Goal: Task Accomplishment & Management: Manage account settings

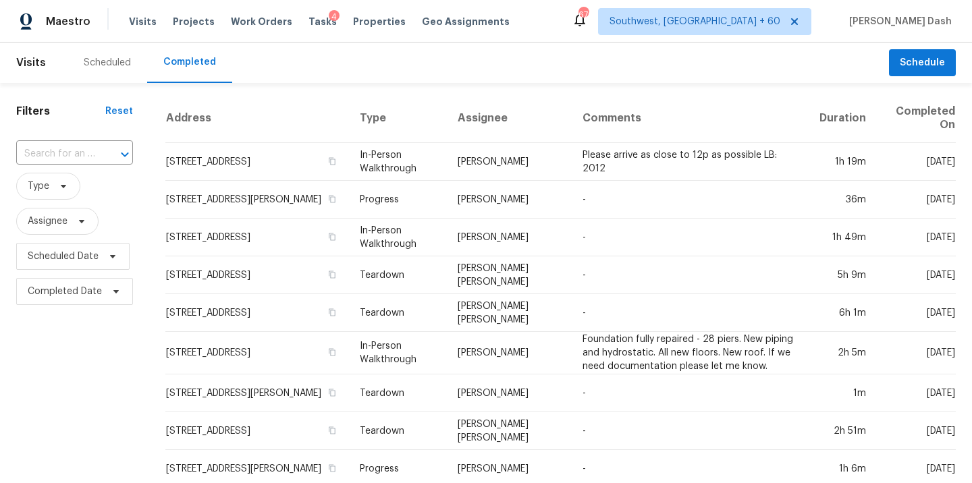
click at [73, 143] on div "​" at bounding box center [74, 154] width 117 height 29
paste input "[STREET_ADDRESS][PERSON_NAME]"
type input "[STREET_ADDRESS][PERSON_NAME]"
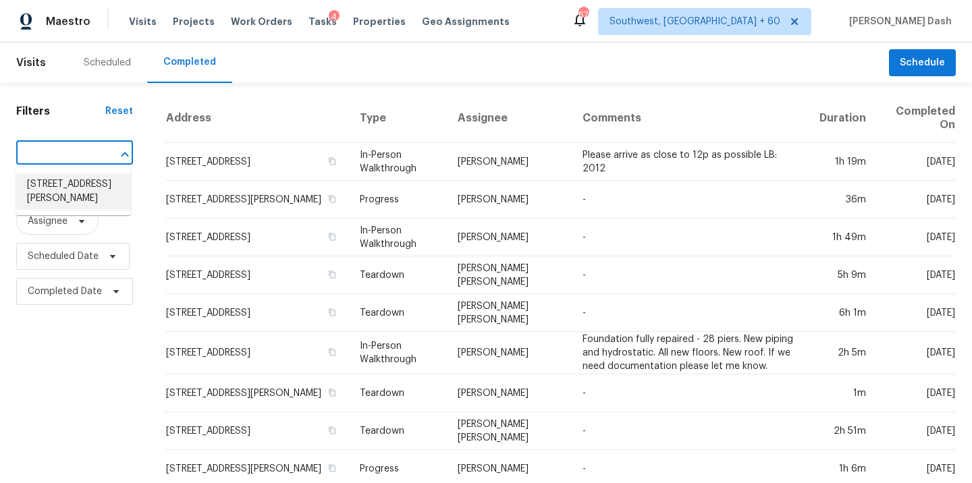
click at [74, 186] on li "3102 Moss Side Ave, Richmond, VA 23222" at bounding box center [73, 191] width 115 height 36
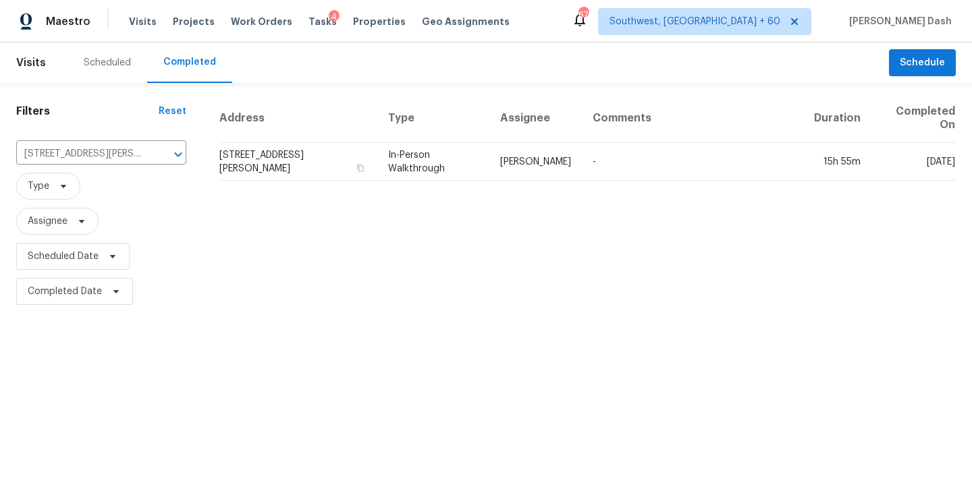
click at [429, 158] on td "In-Person Walkthrough" at bounding box center [433, 162] width 112 height 38
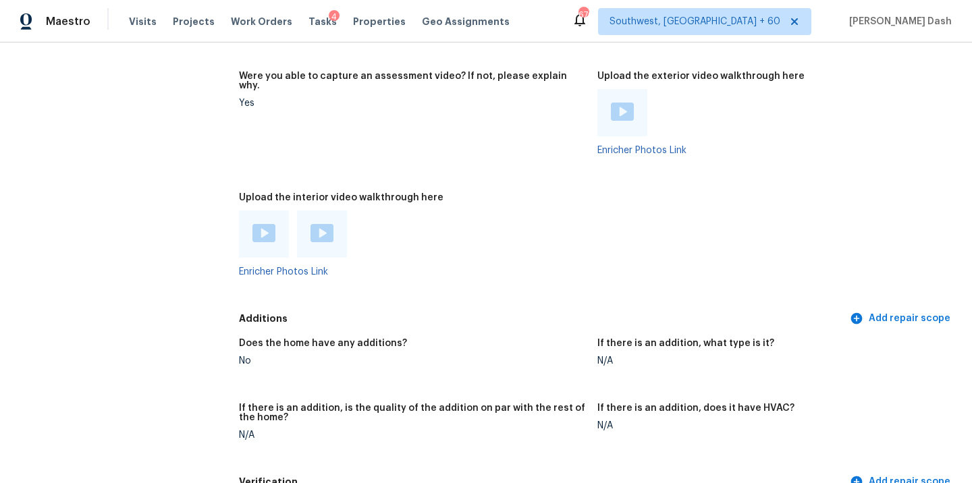
scroll to position [2544, 0]
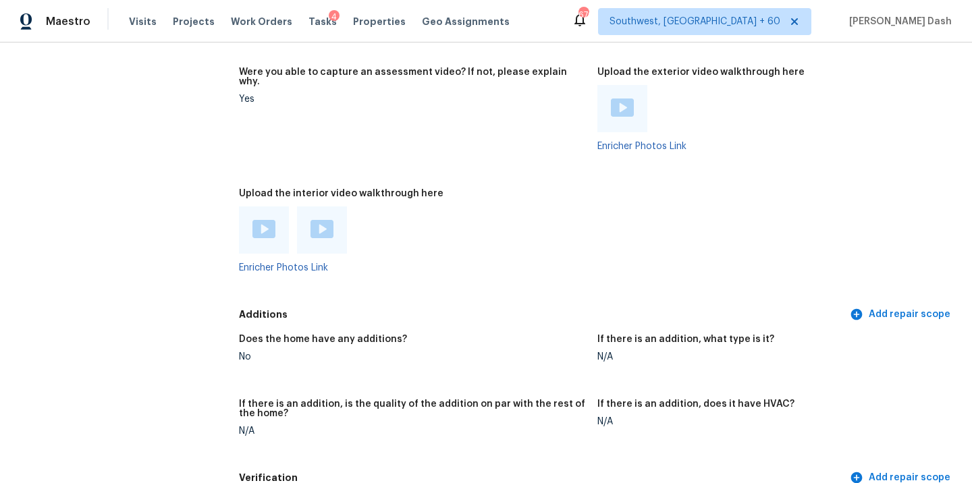
click at [262, 220] on img at bounding box center [263, 229] width 23 height 18
click at [316, 220] on img at bounding box center [321, 229] width 23 height 18
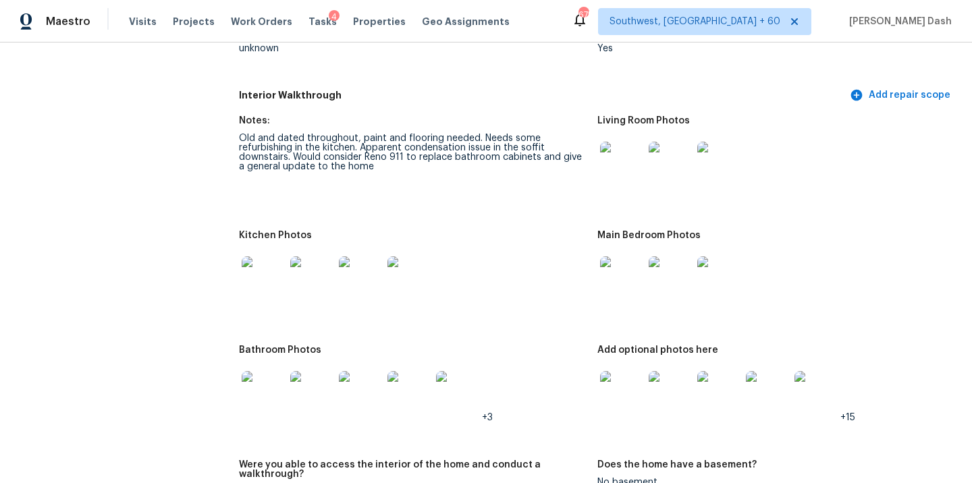
scroll to position [1416, 0]
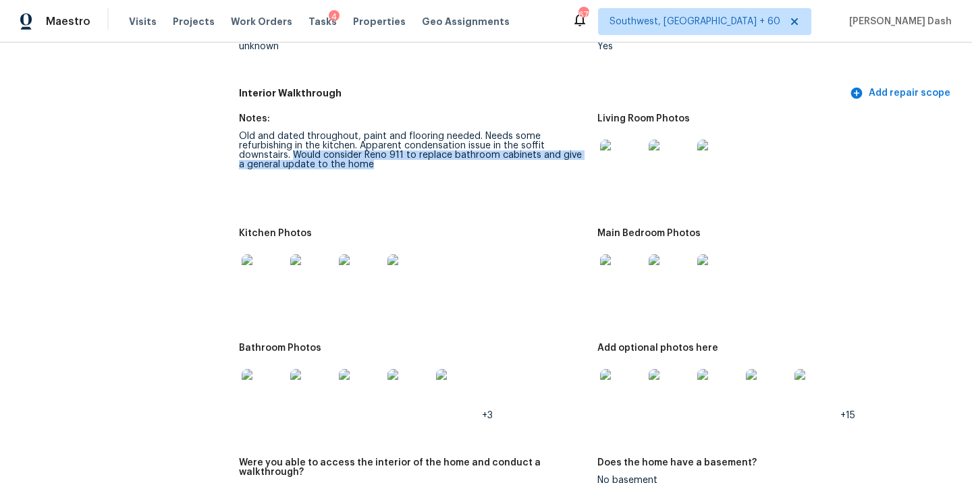
drag, startPoint x: 292, startPoint y: 144, endPoint x: 371, endPoint y: 151, distance: 79.2
click at [371, 151] on div "Old and dated throughout, paint and flooring needed. Needs some refurbishing in…" at bounding box center [413, 151] width 348 height 38
copy div "Would consider Reno 911 to replace bathroom cabinets and give a general update …"
click at [377, 149] on div "Old and dated throughout, paint and flooring needed. Needs some refurbishing in…" at bounding box center [413, 151] width 348 height 38
drag, startPoint x: 238, startPoint y: 125, endPoint x: 368, endPoint y: 159, distance: 134.5
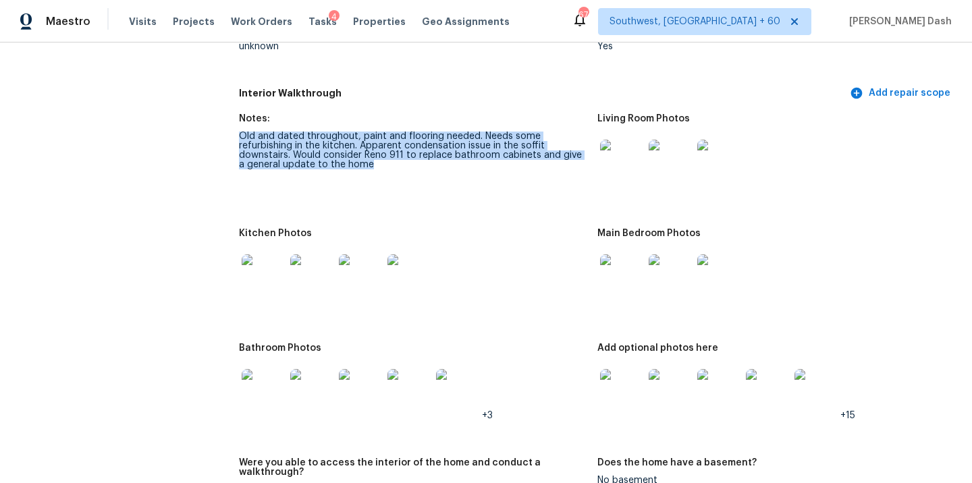
copy div "Old and dated throughout, paint and flooring needed. Needs some refurbishing in…"
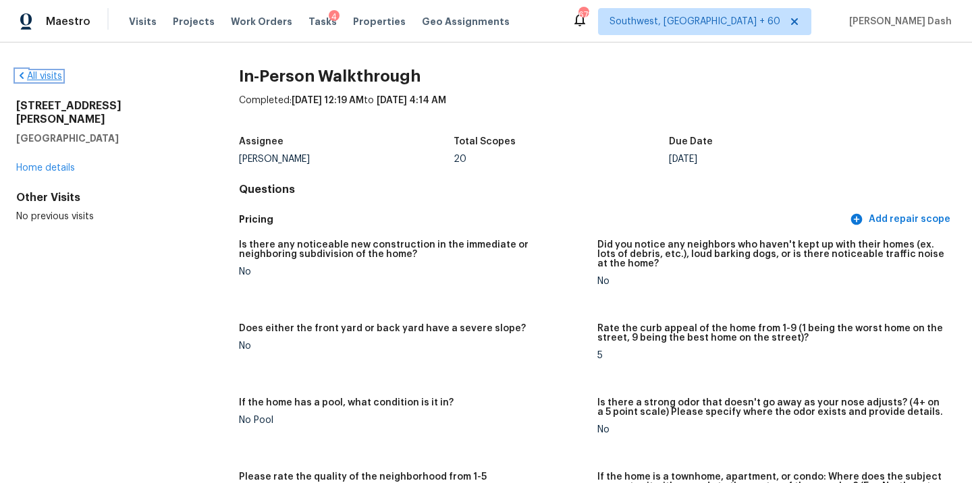
click at [47, 75] on link "All visits" at bounding box center [39, 76] width 46 height 9
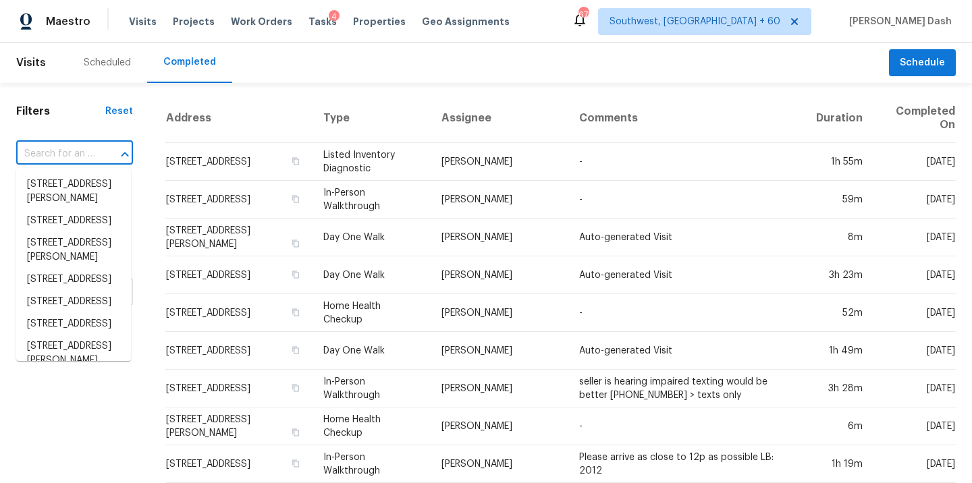
click at [75, 163] on input "text" at bounding box center [55, 154] width 79 height 21
paste input "66 W 49th St, Long Beach, CA 90805"
type input "66 W 49th St, Long Beach, CA 90805"
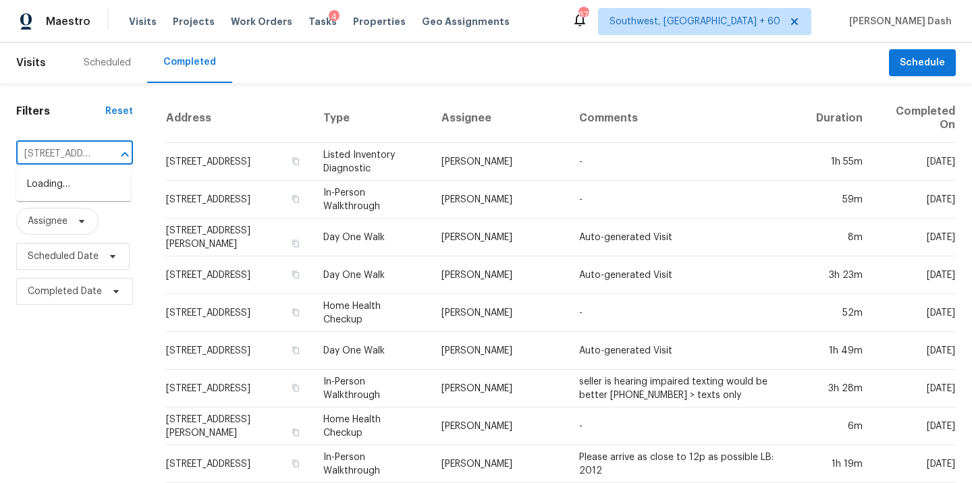
scroll to position [0, 96]
click at [73, 186] on li "66 W 49th St, Long Beach, CA 90805" at bounding box center [73, 184] width 115 height 22
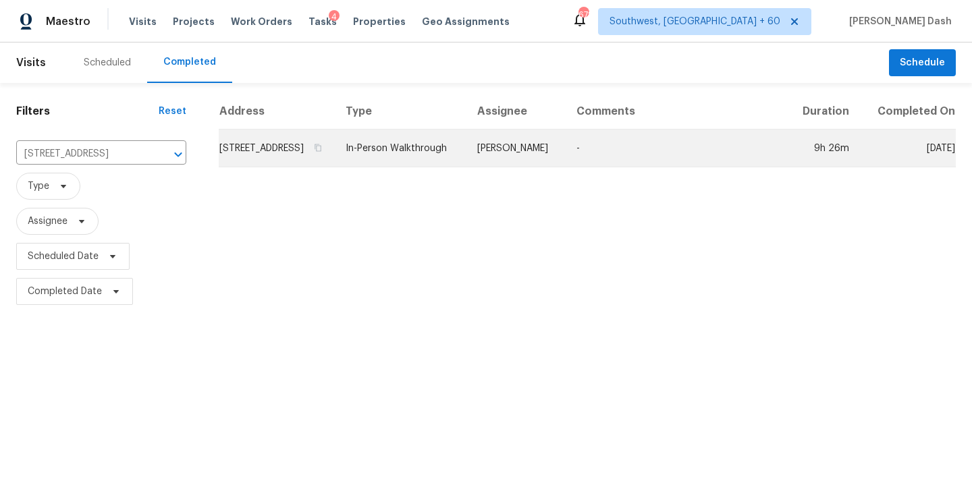
click at [443, 150] on td "In-Person Walkthrough" at bounding box center [401, 149] width 132 height 38
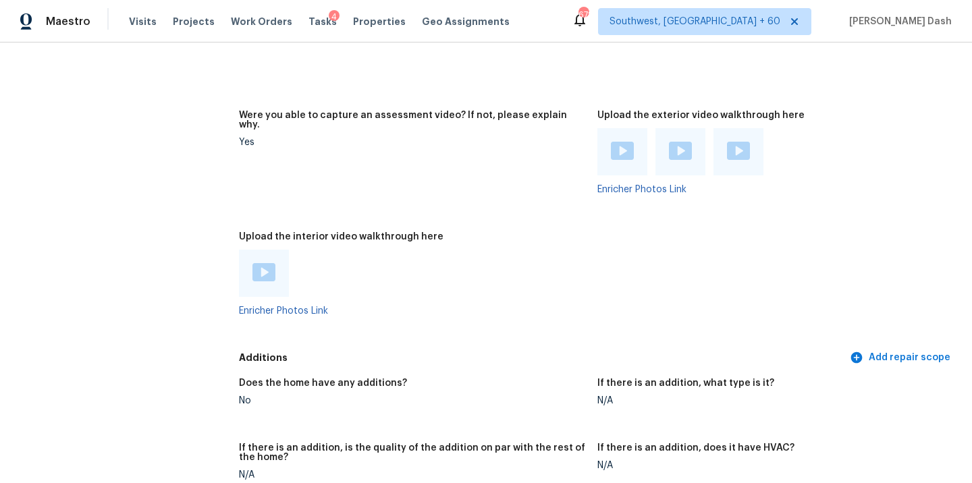
scroll to position [2597, 0]
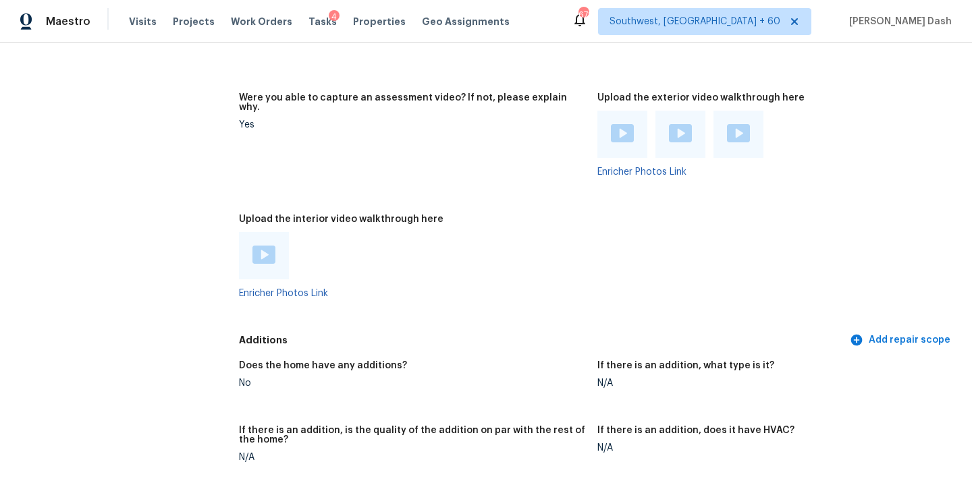
click at [252, 246] on img at bounding box center [263, 255] width 23 height 18
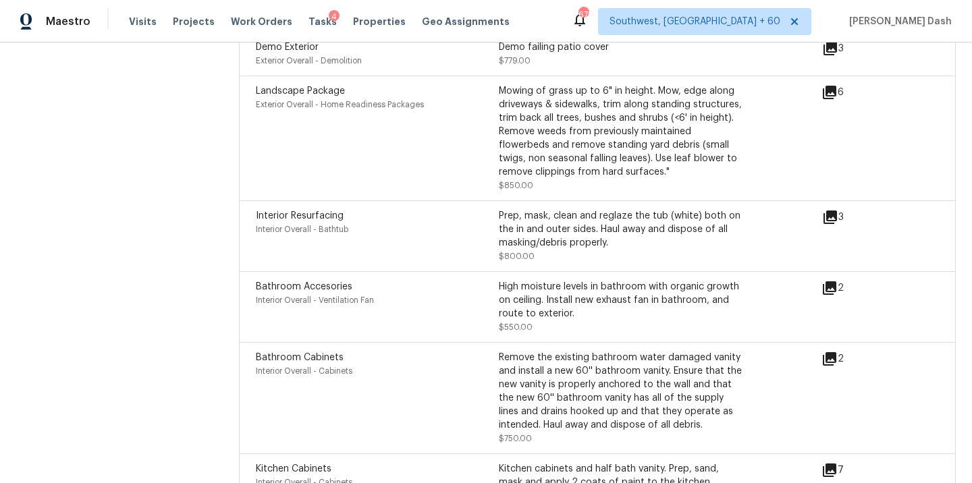
scroll to position [3510, 0]
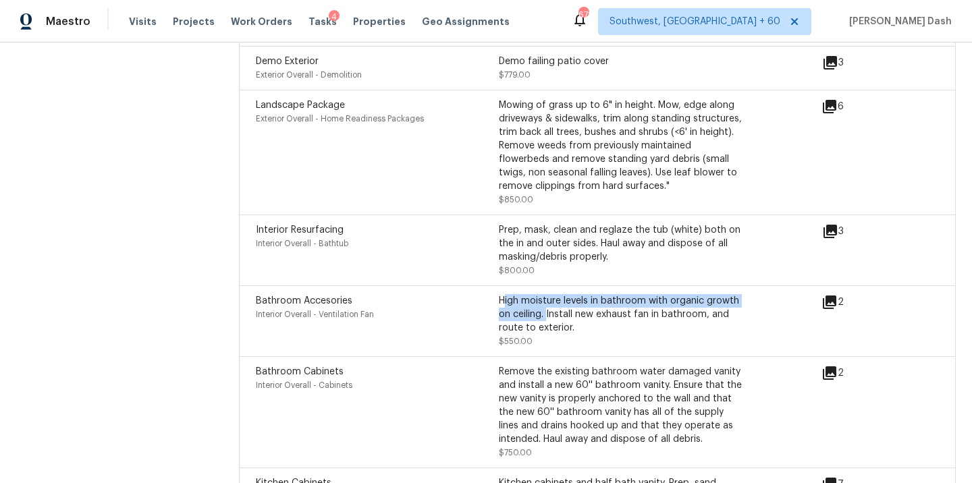
drag, startPoint x: 500, startPoint y: 268, endPoint x: 544, endPoint y: 281, distance: 45.7
click at [544, 294] on div "High moisture levels in bathroom with organic growth on ceiling. Install new ex…" at bounding box center [620, 314] width 243 height 40
copy div "High moisture levels in bathroom with organic growth on ceiling."
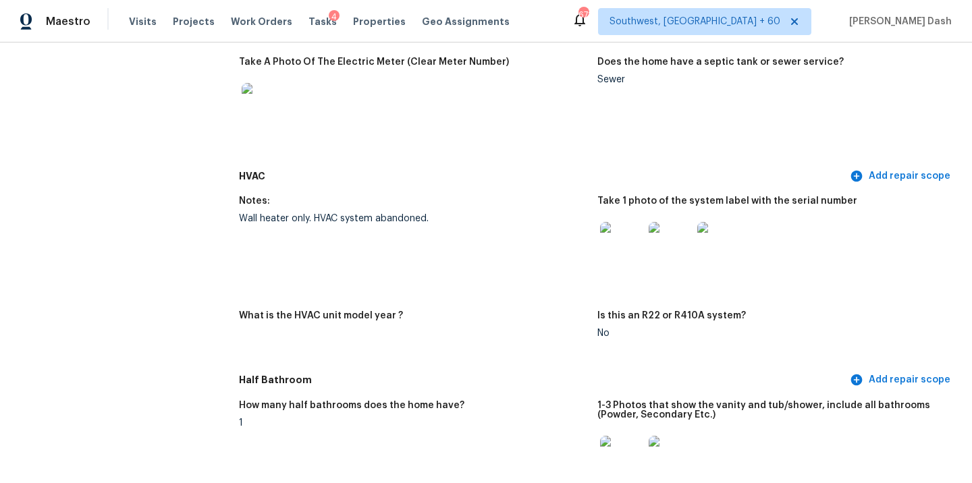
scroll to position [1025, 0]
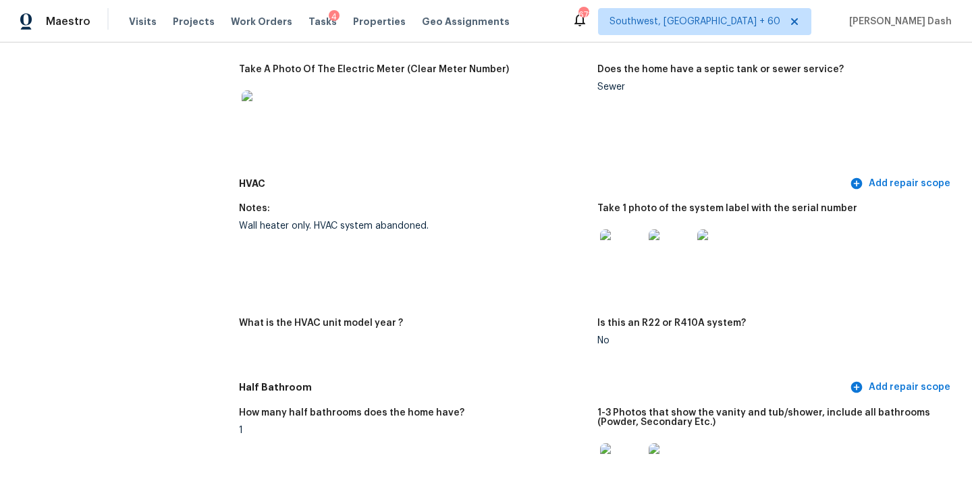
click at [632, 248] on img at bounding box center [621, 250] width 43 height 43
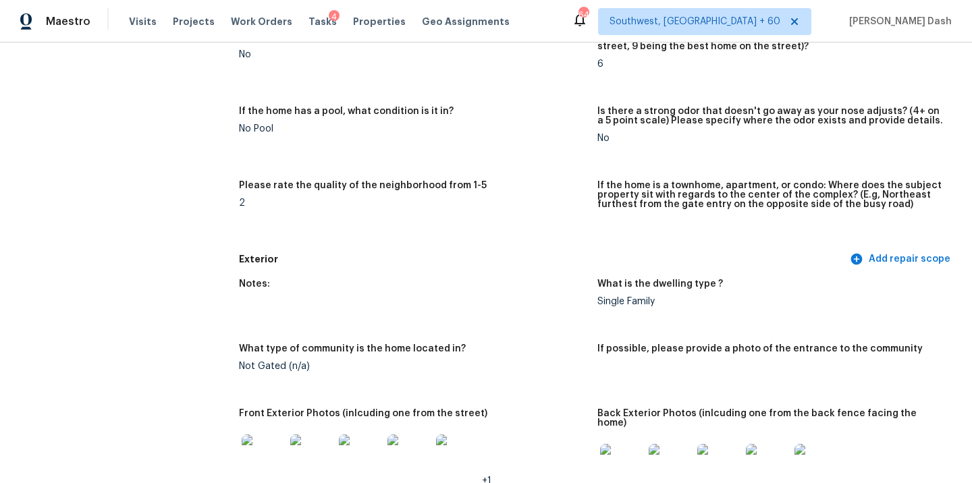
scroll to position [0, 0]
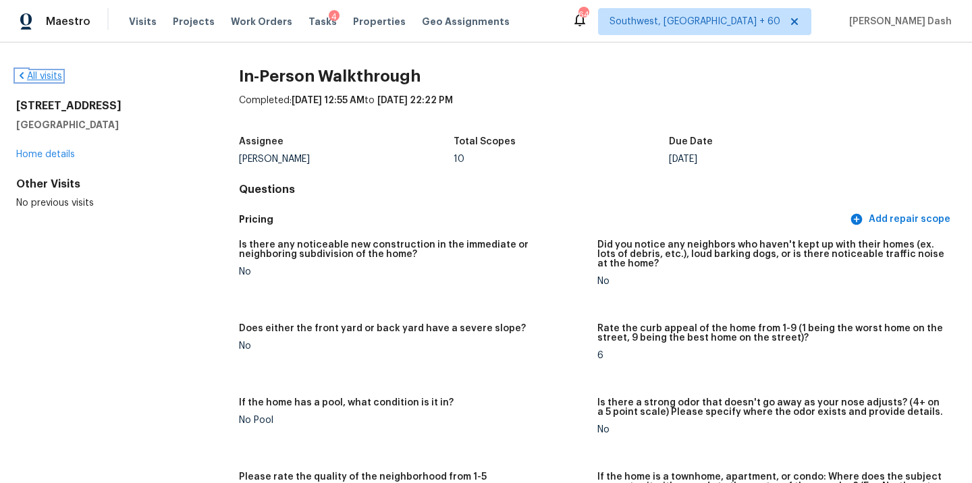
click at [46, 78] on link "All visits" at bounding box center [39, 76] width 46 height 9
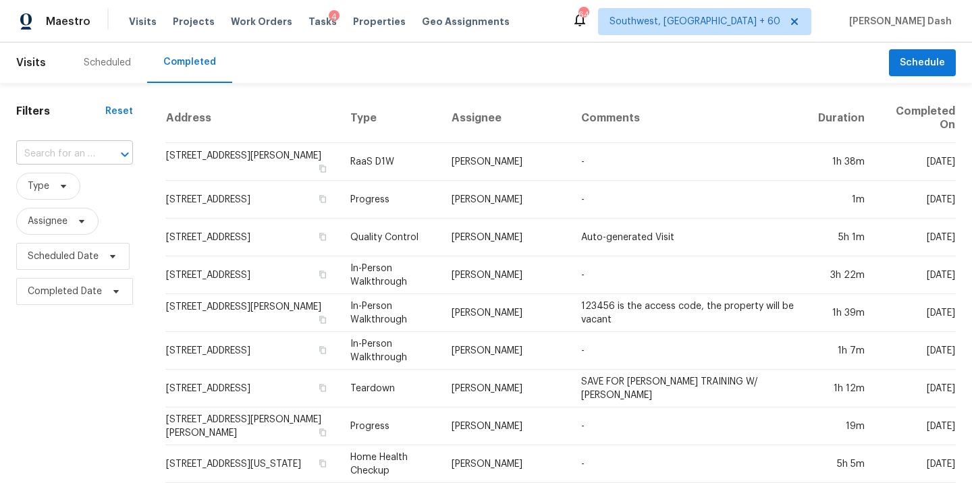
click at [53, 155] on input "text" at bounding box center [55, 154] width 79 height 21
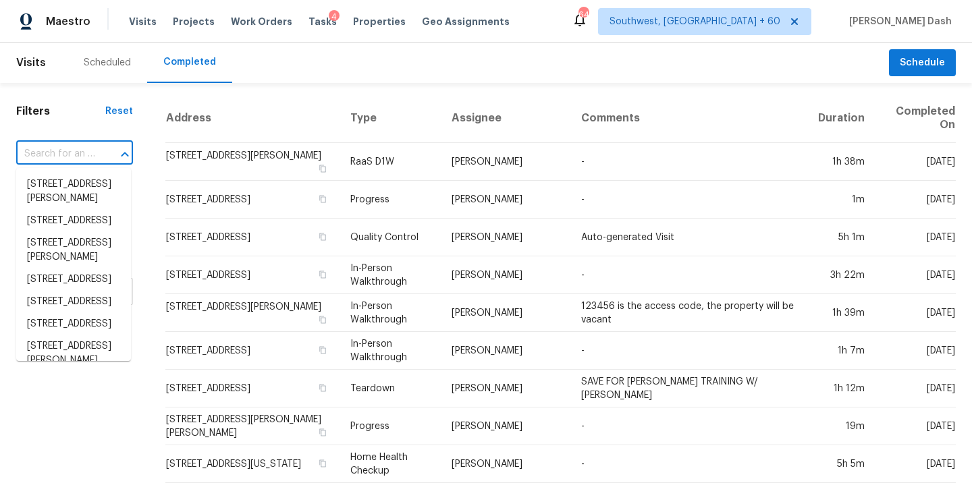
paste input "https://maestro.ops.opendoor.com/tasks/03d86a70-dc1a-49a8-be0b-30a7b29c6350?tab…"
type input "https://maestro.ops.opendoor.com/tasks/03d86a70-dc1a-49a8-be0b-30a7b29c6350?tab…"
paste input "402 Sitlington Ln, Austin, TX 78738"
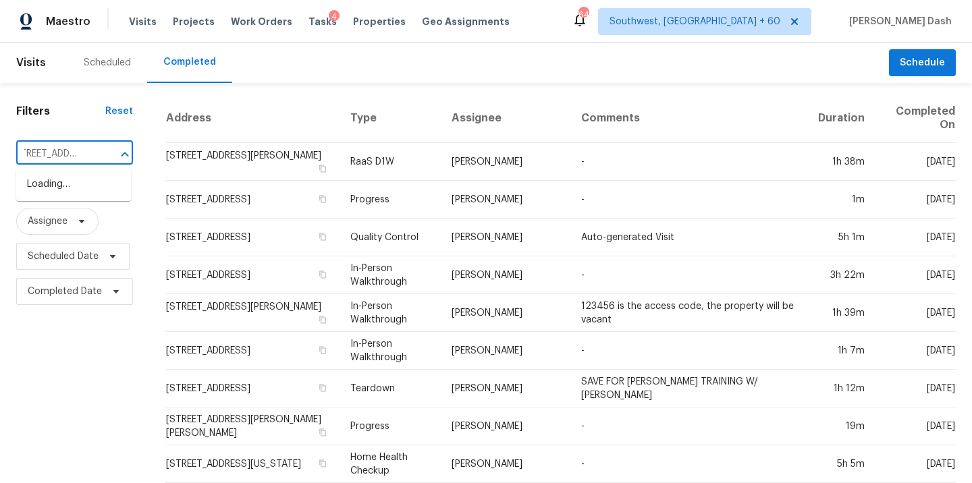
type input "402 Sitlington Ln, Austin, TX 78738"
click at [84, 161] on input "text" at bounding box center [55, 154] width 79 height 21
paste input "402 Sitlington Ln, Austin, TX 78738"
type input "402 Sitlington Ln, Austin, TX 78738"
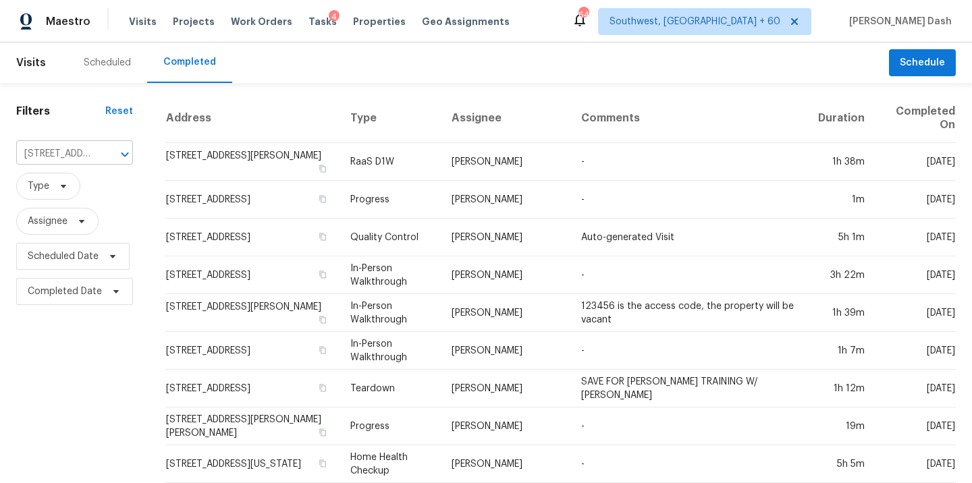
scroll to position [0, 85]
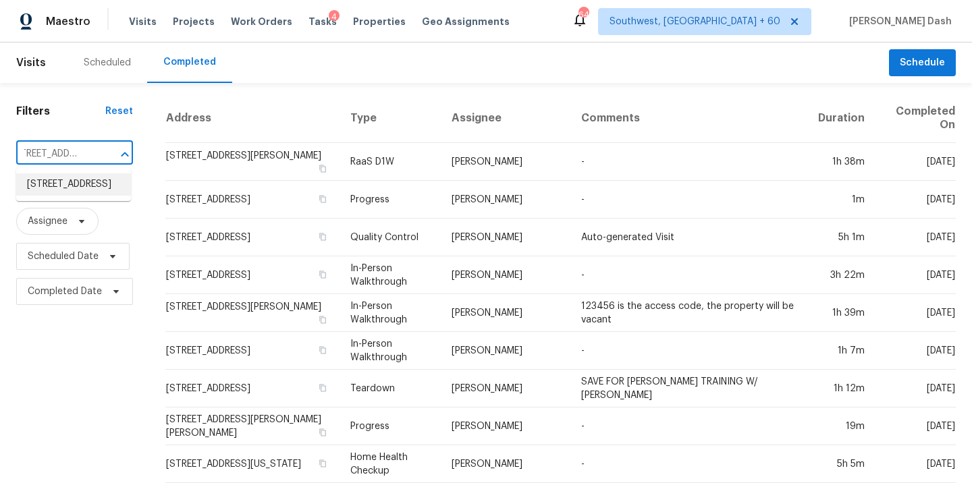
click at [88, 188] on li "402 Sitlington Ln, Austin, TX 78738" at bounding box center [73, 184] width 115 height 22
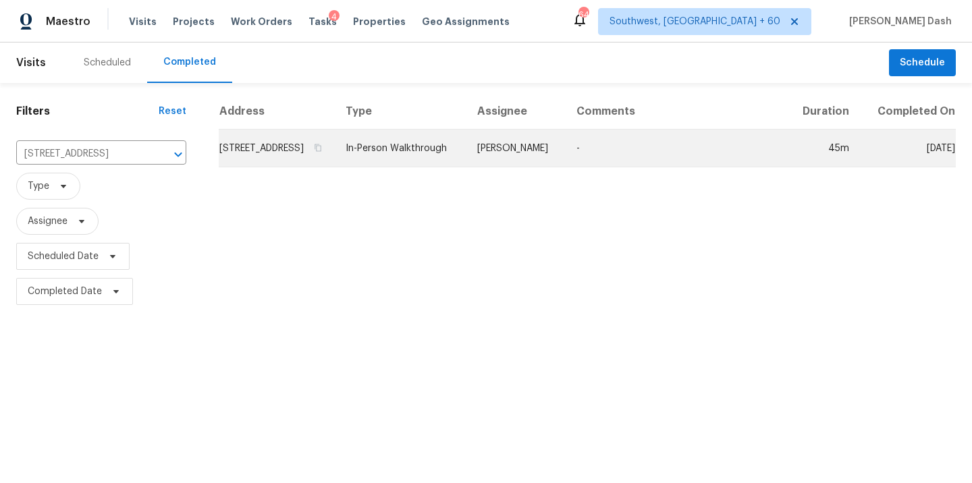
click at [500, 154] on td "Sheila Cooksey" at bounding box center [515, 149] width 99 height 38
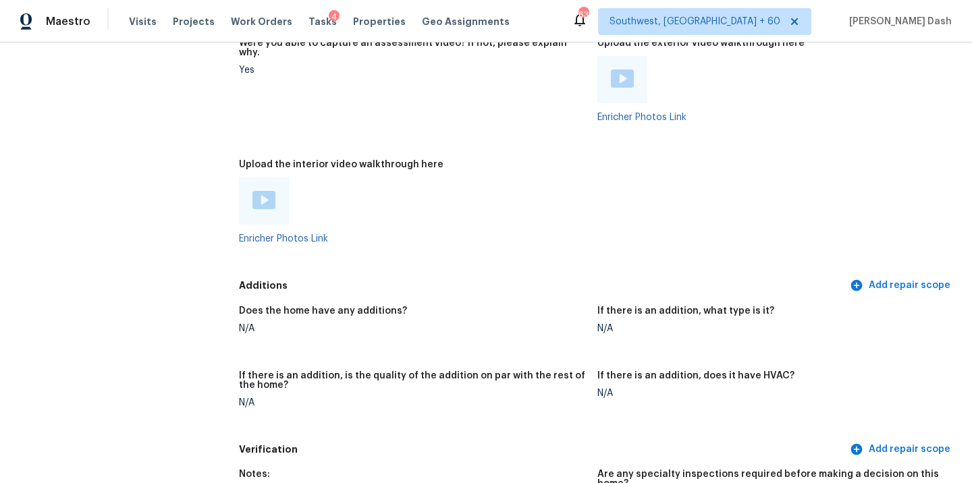
scroll to position [3066, 0]
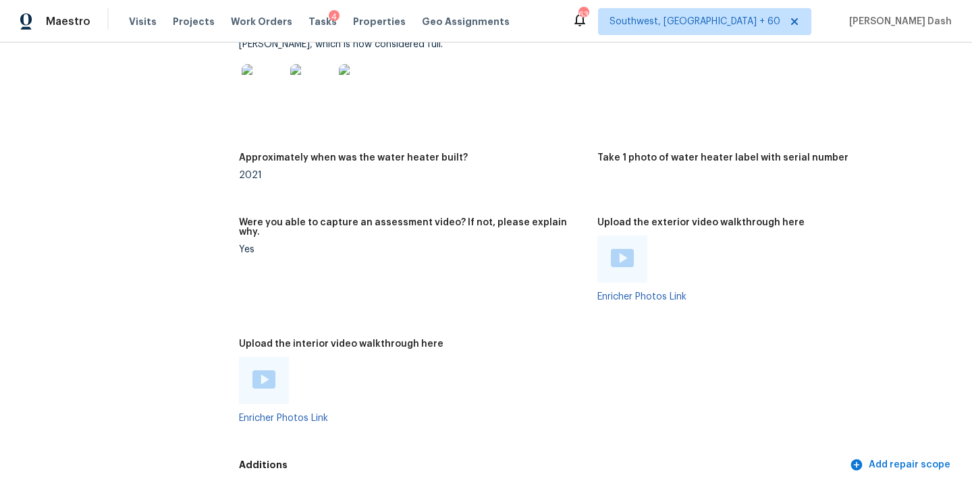
click at [266, 370] on img at bounding box center [263, 379] width 23 height 18
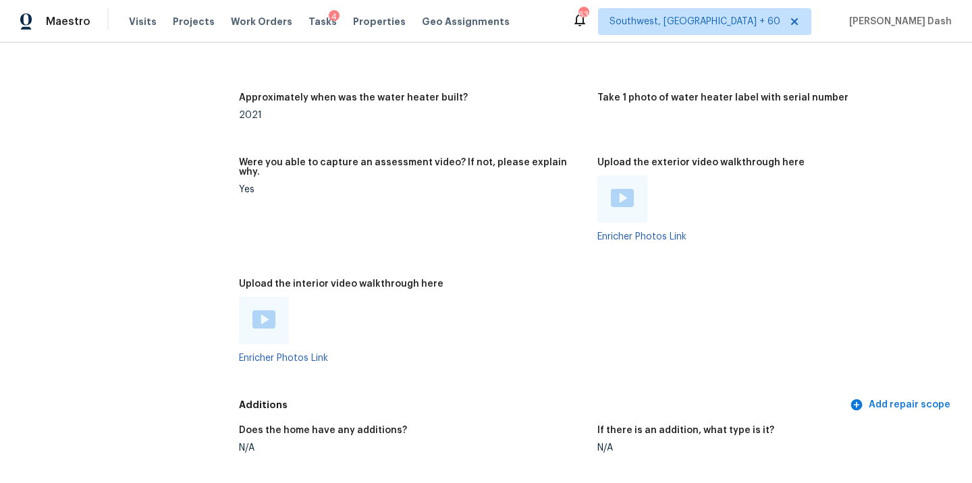
scroll to position [3053, 0]
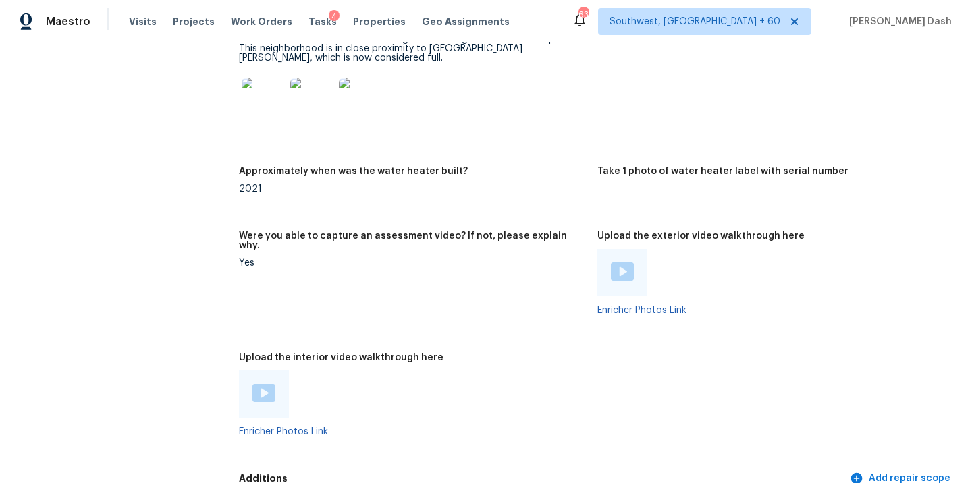
click at [625, 262] on img at bounding box center [622, 271] width 23 height 18
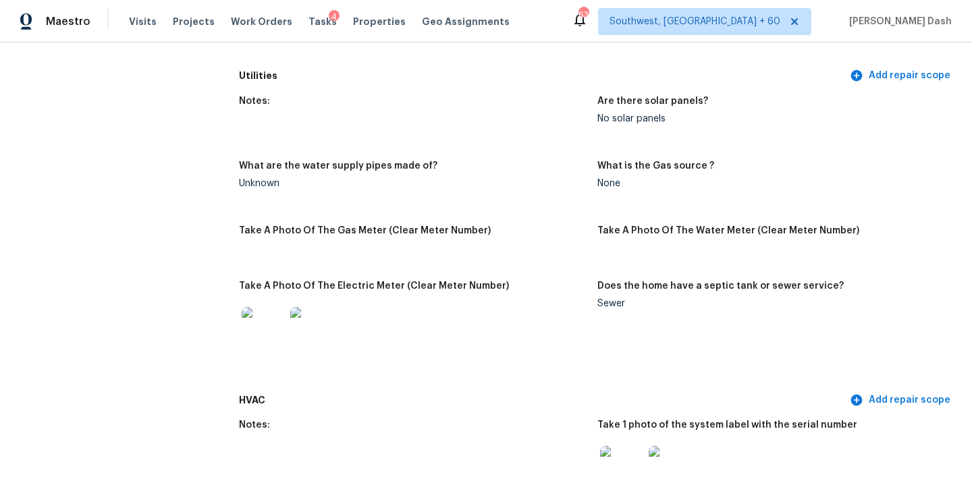
scroll to position [0, 0]
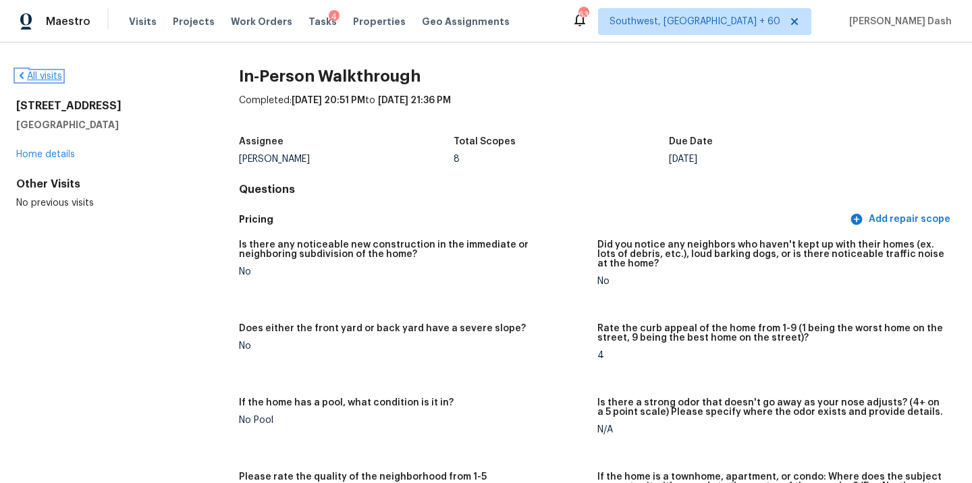
click at [40, 78] on link "All visits" at bounding box center [39, 76] width 46 height 9
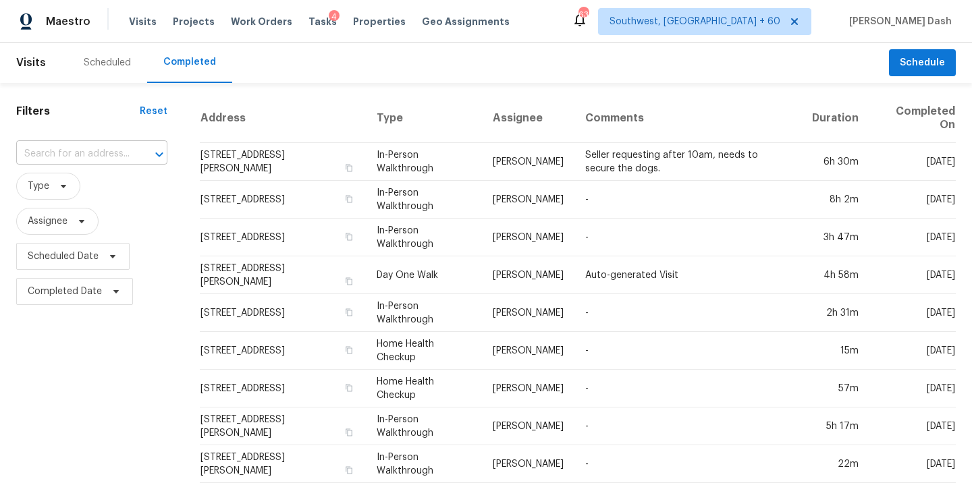
click at [109, 148] on input "text" at bounding box center [72, 154] width 113 height 21
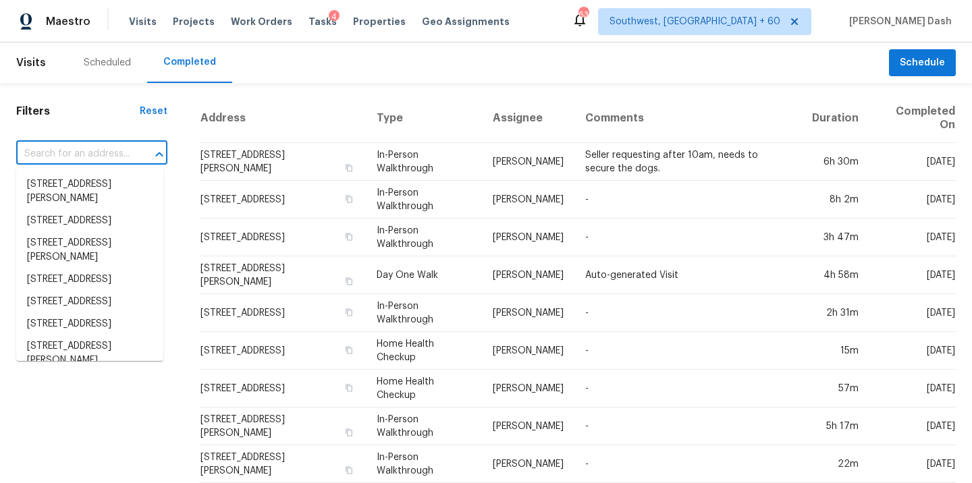
paste input "240 E Haven Dr, Birmingham, AL 35215"
type input "240 E Haven Dr, Birmingham, AL 35215"
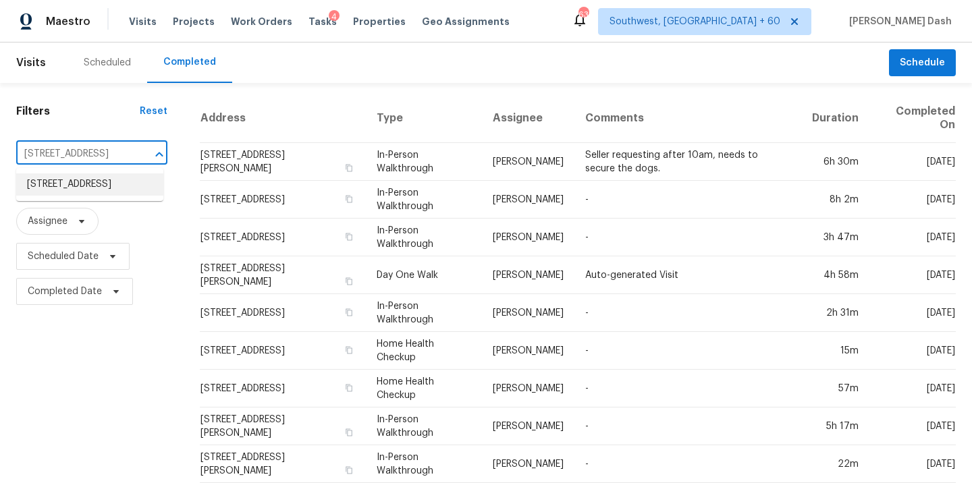
click at [105, 188] on li "240 E Haven Dr, Birmingham, AL 35215" at bounding box center [89, 184] width 147 height 22
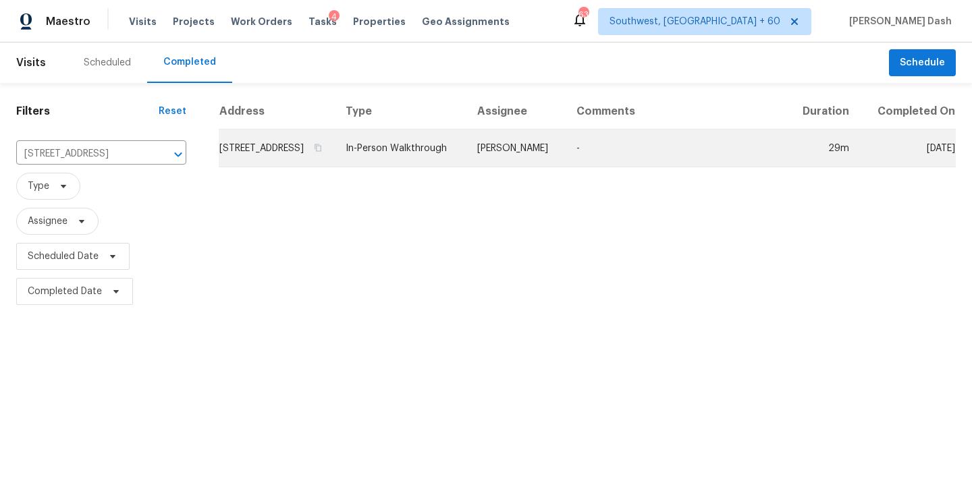
click at [466, 167] on td "In-Person Walkthrough" at bounding box center [401, 149] width 132 height 38
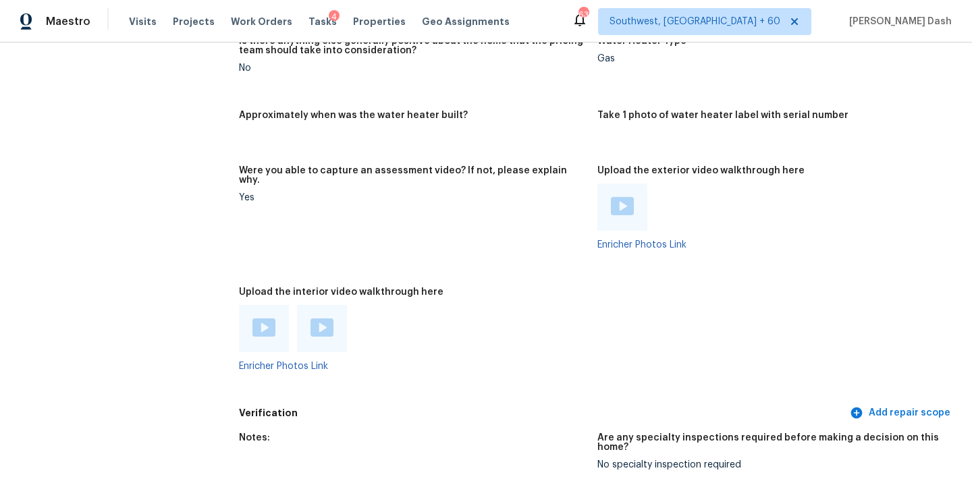
scroll to position [2582, 0]
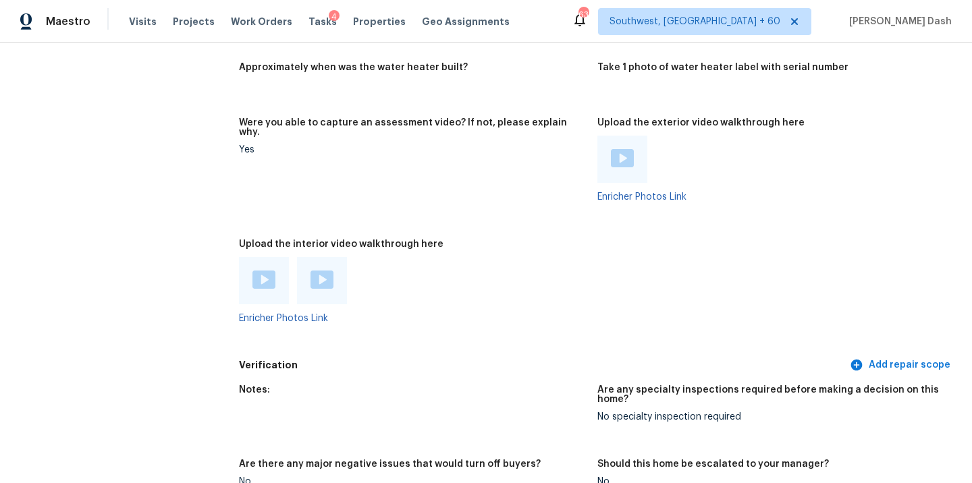
click at [255, 271] on img at bounding box center [263, 280] width 23 height 18
click at [323, 271] on img at bounding box center [321, 280] width 23 height 18
click at [325, 271] on img at bounding box center [321, 280] width 23 height 18
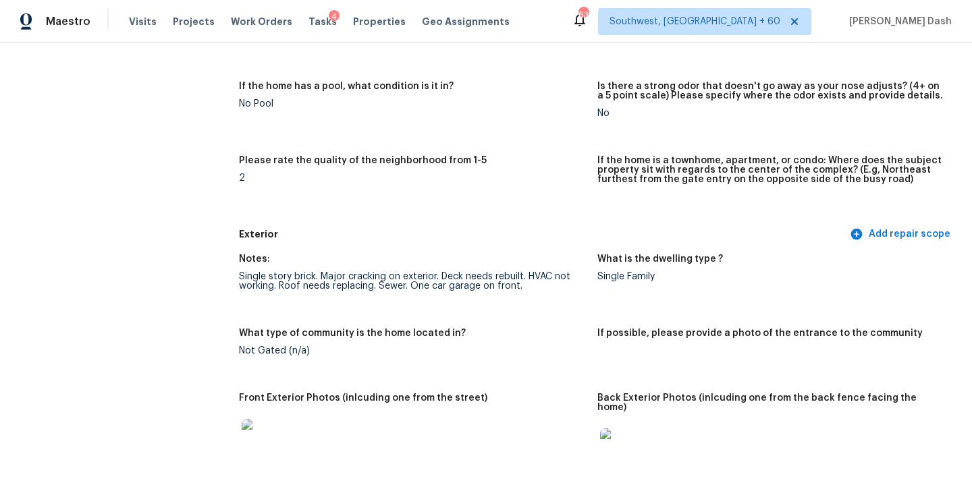
scroll to position [368, 0]
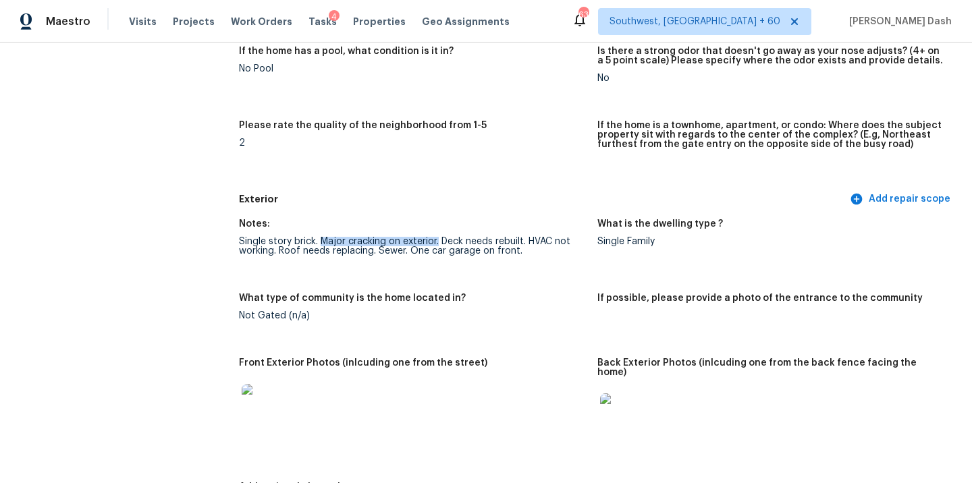
drag, startPoint x: 322, startPoint y: 240, endPoint x: 439, endPoint y: 240, distance: 117.4
click at [439, 240] on div "Single story brick. Major cracking on exterior. Deck needs rebuilt. HVAC not wo…" at bounding box center [413, 246] width 348 height 19
copy div "Major cracking on exterior."
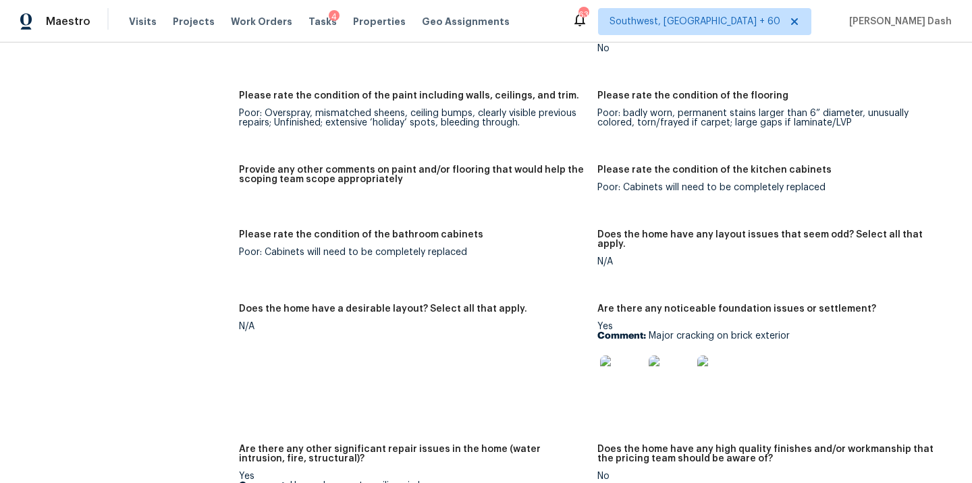
scroll to position [2049, 0]
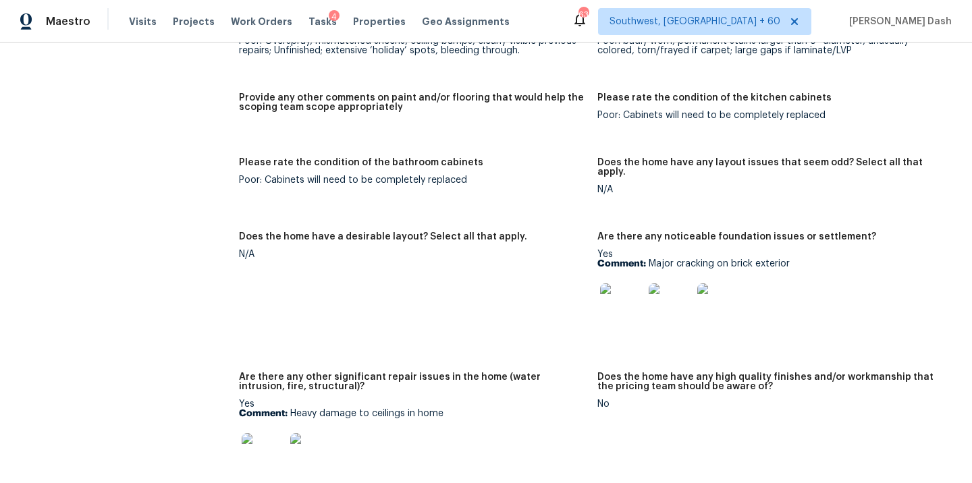
click at [269, 437] on img at bounding box center [263, 454] width 43 height 43
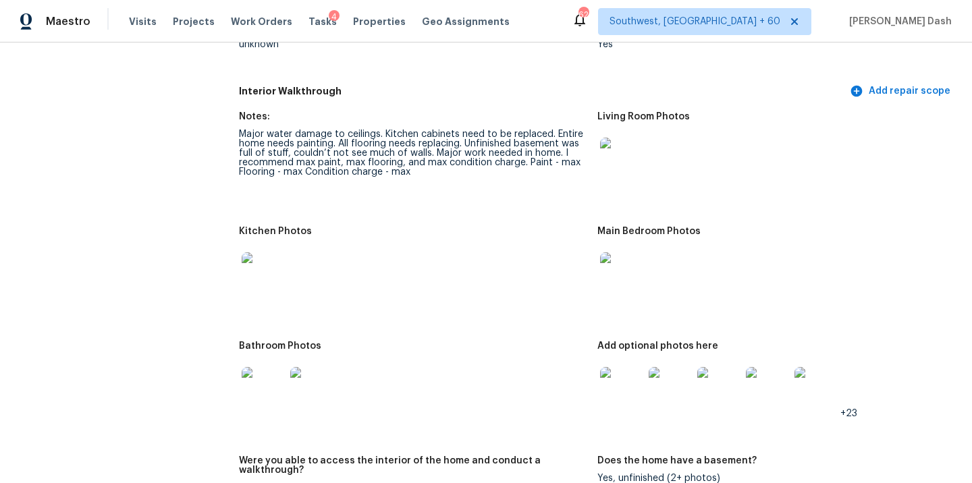
scroll to position [1388, 0]
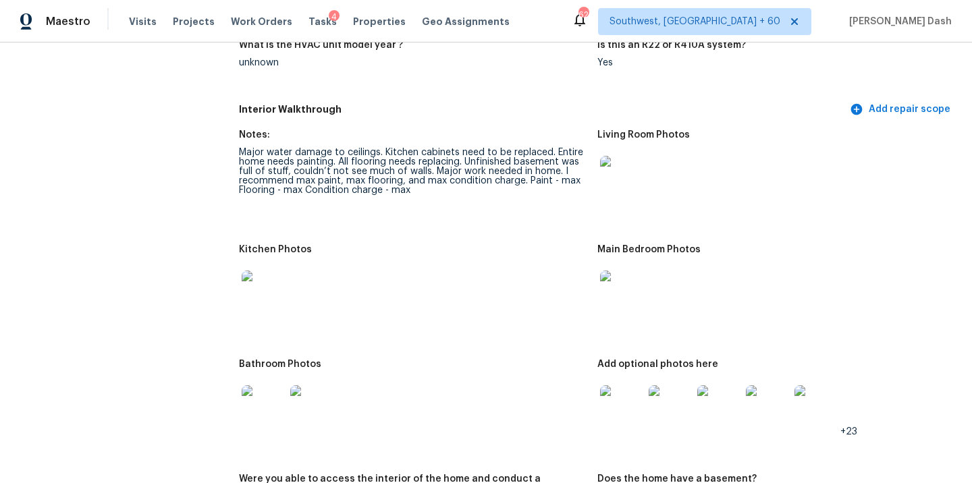
click at [455, 202] on figure "Notes: Major water damage to ceilings. Kitchen cabinets need to be replaced. En…" at bounding box center [418, 179] width 358 height 99
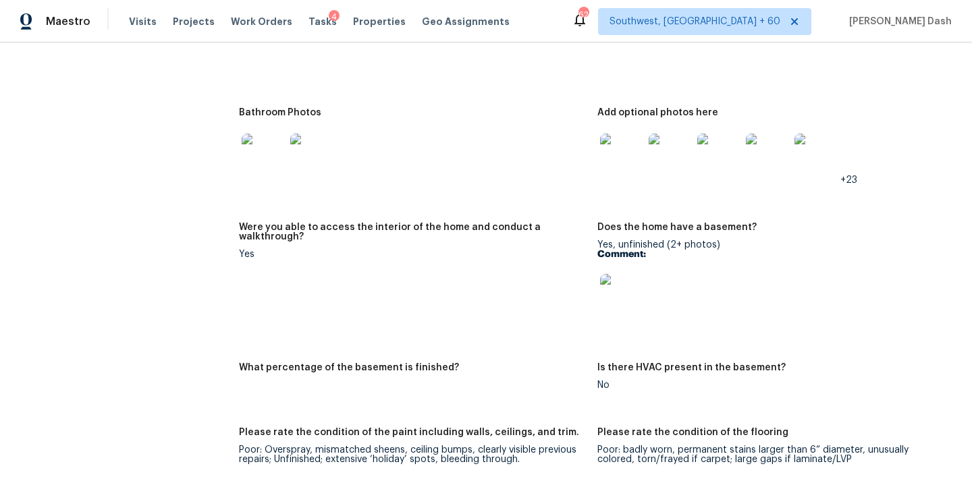
scroll to position [1642, 0]
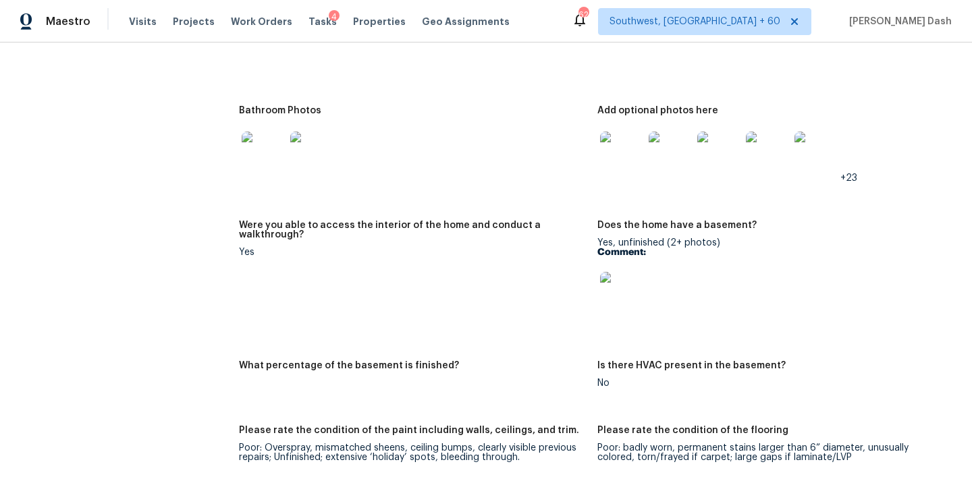
click at [621, 140] on img at bounding box center [621, 153] width 43 height 43
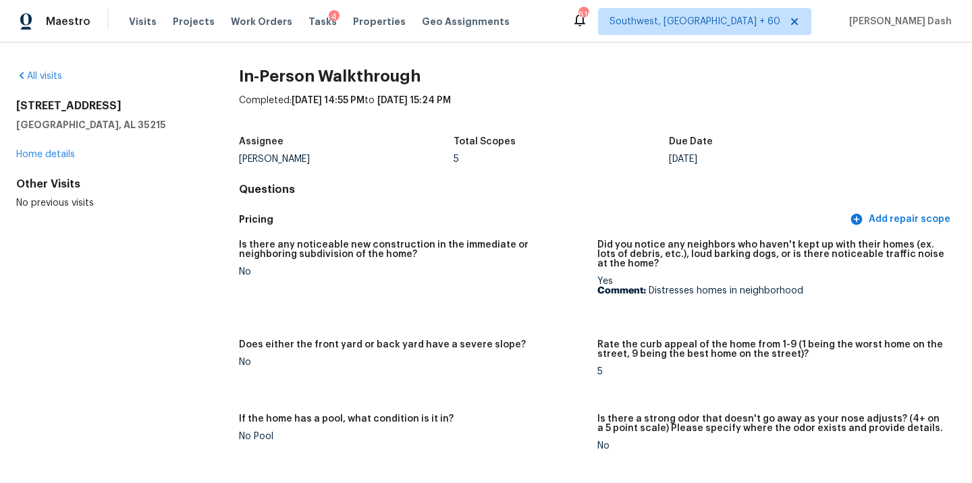
click at [60, 81] on div "All visits" at bounding box center [105, 76] width 179 height 13
click at [49, 78] on link "All visits" at bounding box center [39, 76] width 46 height 9
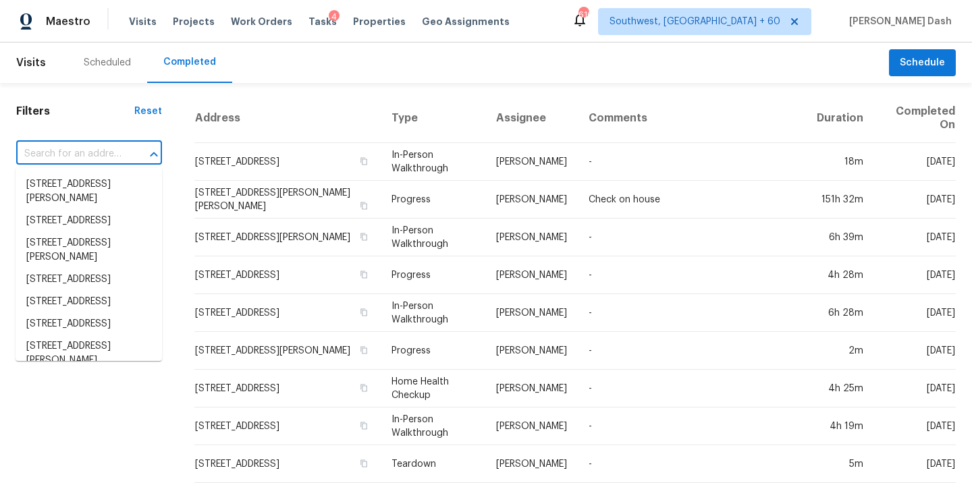
click at [111, 158] on input "text" at bounding box center [70, 154] width 108 height 21
paste input "914 Fleetwood Dr, Fayetteville, NC 28305"
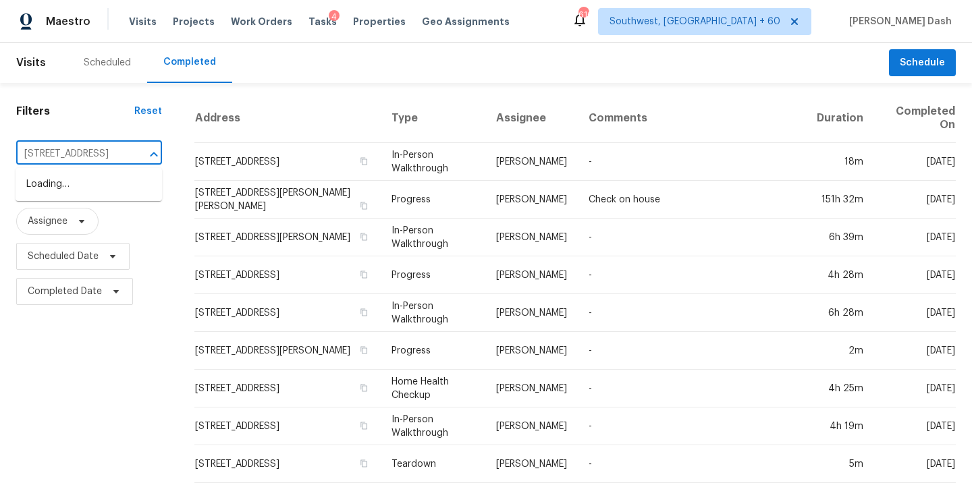
type input "914 Fleetwood Dr, Fayetteville, NC 28305"
click at [107, 161] on input "text" at bounding box center [70, 154] width 108 height 21
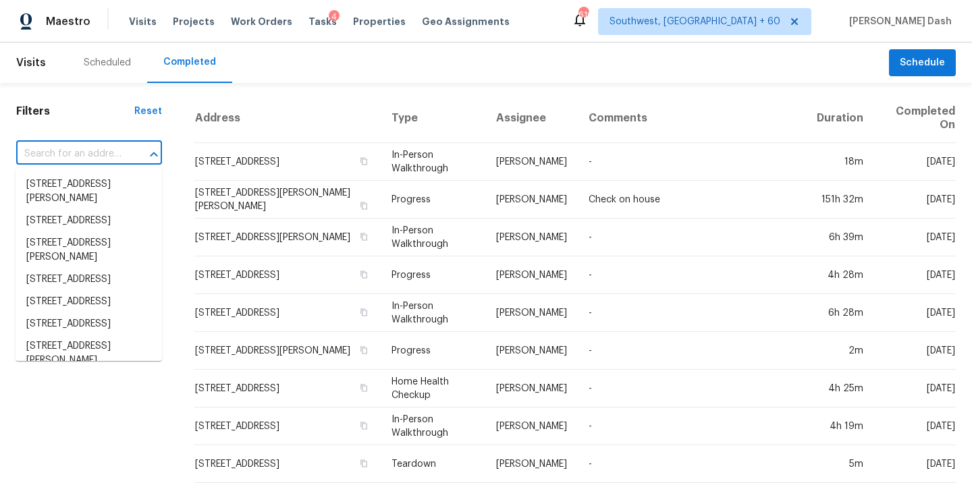
paste input "914 Fleetwood Dr, Fayetteville, NC 28305"
type input "914 Fleetwood Dr, Fayetteville, NC 28305"
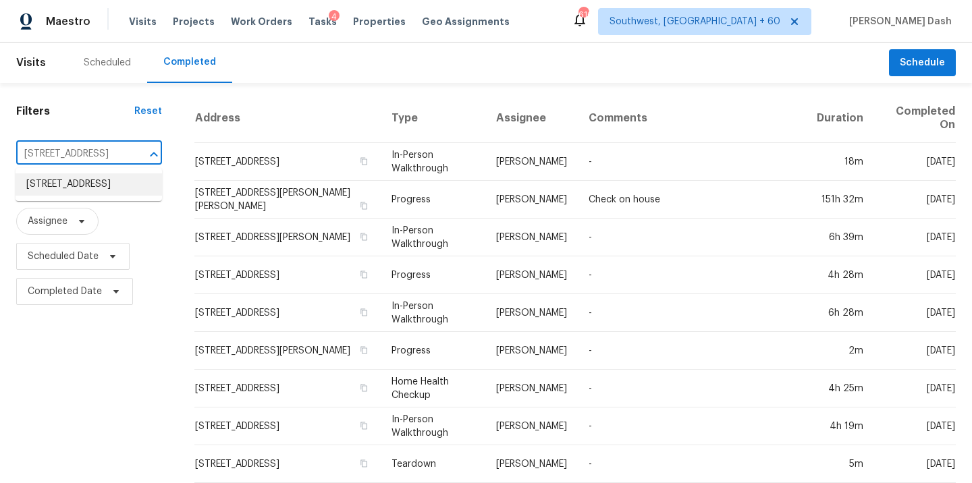
click at [109, 196] on li "914 Fleetwood Dr, Fayetteville, NC 28305" at bounding box center [89, 184] width 146 height 22
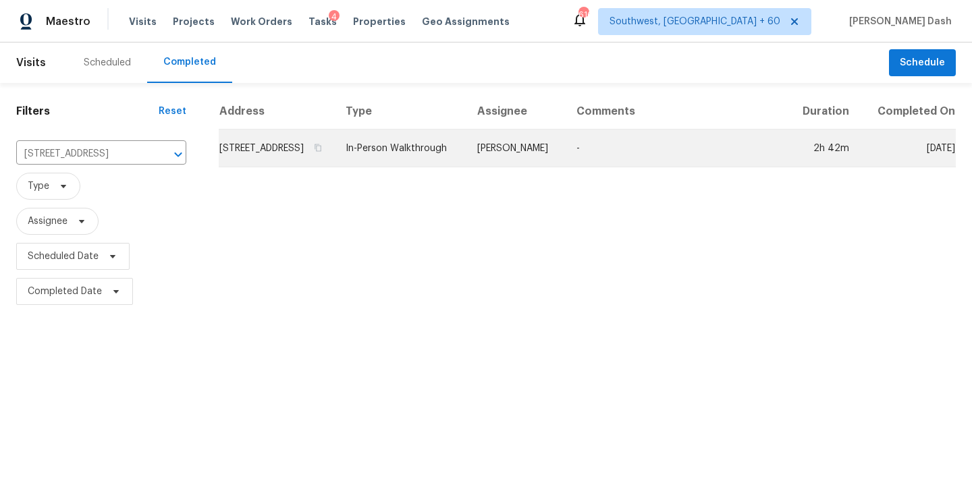
click at [457, 157] on td "In-Person Walkthrough" at bounding box center [401, 149] width 132 height 38
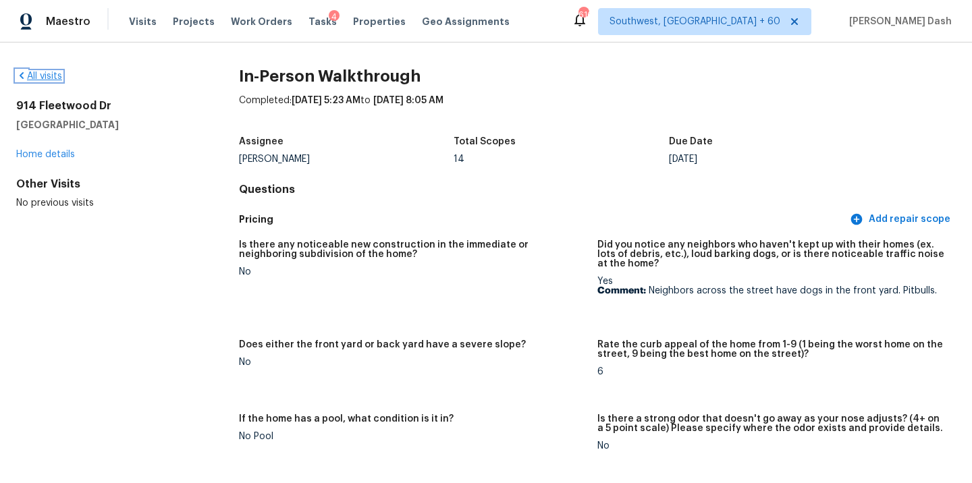
click at [47, 78] on link "All visits" at bounding box center [39, 76] width 46 height 9
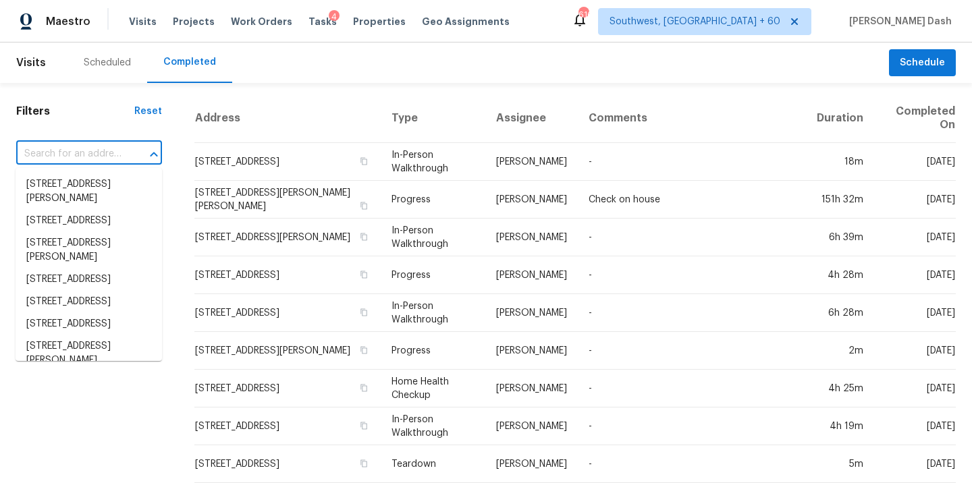
click at [102, 154] on input "text" at bounding box center [70, 154] width 108 height 21
paste input "[STREET_ADDRESS][PERSON_NAME]"
type input "[STREET_ADDRESS][PERSON_NAME]"
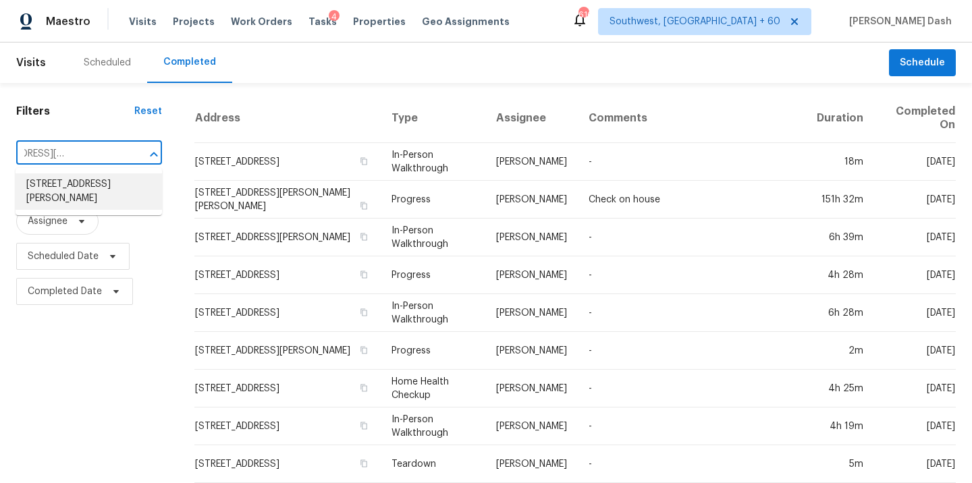
click at [113, 182] on li "[STREET_ADDRESS][PERSON_NAME]" at bounding box center [89, 191] width 146 height 36
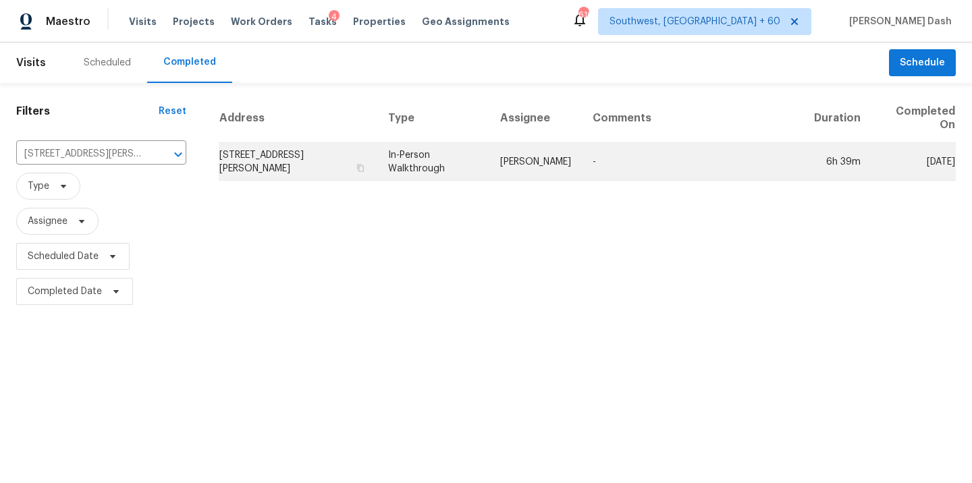
click at [489, 153] on td "In-Person Walkthrough" at bounding box center [433, 162] width 112 height 38
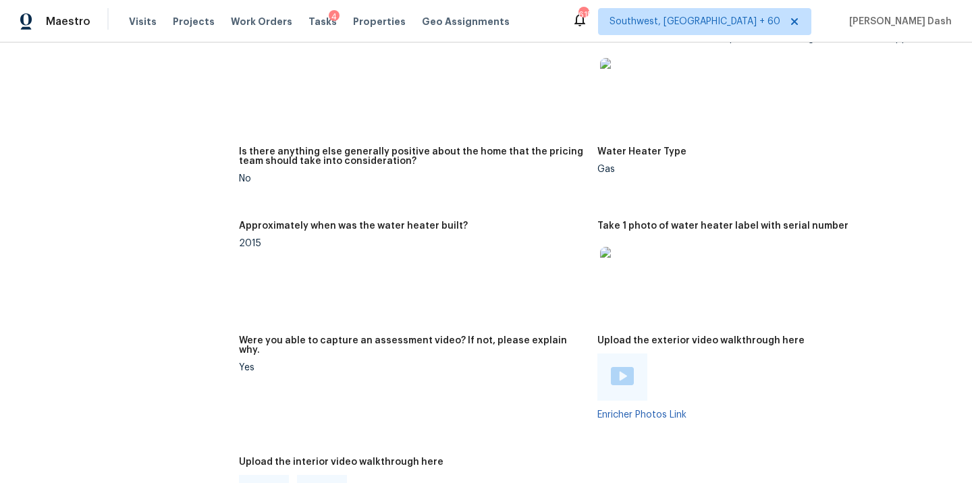
scroll to position [2539, 0]
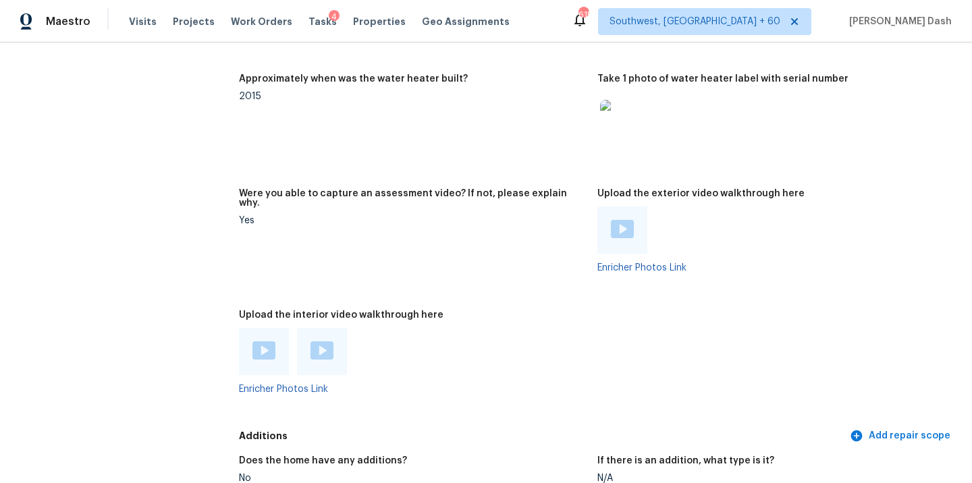
click at [266, 341] on img at bounding box center [263, 350] width 23 height 18
click at [313, 341] on img at bounding box center [321, 350] width 23 height 18
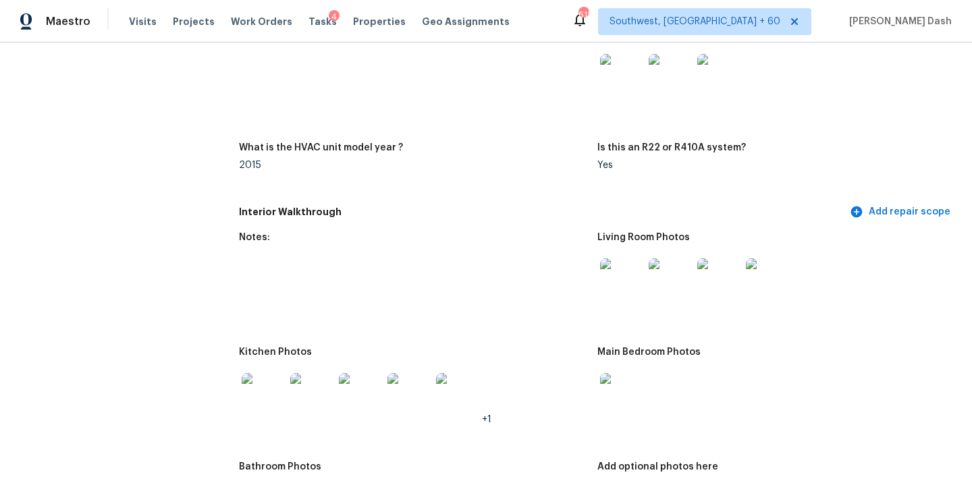
scroll to position [0, 0]
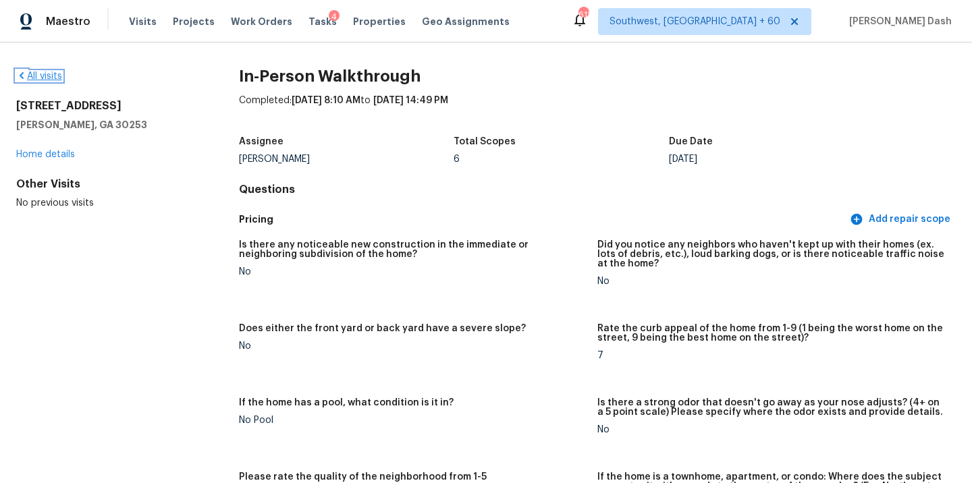
click at [55, 77] on link "All visits" at bounding box center [39, 76] width 46 height 9
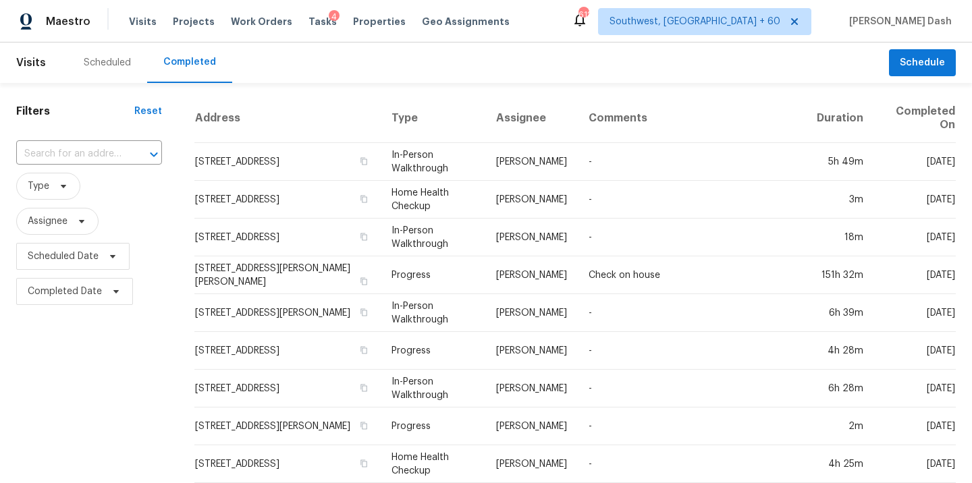
click at [78, 166] on div "​" at bounding box center [89, 154] width 146 height 29
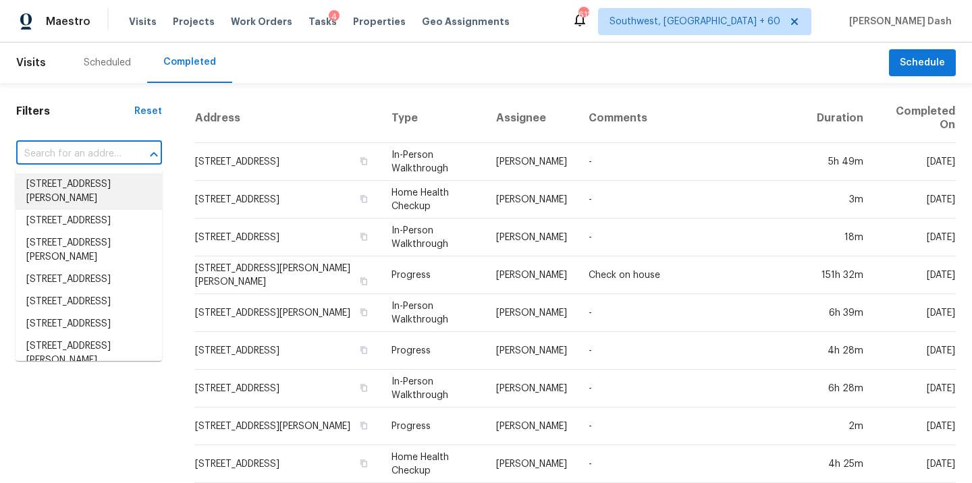
paste input "231 Sarah Ln, Lawrenceville, GA 30046"
type input "231 Sarah Ln, Lawrenceville, GA 30046"
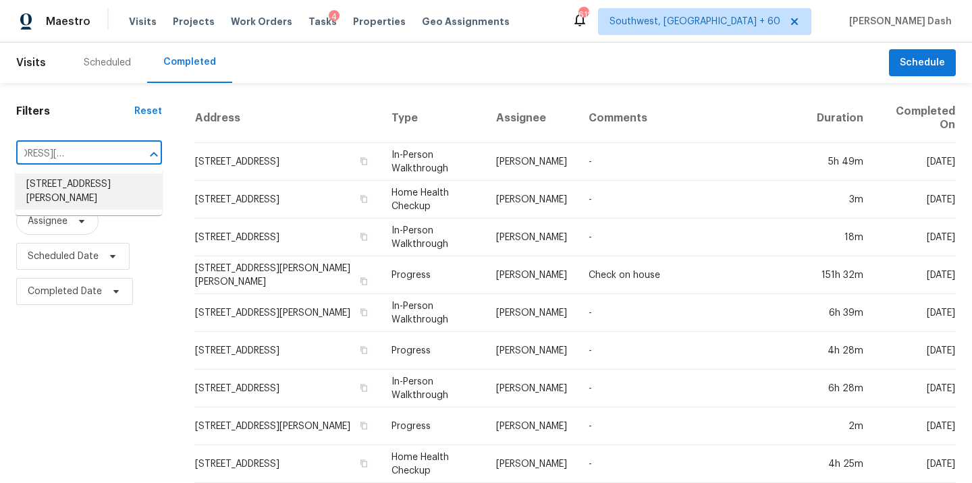
click at [84, 182] on li "231 Sarah Ln, Lawrenceville, GA 30046" at bounding box center [89, 191] width 146 height 36
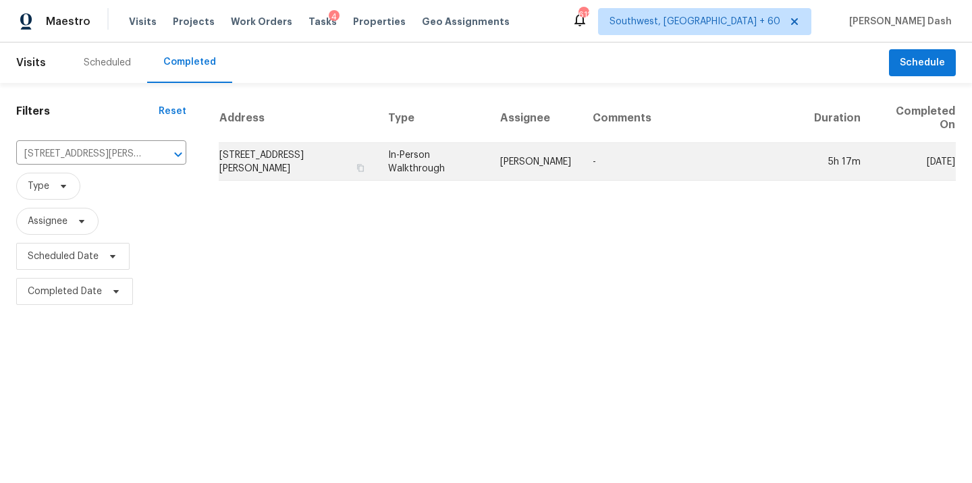
click at [450, 160] on td "In-Person Walkthrough" at bounding box center [433, 162] width 112 height 38
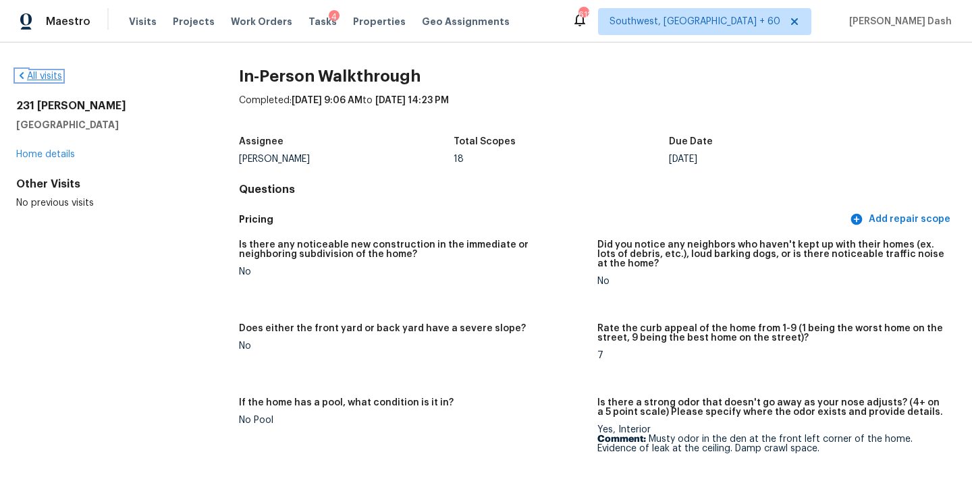
click at [57, 78] on link "All visits" at bounding box center [39, 76] width 46 height 9
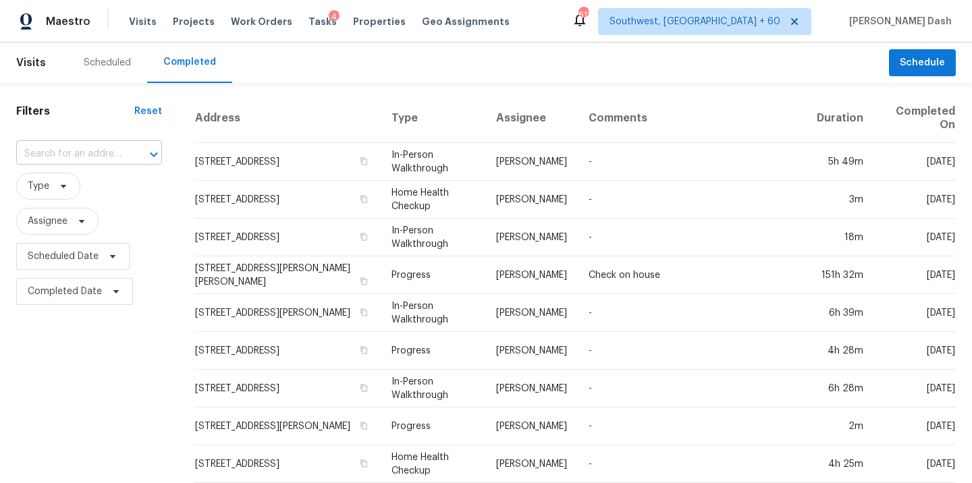
click at [85, 164] on input "text" at bounding box center [70, 154] width 108 height 21
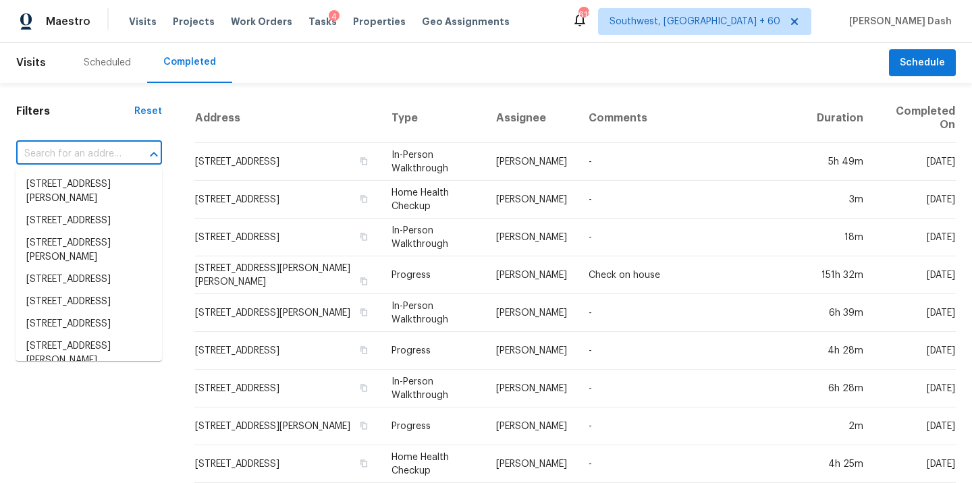
paste input "231 Sarah Ln, Lawrenceville, GA 30046"
type input "231 Sarah Ln, Lawrenceville, GA 30046"
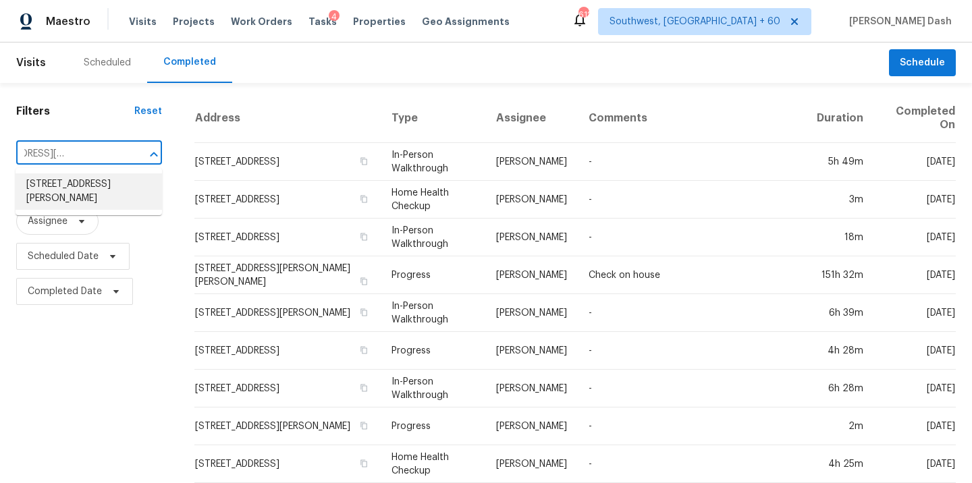
click at [96, 196] on li "231 Sarah Ln, Lawrenceville, GA 30046" at bounding box center [89, 191] width 146 height 36
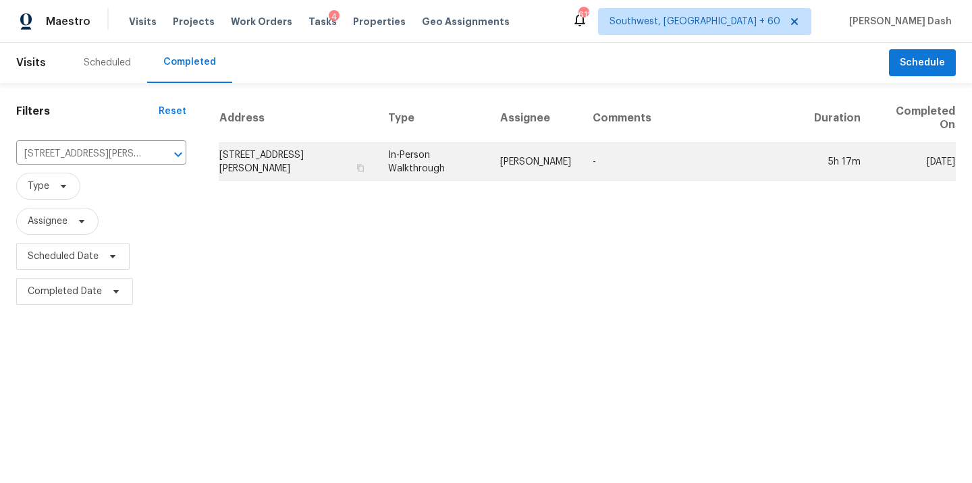
click at [524, 164] on td "Scott Smathers" at bounding box center [535, 162] width 92 height 38
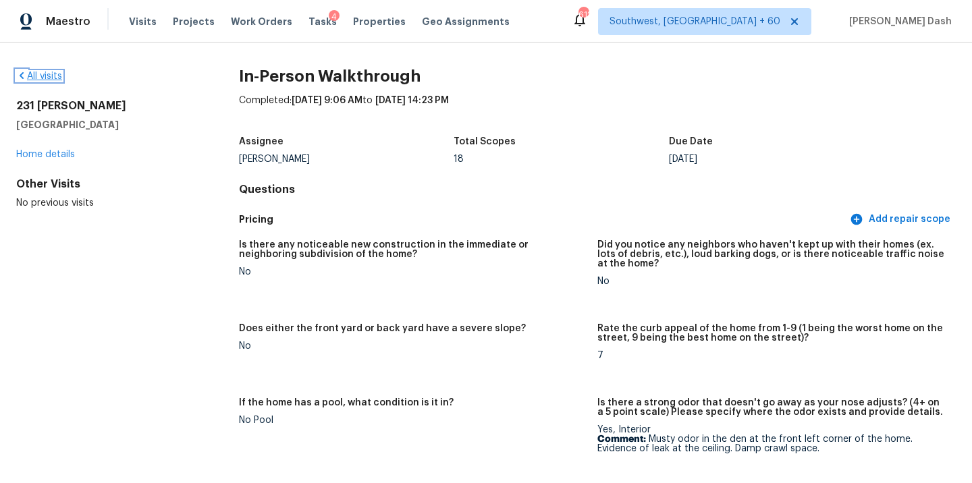
click at [43, 76] on link "All visits" at bounding box center [39, 76] width 46 height 9
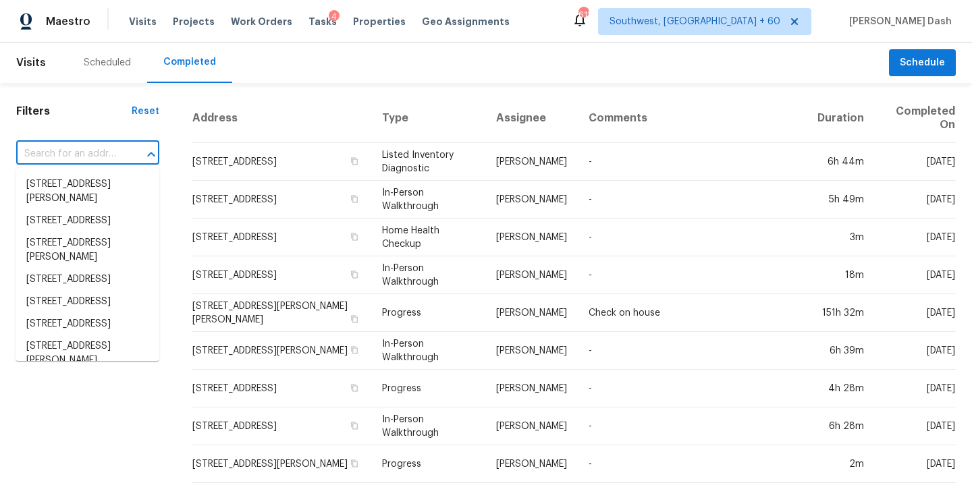
click at [86, 144] on input "text" at bounding box center [68, 154] width 105 height 21
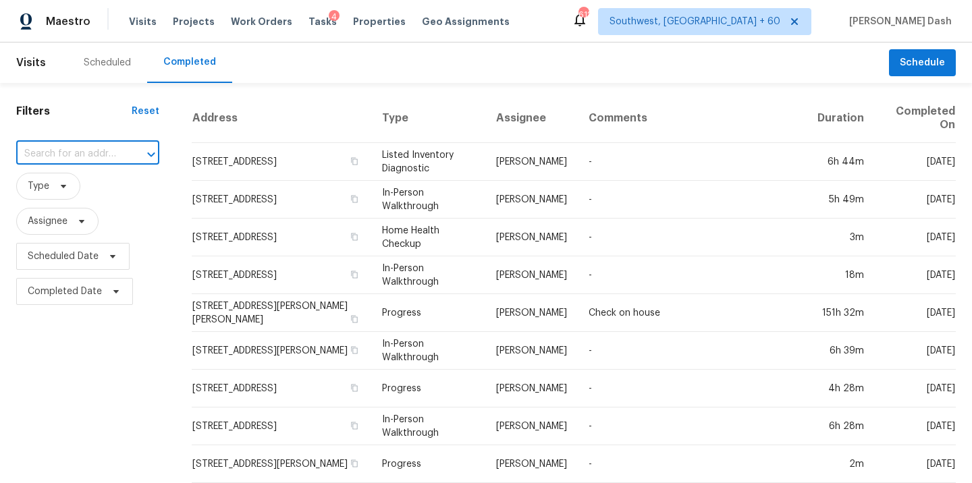
click at [86, 144] on input "text" at bounding box center [68, 154] width 105 height 21
paste input "[STREET_ADDRESS][PERSON_NAME]"
type input "[STREET_ADDRESS][PERSON_NAME]"
click at [98, 186] on li "[STREET_ADDRESS][PERSON_NAME]" at bounding box center [88, 191] width 144 height 36
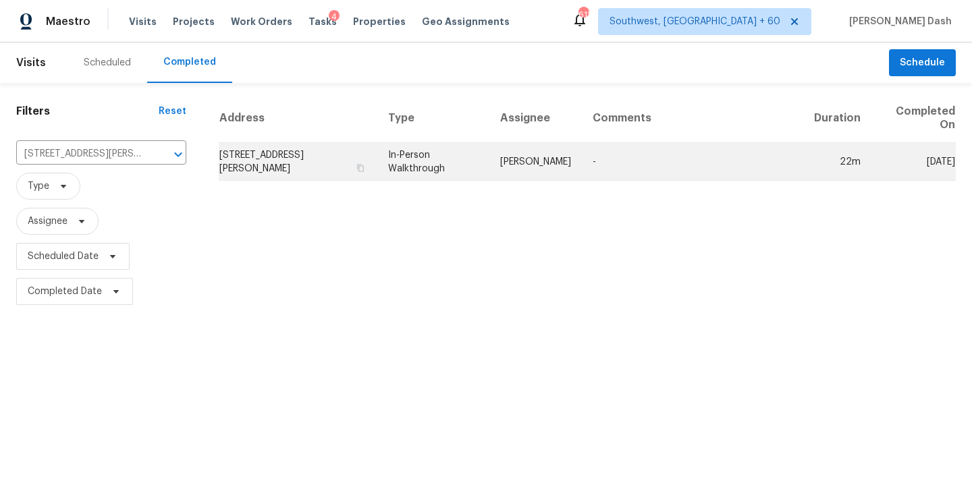
click at [485, 166] on td "In-Person Walkthrough" at bounding box center [433, 162] width 112 height 38
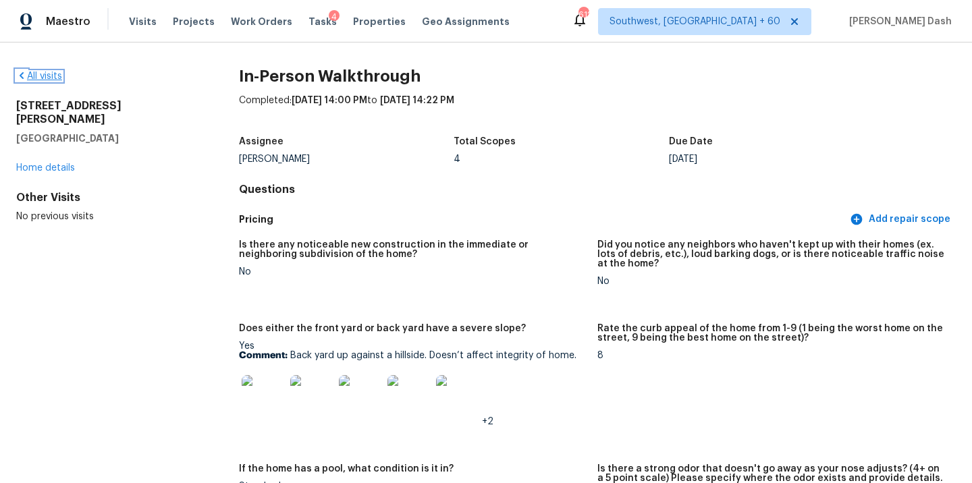
click at [61, 80] on link "All visits" at bounding box center [39, 76] width 46 height 9
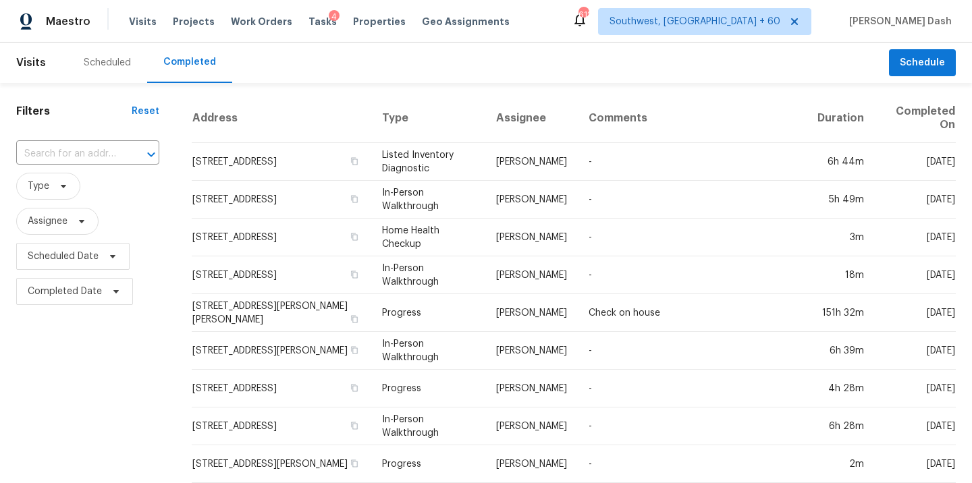
click at [76, 150] on input "text" at bounding box center [68, 154] width 105 height 21
paste input "1215 Westbourne Dr, Smyrna, TN 37167"
type input "1215 Westbourne Dr, Smyrna, TN 37167"
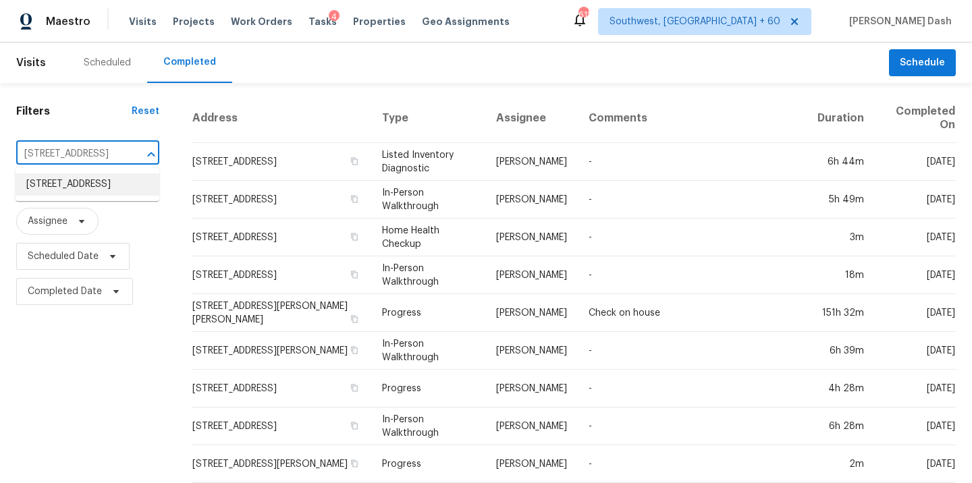
click at [87, 189] on li "1215 Westbourne Dr, Smyrna, TN 37167" at bounding box center [88, 184] width 144 height 22
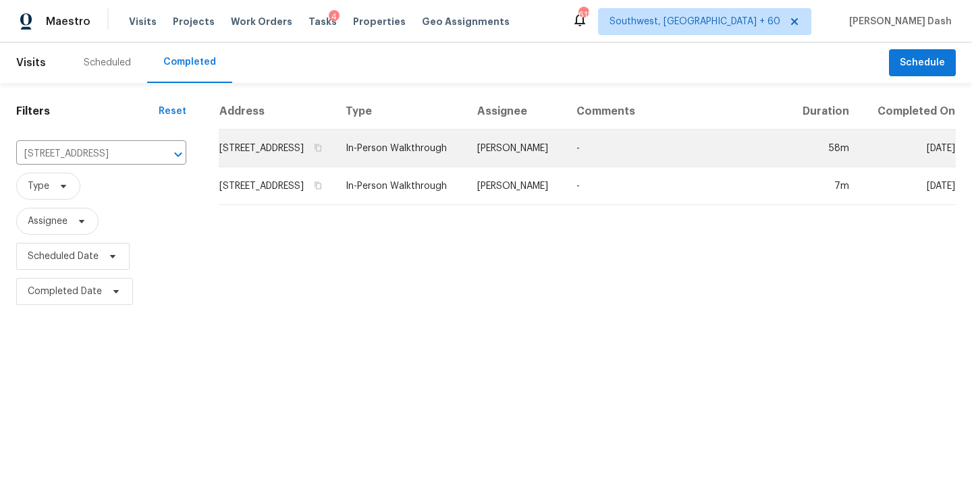
click at [457, 154] on td "In-Person Walkthrough" at bounding box center [401, 149] width 132 height 38
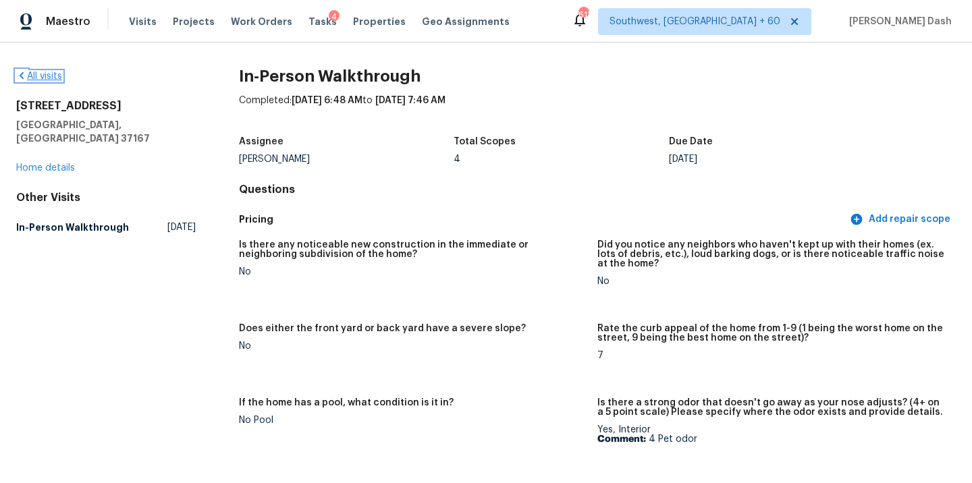
click at [53, 74] on link "All visits" at bounding box center [39, 76] width 46 height 9
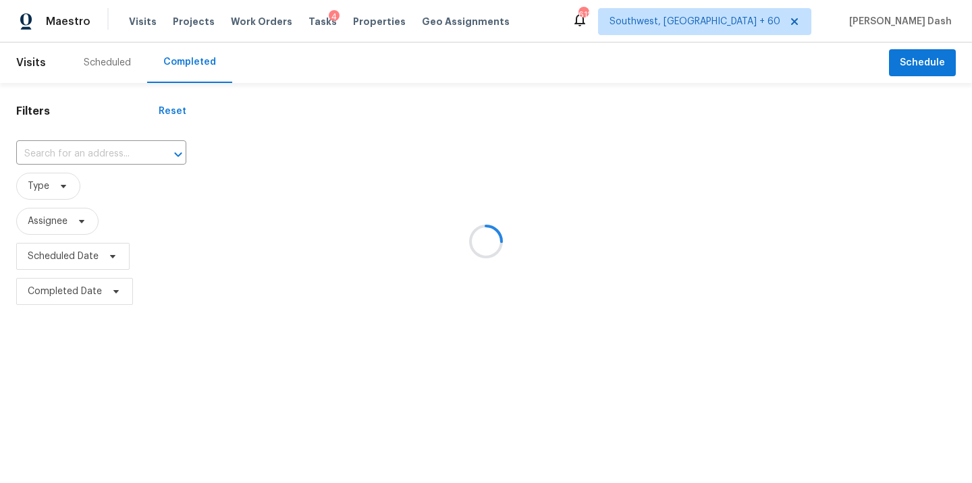
click at [105, 151] on div at bounding box center [486, 241] width 972 height 483
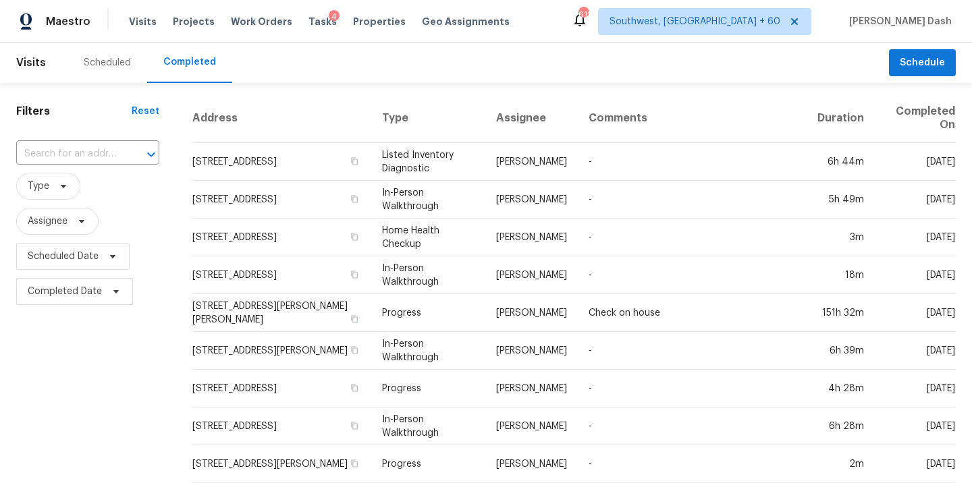
click at [105, 151] on input "text" at bounding box center [68, 154] width 105 height 21
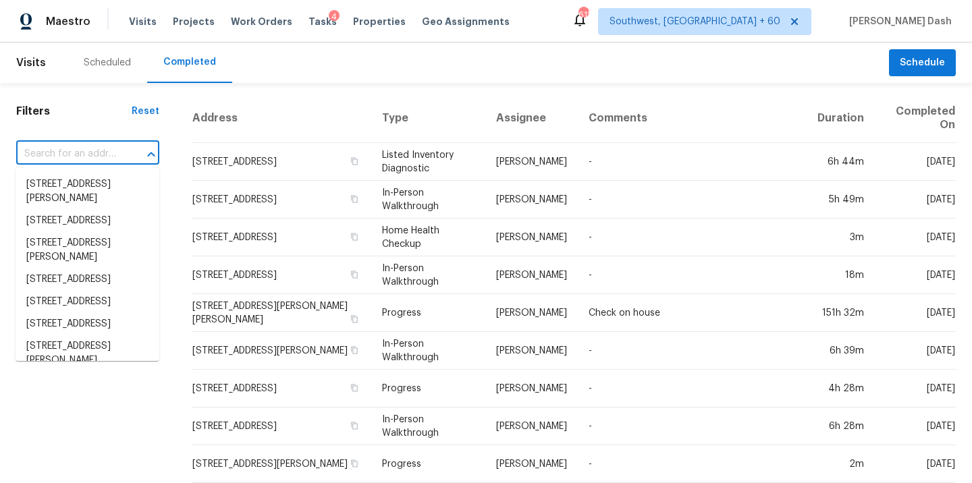
paste input "1520 E Apollo Rd, Phoenix, AZ 85042"
type input "1520 E Apollo Rd, Phoenix, AZ 85042"
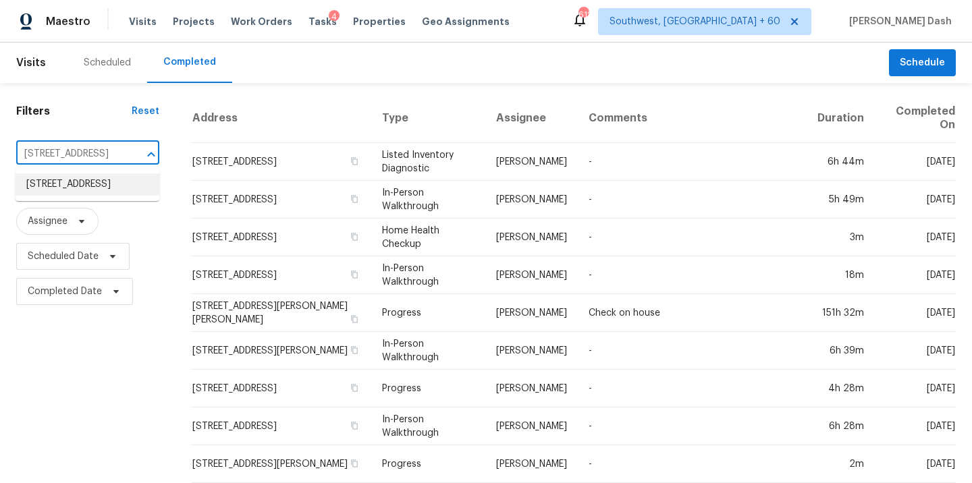
click at [105, 185] on li "1520 E Apollo Rd, Phoenix, AZ 85042" at bounding box center [88, 184] width 144 height 22
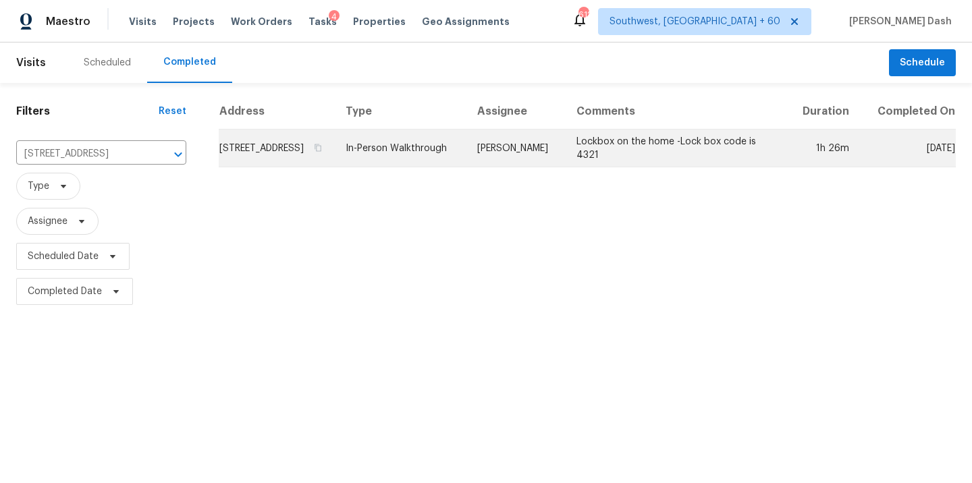
click at [497, 164] on td "Brian Borntrager" at bounding box center [515, 149] width 99 height 38
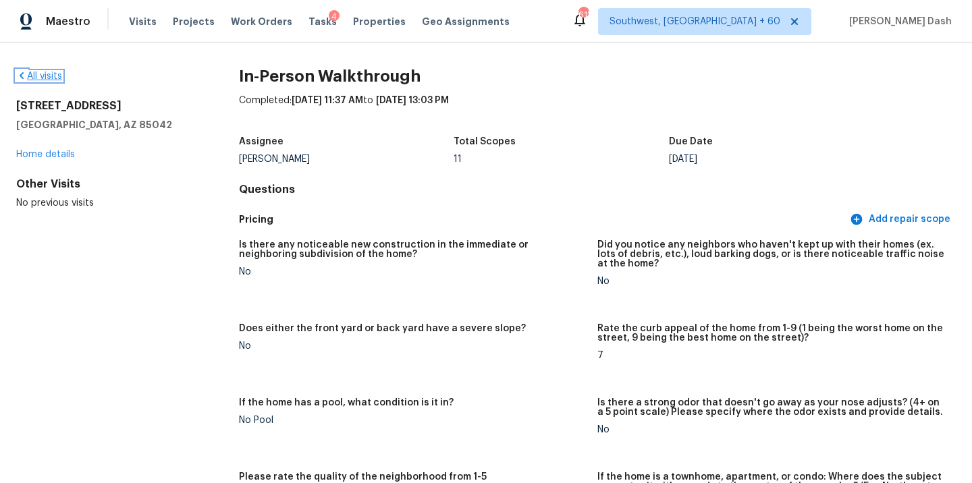
click at [52, 77] on link "All visits" at bounding box center [39, 76] width 46 height 9
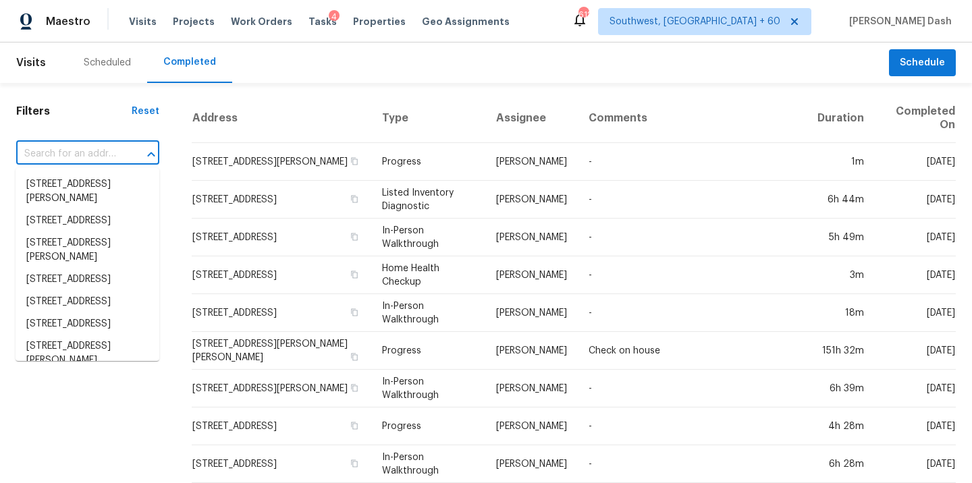
click at [57, 152] on input "text" at bounding box center [68, 154] width 105 height 21
paste input "10137 Chapel Ridge Dr, Fort Worth, TX 76116"
type input "10137 Chapel Ridge Dr, Fort Worth, TX 76116"
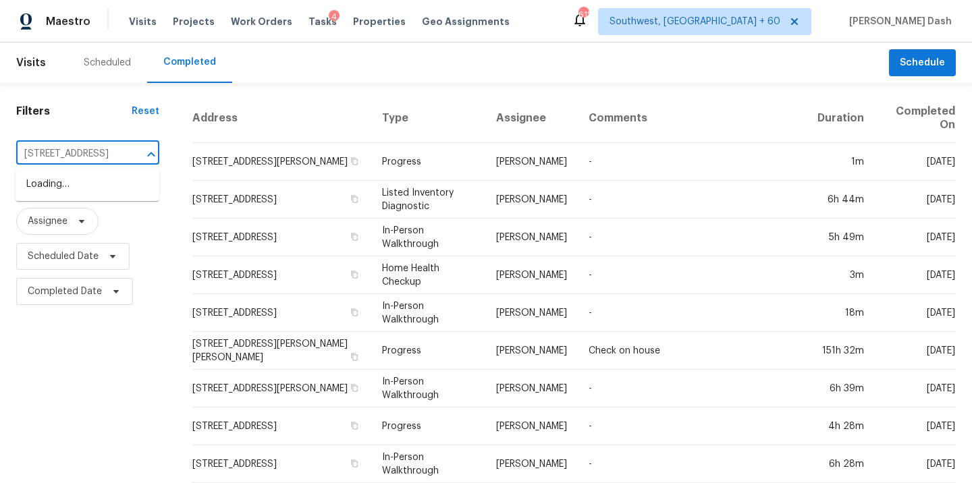
scroll to position [0, 95]
click at [68, 183] on li "10137 Chapel Ridge Dr, Fort Worth, TX 76116" at bounding box center [88, 184] width 144 height 22
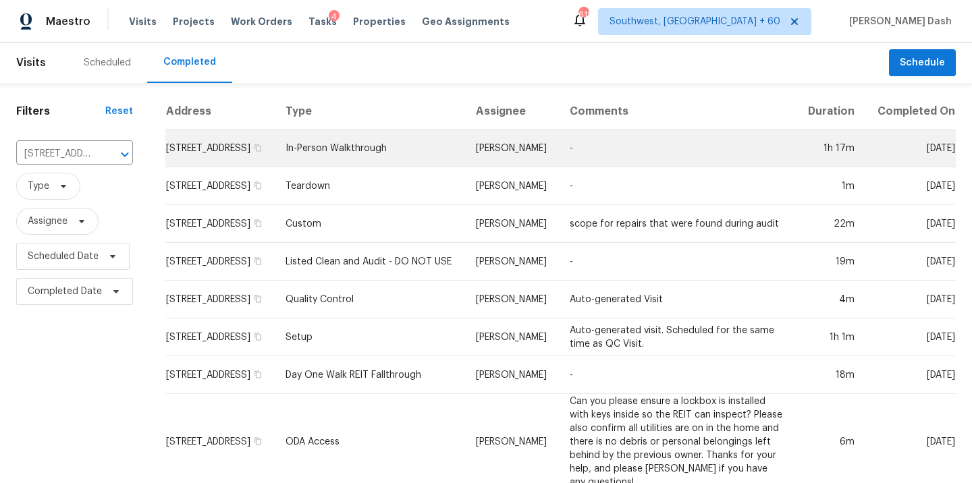
click at [501, 159] on td "Jason Fletcher" at bounding box center [512, 149] width 94 height 38
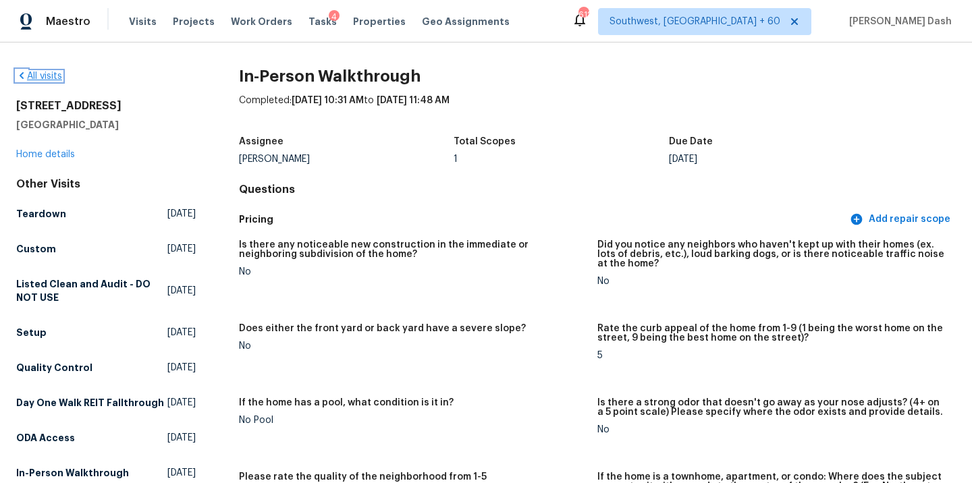
click at [61, 72] on link "All visits" at bounding box center [39, 76] width 46 height 9
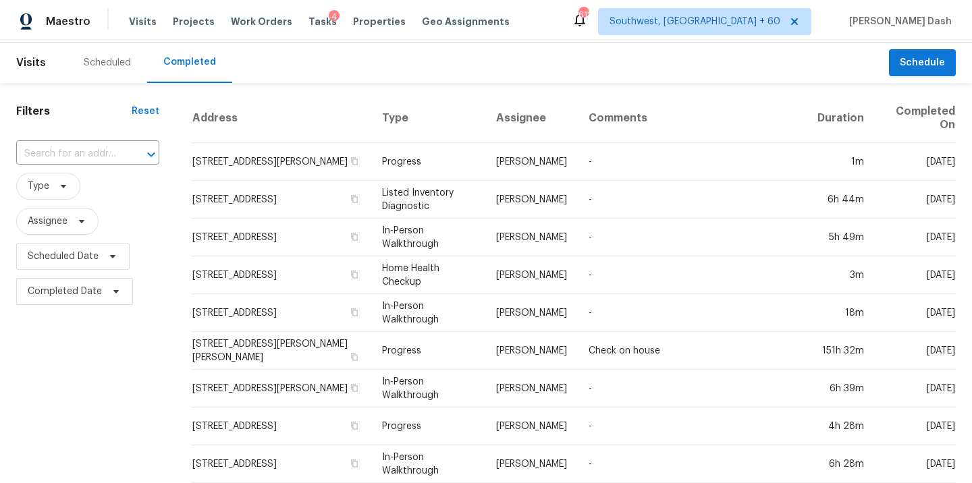
click at [74, 153] on input "text" at bounding box center [68, 154] width 105 height 21
paste input "810 Corona St, Durham, NC 27707"
type input "810 Corona St, Durham, NC 27707"
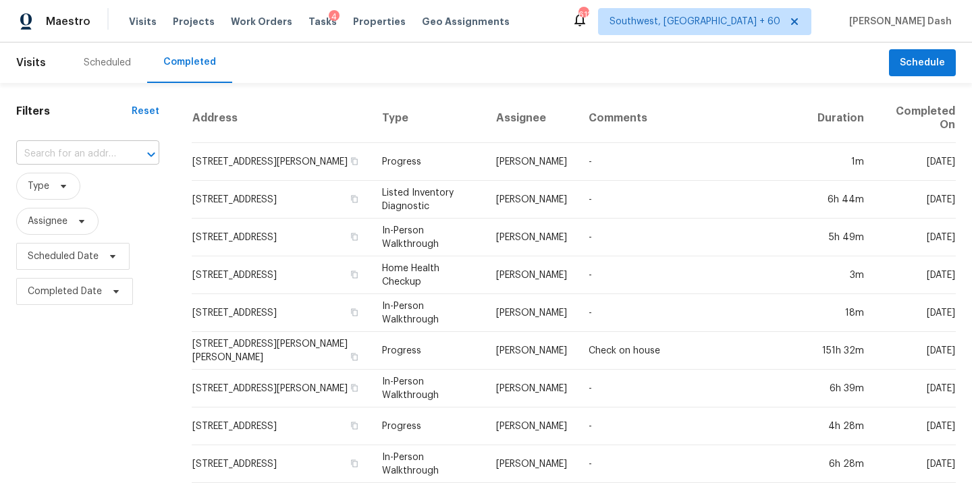
click at [87, 154] on input "text" at bounding box center [68, 154] width 105 height 21
paste input "810 Corona St, Durham, NC 27707"
type input "810 Corona St, Durham, NC 27707"
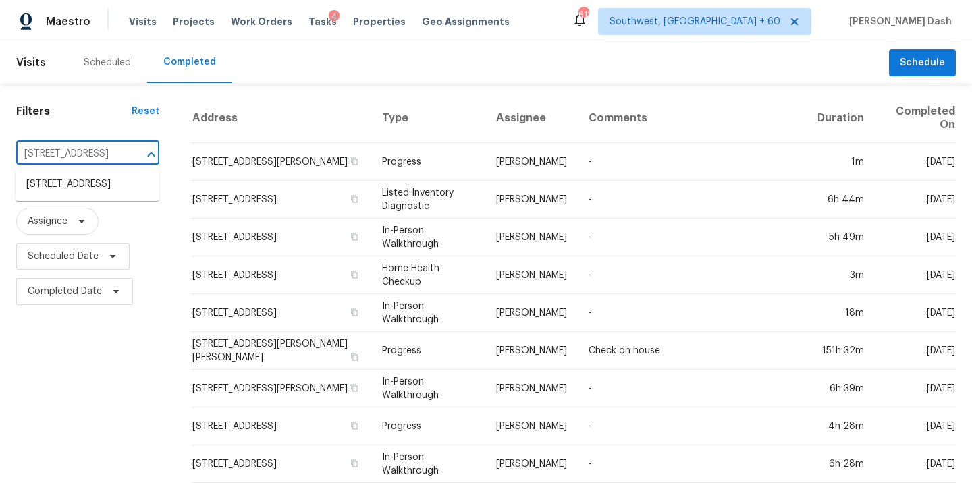
scroll to position [0, 52]
click at [94, 188] on li "810 Corona St, Durham, NC 27707" at bounding box center [88, 184] width 144 height 22
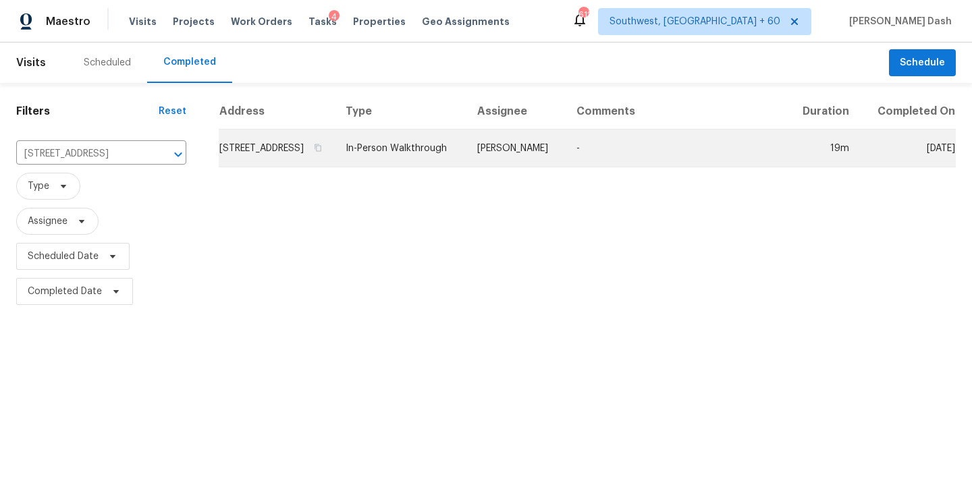
click at [466, 167] on td "In-Person Walkthrough" at bounding box center [401, 149] width 132 height 38
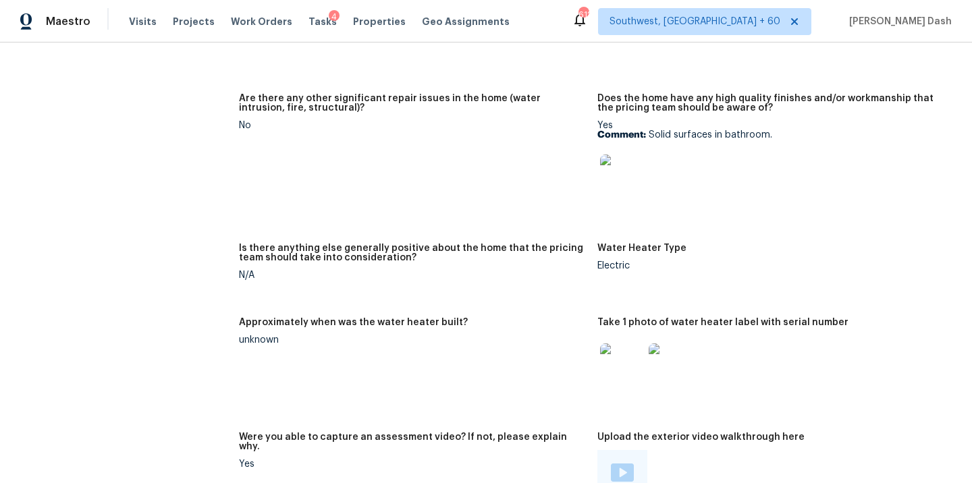
scroll to position [2259, 0]
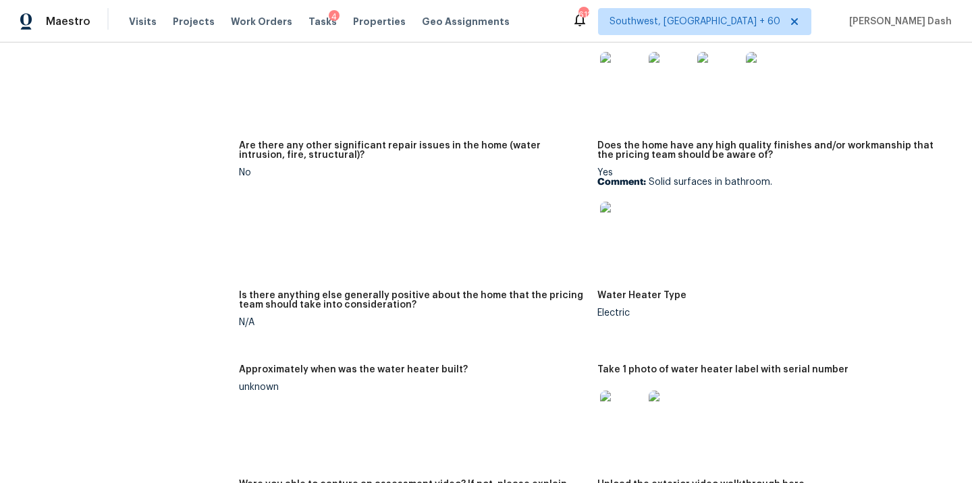
click at [614, 202] on img at bounding box center [621, 223] width 43 height 43
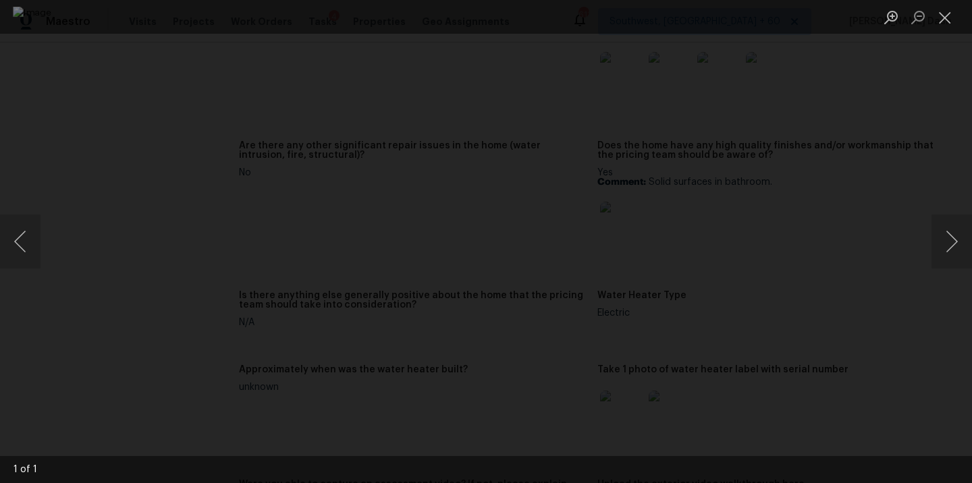
click at [99, 117] on div "Lightbox" at bounding box center [486, 241] width 972 height 483
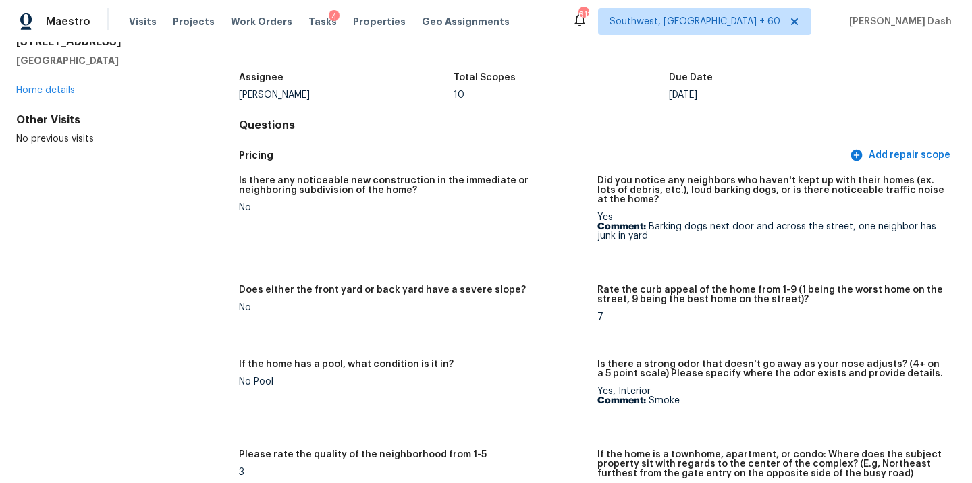
scroll to position [0, 0]
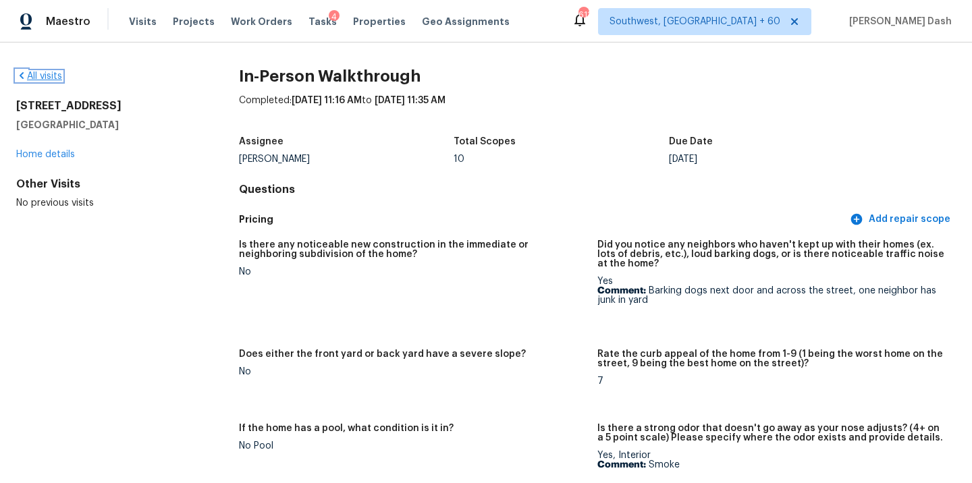
click at [53, 73] on link "All visits" at bounding box center [39, 76] width 46 height 9
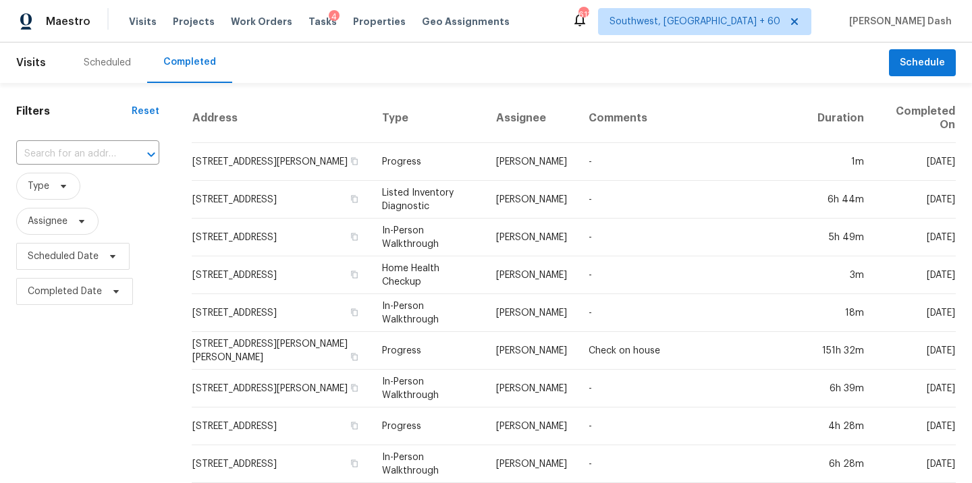
click at [75, 155] on input "text" at bounding box center [68, 154] width 105 height 21
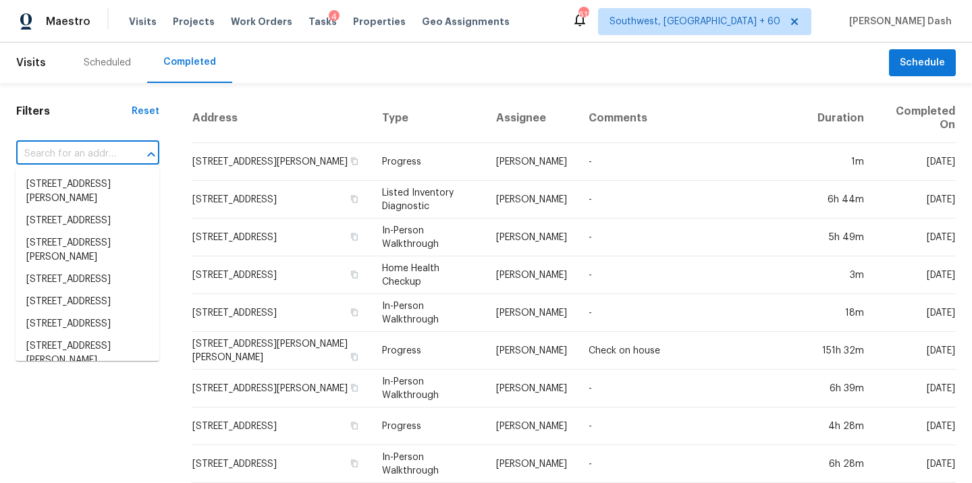
paste input "125 Hamilton Ave, Hebron, OH 43025"
type input "125 Hamilton Ave, Hebron, OH 43025"
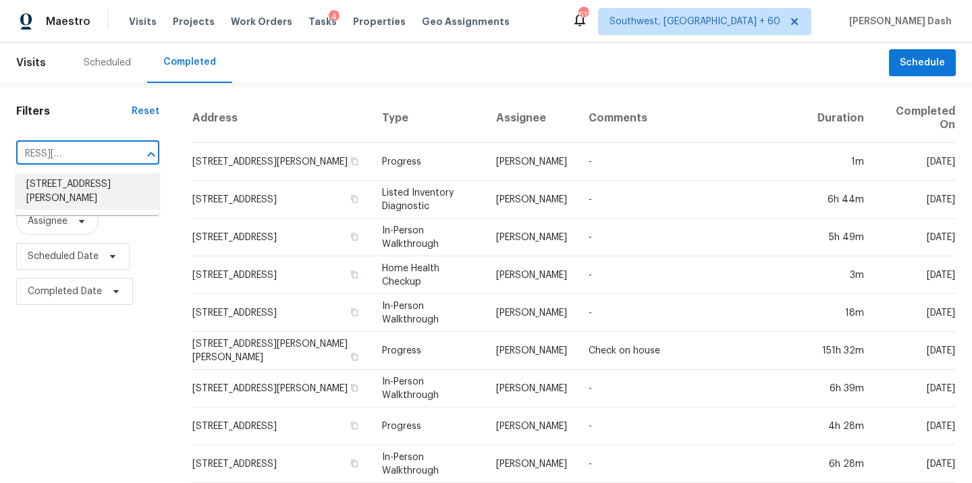
click at [84, 182] on li "125 Hamilton Ave, Hebron, OH 43025" at bounding box center [88, 191] width 144 height 36
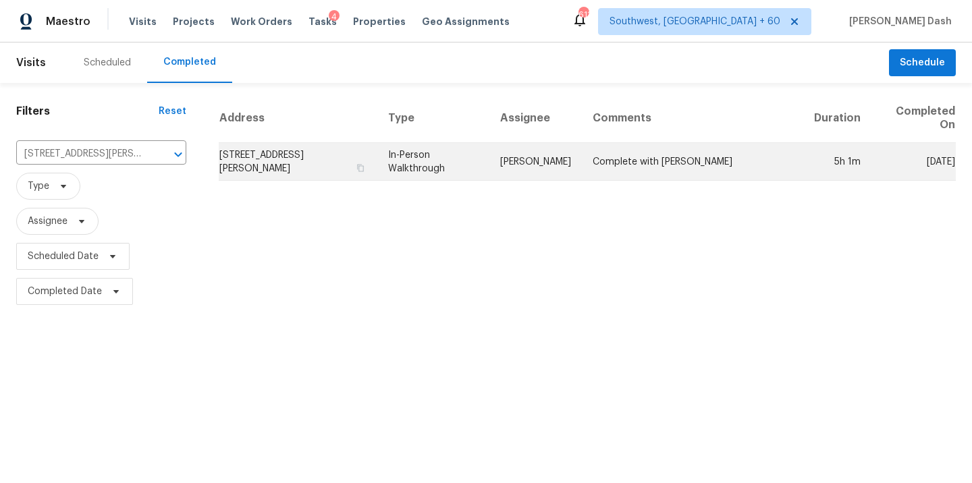
click at [465, 169] on td "In-Person Walkthrough" at bounding box center [433, 162] width 112 height 38
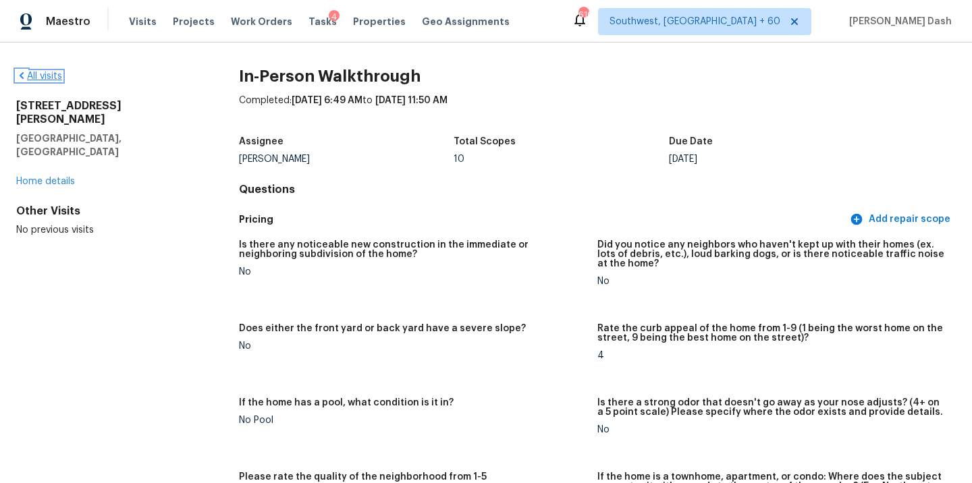
click at [62, 78] on link "All visits" at bounding box center [39, 76] width 46 height 9
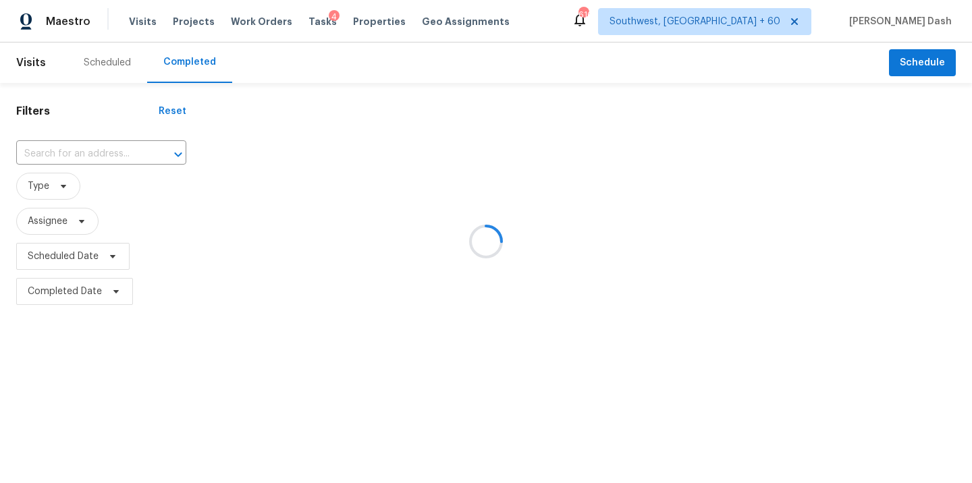
click at [104, 150] on div at bounding box center [486, 241] width 972 height 483
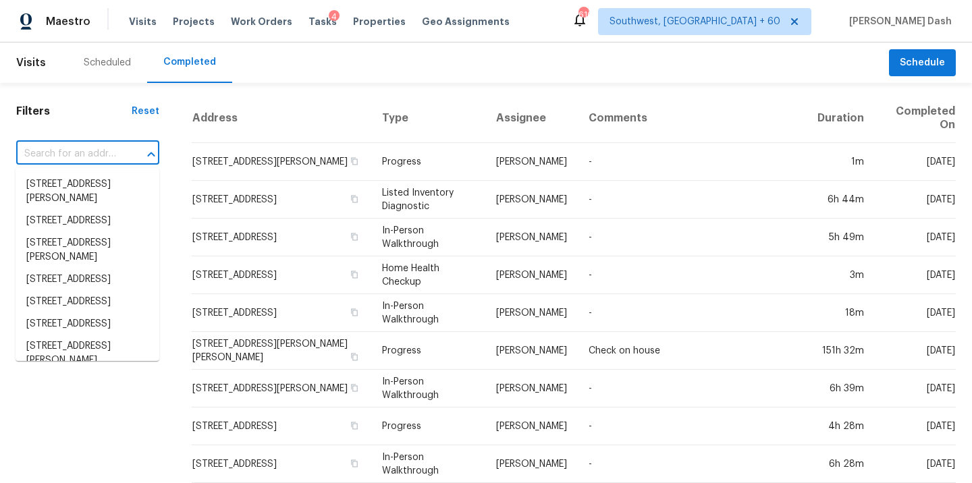
click at [104, 150] on input "text" at bounding box center [68, 154] width 105 height 21
paste input "4940 Via Campeche, Riverside, CA 92507"
type input "4940 Via Campeche, Riverside, CA 92507"
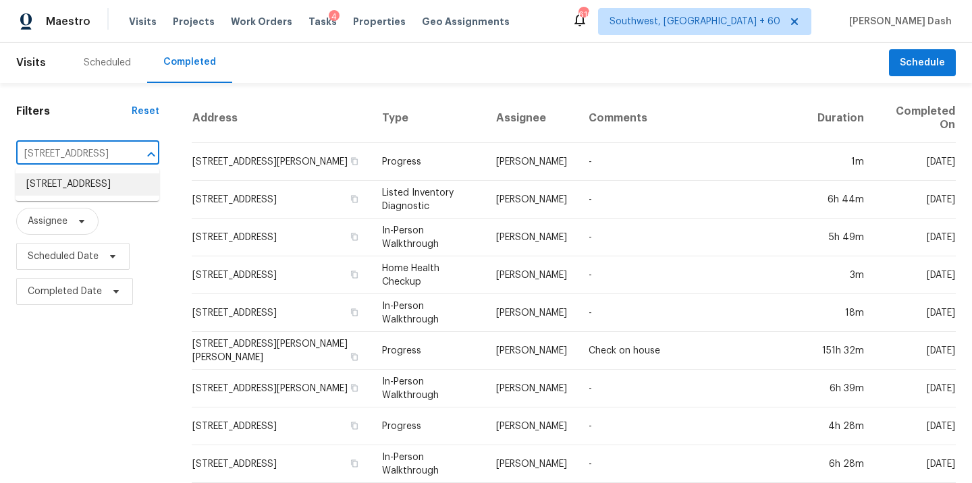
click at [99, 186] on li "4940 Via Campeche, Riverside, CA 92507" at bounding box center [88, 184] width 144 height 22
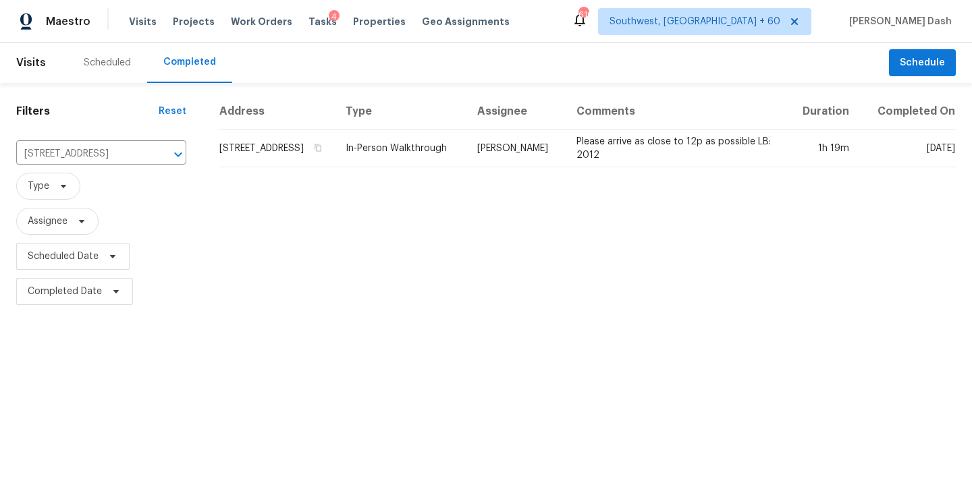
click at [485, 167] on table "Address Type Assignee Comments Duration Completed On 4940 Via Campeche, Riversi…" at bounding box center [587, 131] width 737 height 74
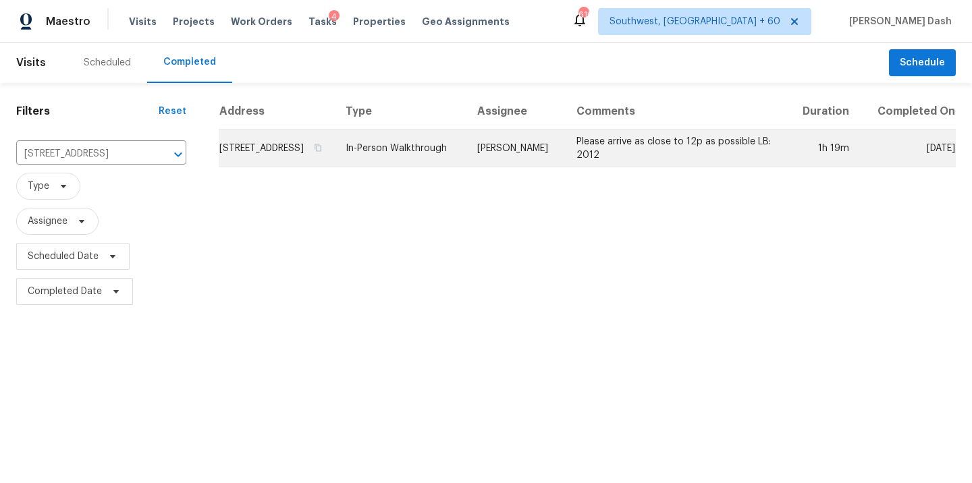
click at [466, 167] on td "In-Person Walkthrough" at bounding box center [401, 149] width 132 height 38
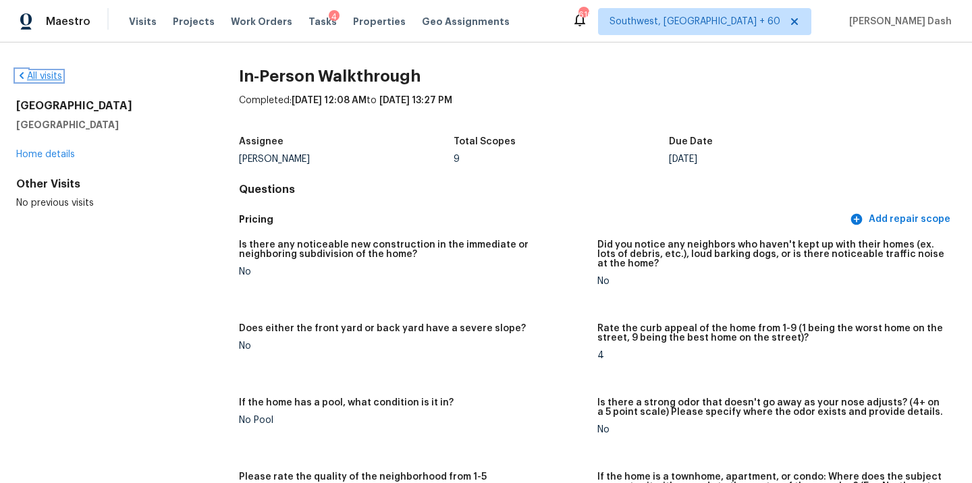
click at [40, 78] on link "All visits" at bounding box center [39, 76] width 46 height 9
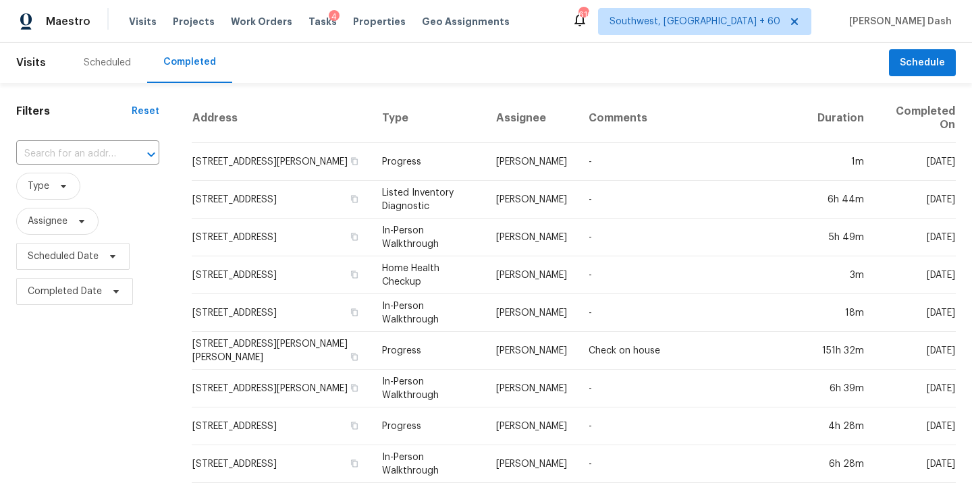
click at [91, 154] on input "text" at bounding box center [68, 154] width 105 height 21
paste input "4229 NW 56th Ter, Oklahoma City, OK 73112"
type input "4229 NW 56th Ter, Oklahoma City, OK 73112"
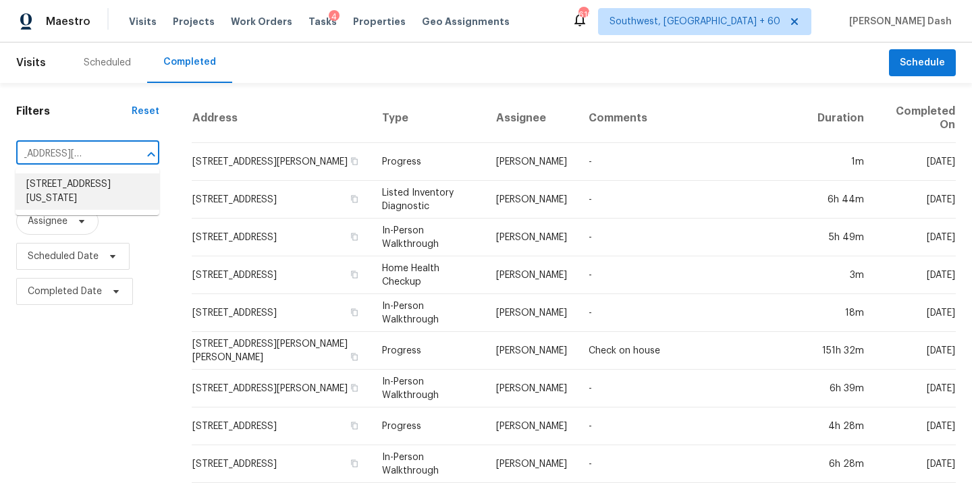
click at [94, 192] on li "4229 NW 56th Ter, Oklahoma City, OK 73112" at bounding box center [88, 191] width 144 height 36
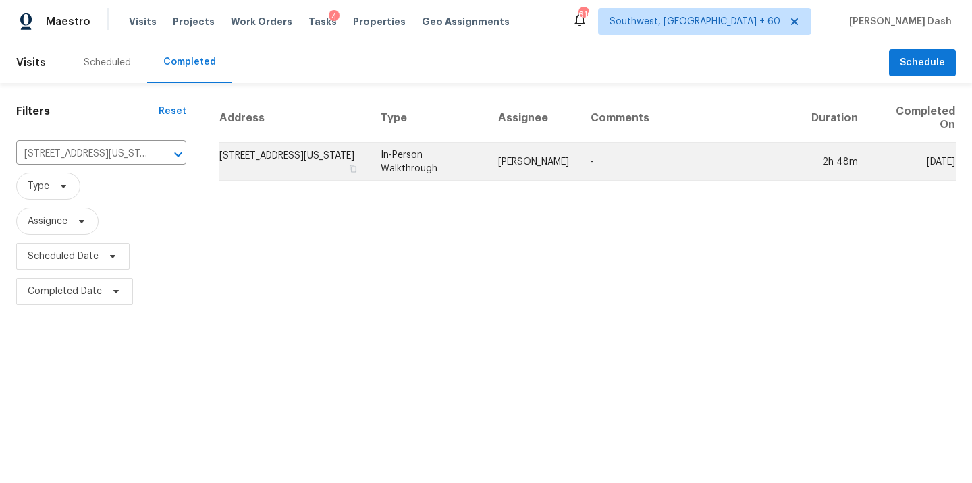
click at [487, 177] on td "In-Person Walkthrough" at bounding box center [428, 162] width 117 height 38
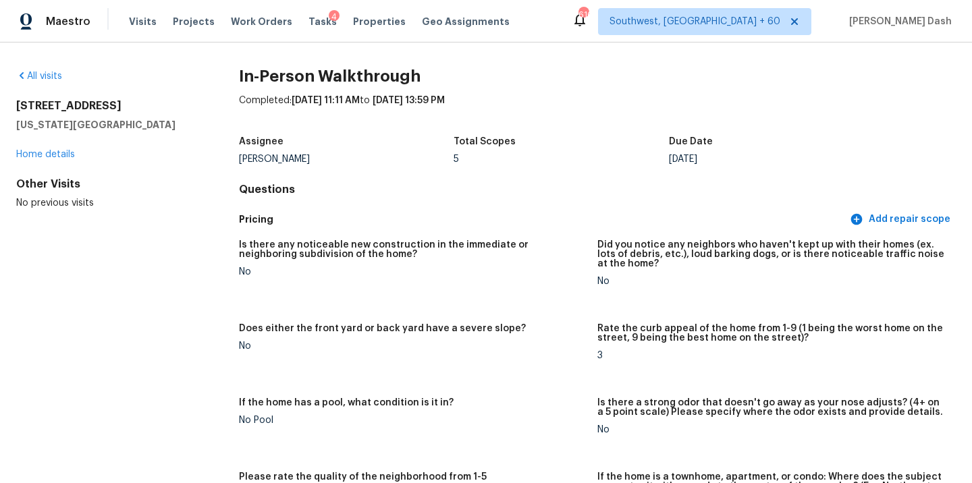
click at [50, 68] on div "All visits 4229 NW 56th Ter Oklahoma City, OK 73112 Home details Other Visits N…" at bounding box center [486, 263] width 972 height 441
click at [51, 75] on link "All visits" at bounding box center [39, 76] width 46 height 9
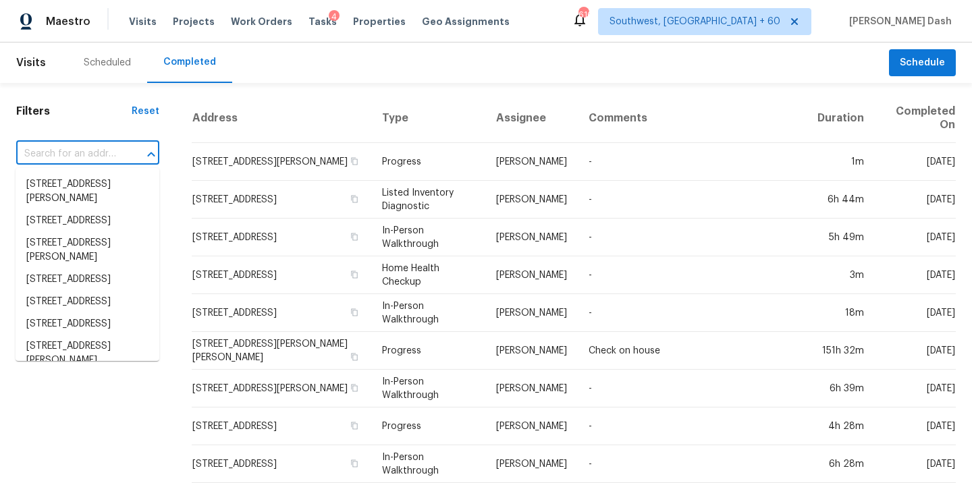
click at [72, 149] on input "text" at bounding box center [68, 154] width 105 height 21
paste input "[STREET_ADDRESS]"
type input "[STREET_ADDRESS]"
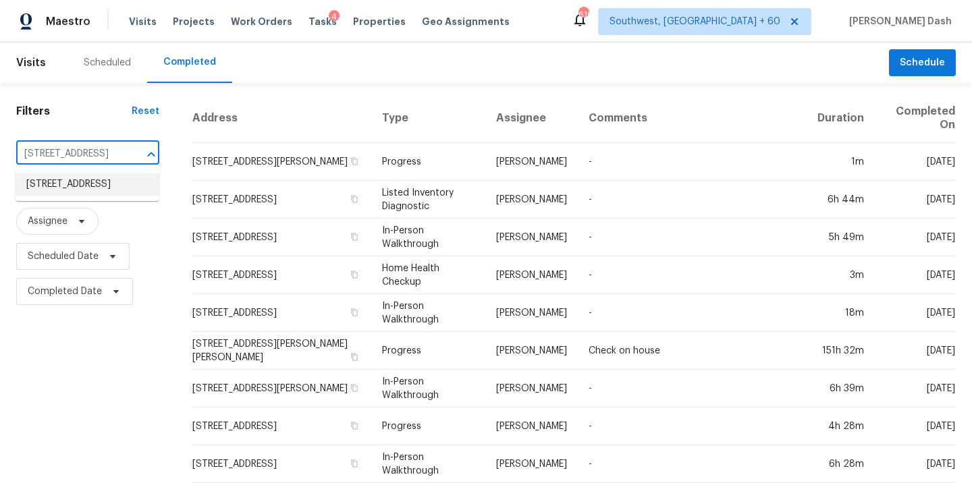
click at [78, 183] on li "[STREET_ADDRESS]" at bounding box center [88, 184] width 144 height 22
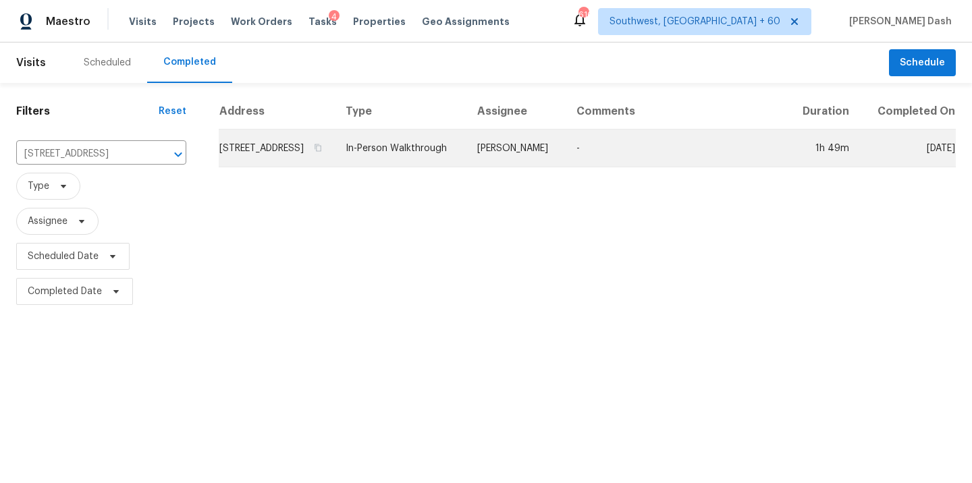
click at [466, 163] on td "In-Person Walkthrough" at bounding box center [401, 149] width 132 height 38
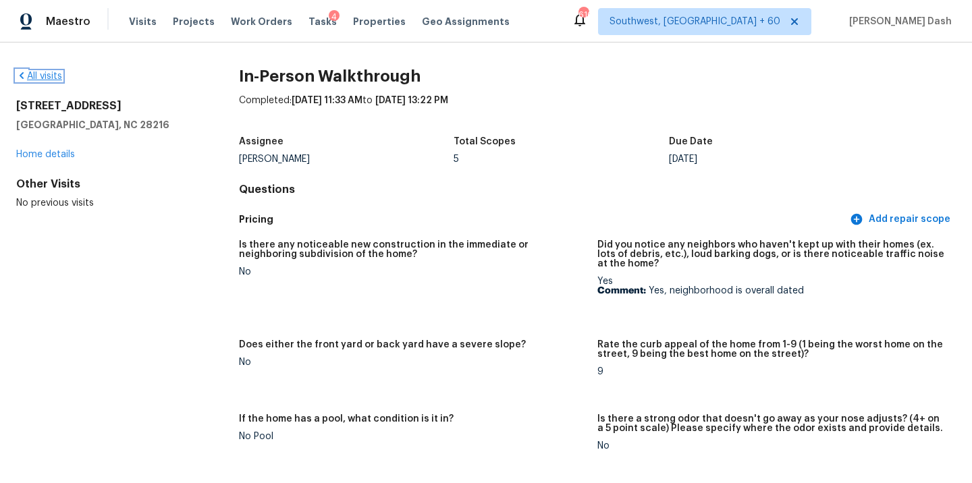
click at [59, 72] on link "All visits" at bounding box center [39, 76] width 46 height 9
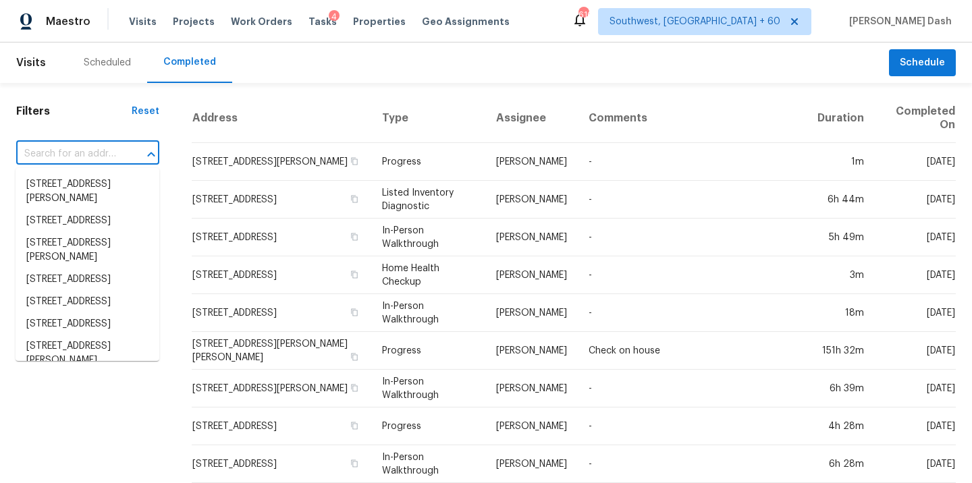
click at [70, 147] on input "text" at bounding box center [68, 154] width 105 height 21
paste input "270 Fenster Dr, Indianapolis, IN 46234"
type input "270 Fenster Dr, Indianapolis, IN 46234"
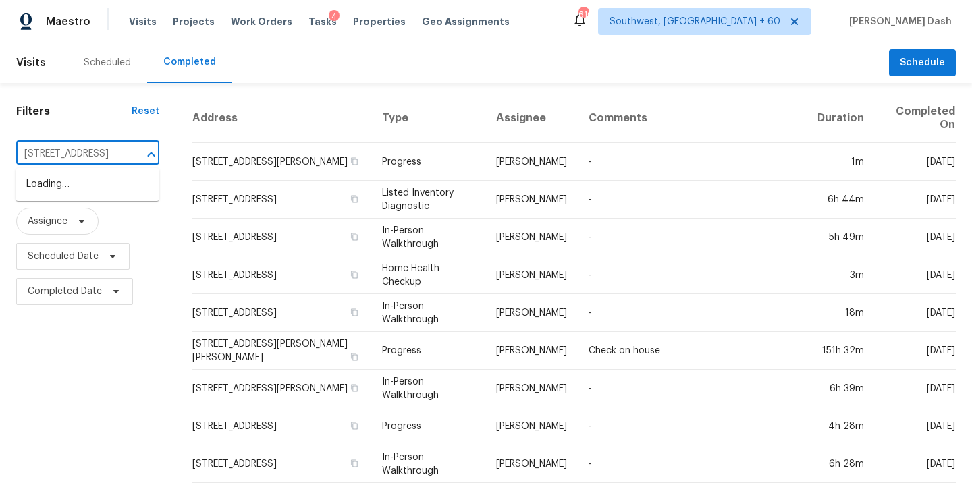
scroll to position [0, 70]
click at [97, 194] on li "270 Fenster Dr, Indianapolis, IN 46234" at bounding box center [88, 184] width 144 height 22
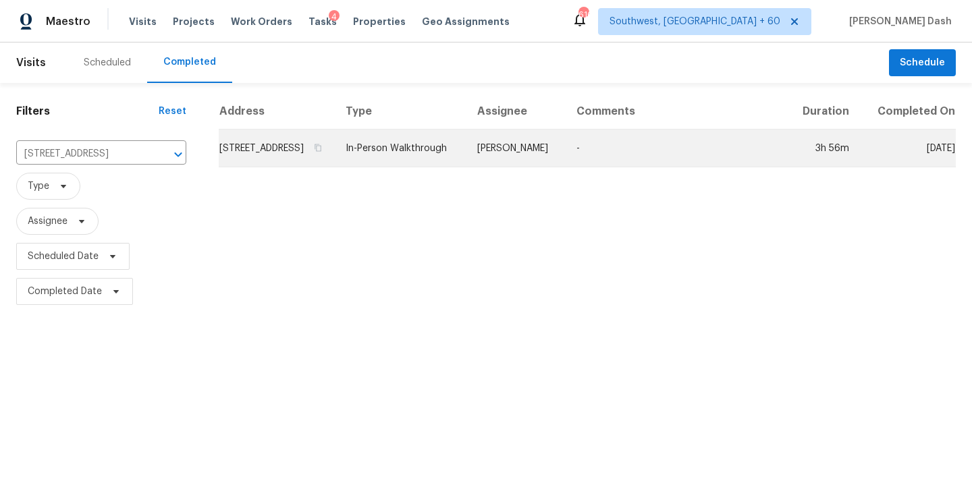
click at [443, 167] on td "In-Person Walkthrough" at bounding box center [401, 149] width 132 height 38
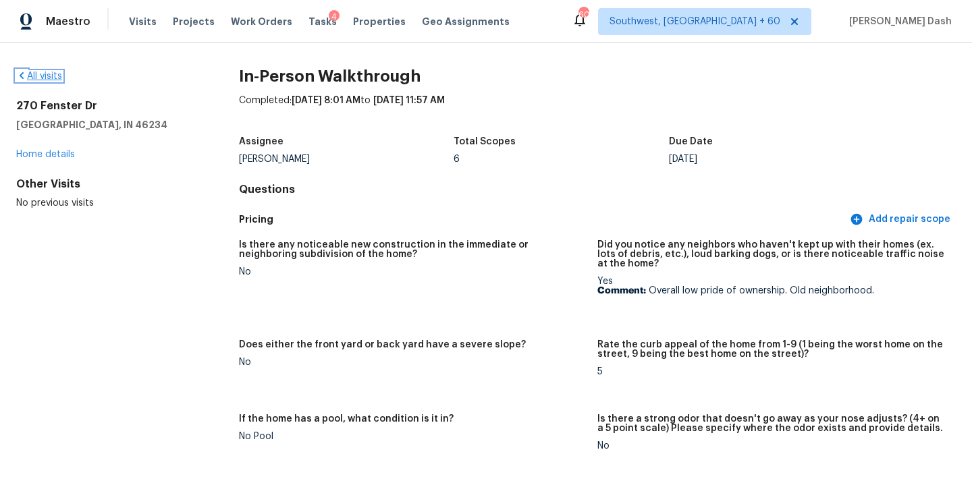
click at [59, 78] on link "All visits" at bounding box center [39, 76] width 46 height 9
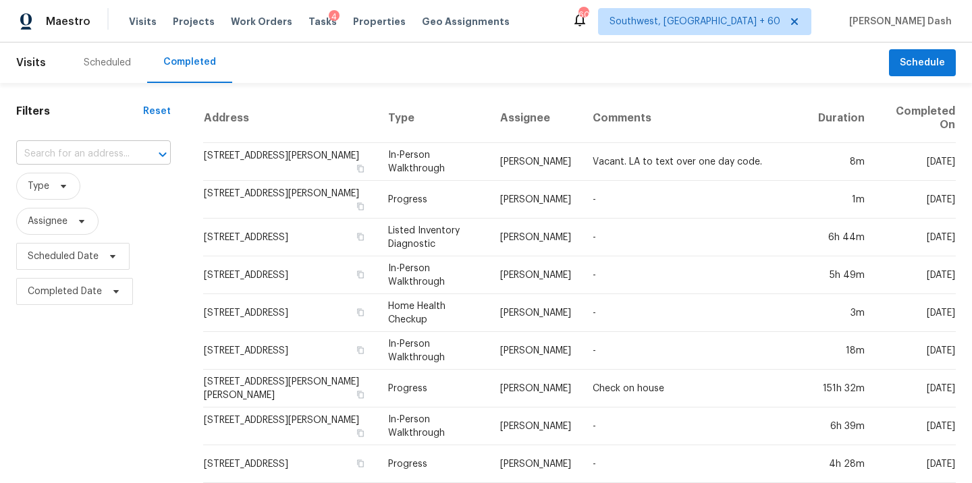
click at [96, 151] on input "text" at bounding box center [74, 154] width 117 height 21
paste input "[STREET_ADDRESS][PERSON_NAME]"
type input "[STREET_ADDRESS][PERSON_NAME]"
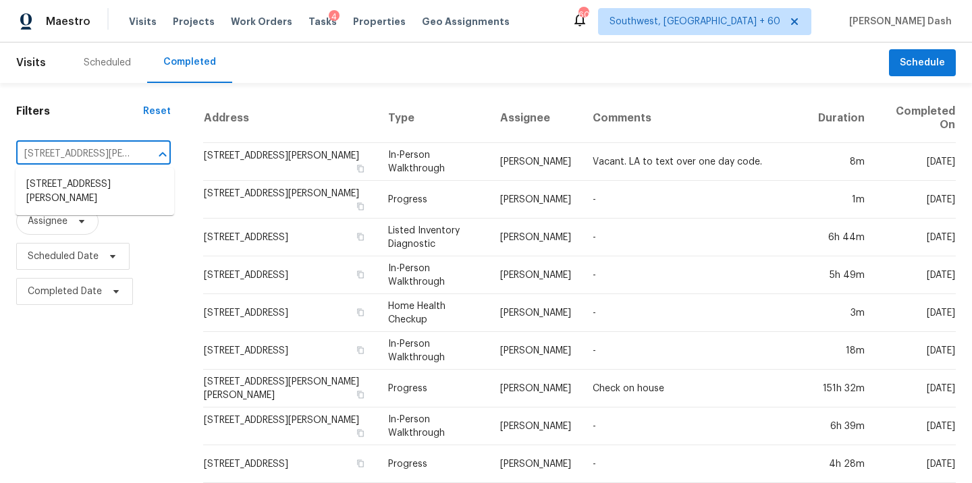
scroll to position [0, 64]
click at [92, 189] on li "[STREET_ADDRESS][PERSON_NAME]" at bounding box center [95, 191] width 159 height 36
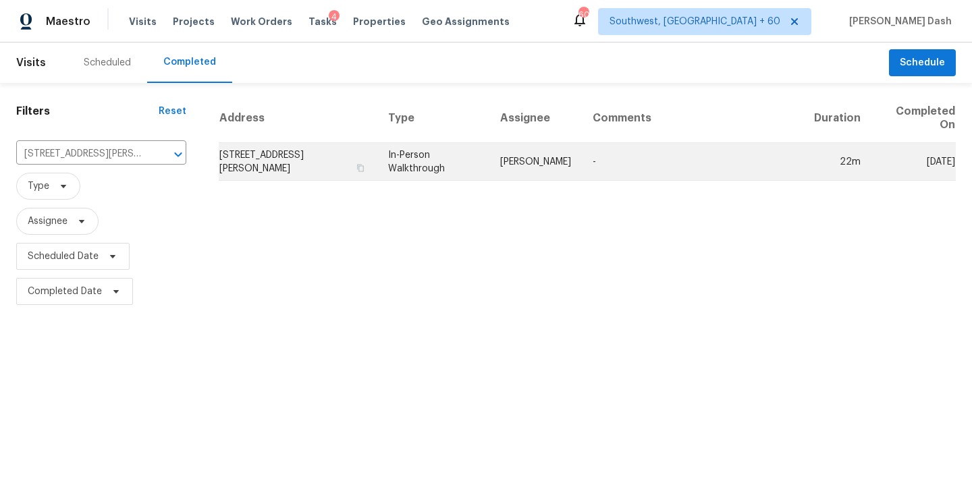
click at [434, 155] on td "In-Person Walkthrough" at bounding box center [433, 162] width 112 height 38
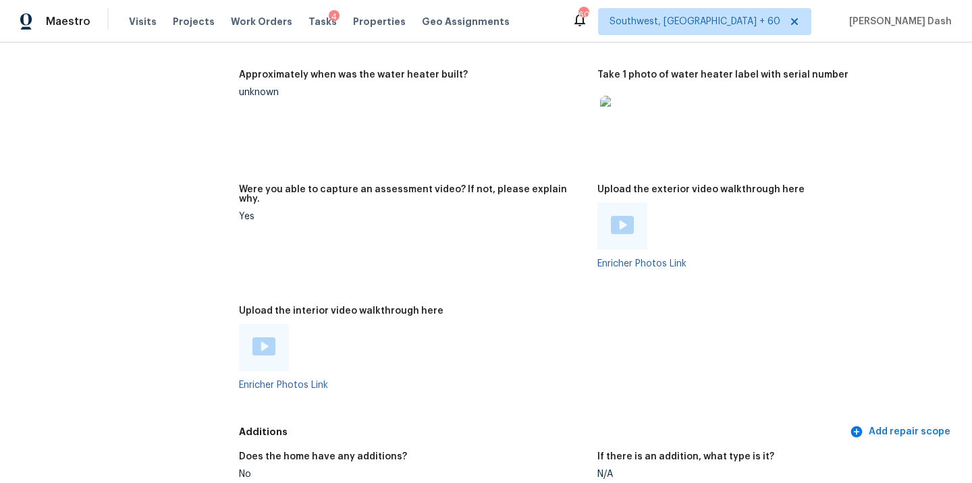
scroll to position [3017, 0]
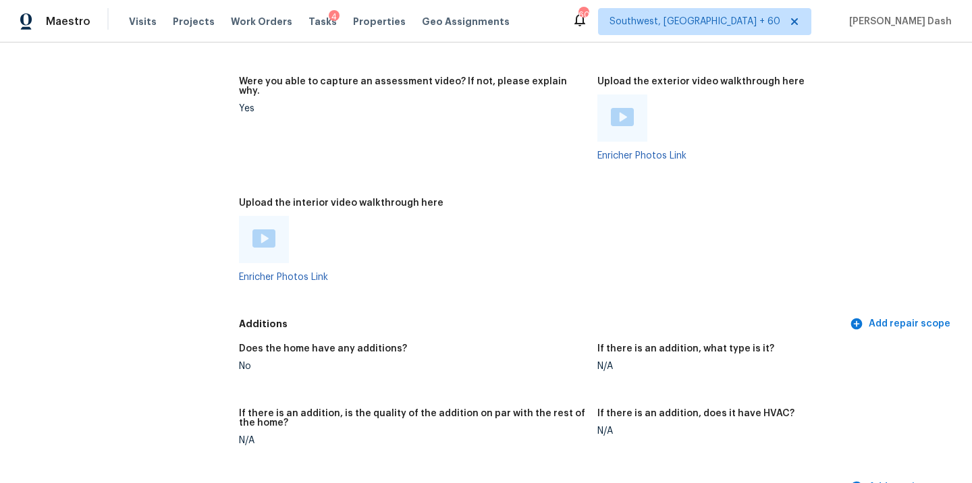
click at [260, 229] on img at bounding box center [263, 238] width 23 height 18
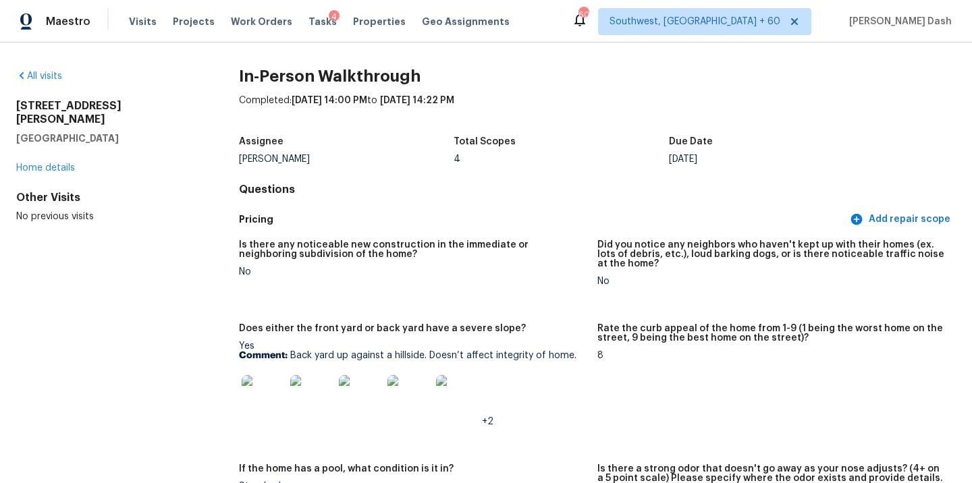
scroll to position [171, 0]
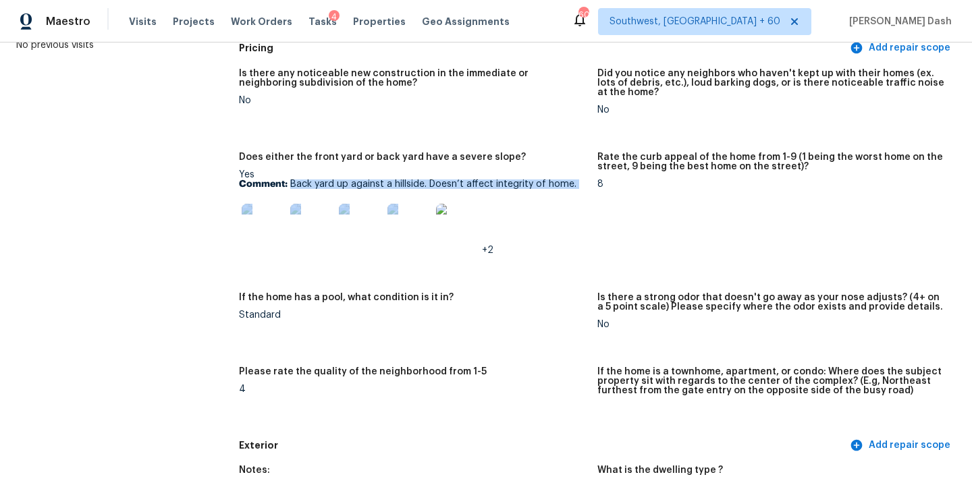
drag, startPoint x: 289, startPoint y: 183, endPoint x: 567, endPoint y: 189, distance: 278.1
click at [567, 189] on div "Yes Comment: Back yard up against a hillside. Doesn’t affect integrity of home.…" at bounding box center [413, 212] width 348 height 85
copy div "Back yard up against a hillside. Doesn’t affect integrity of home."
click at [392, 184] on p "Comment: Back yard up against a hillside. Doesn’t affect integrity of home." at bounding box center [413, 183] width 348 height 9
drag, startPoint x: 289, startPoint y: 184, endPoint x: 570, endPoint y: 184, distance: 280.7
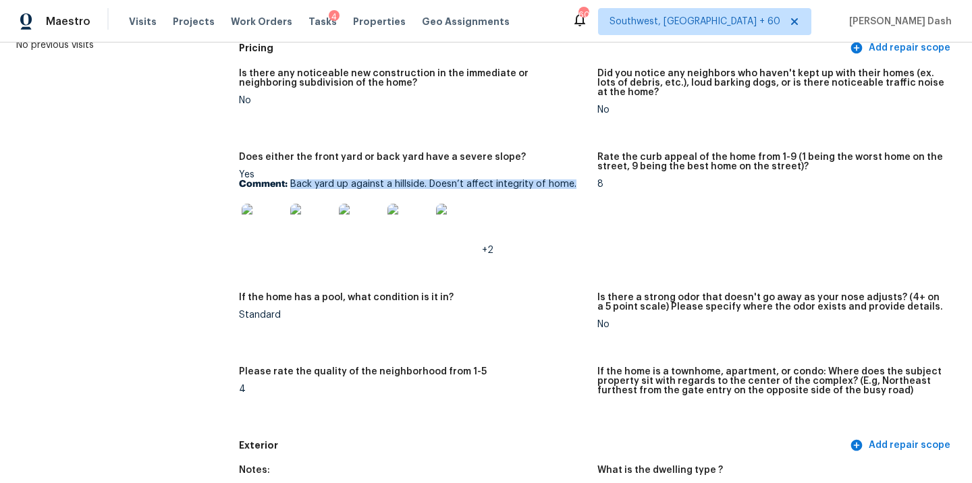
click at [570, 184] on p "Comment: Back yard up against a hillside. Doesn’t affect integrity of home." at bounding box center [413, 183] width 348 height 9
copy p "Back yard up against a hillside. Doesn’t affect integrity of home."
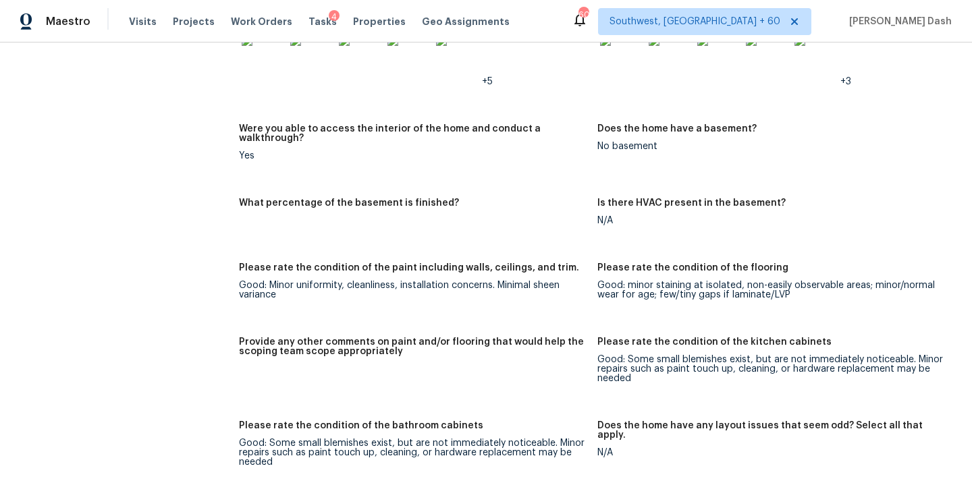
scroll to position [2261, 0]
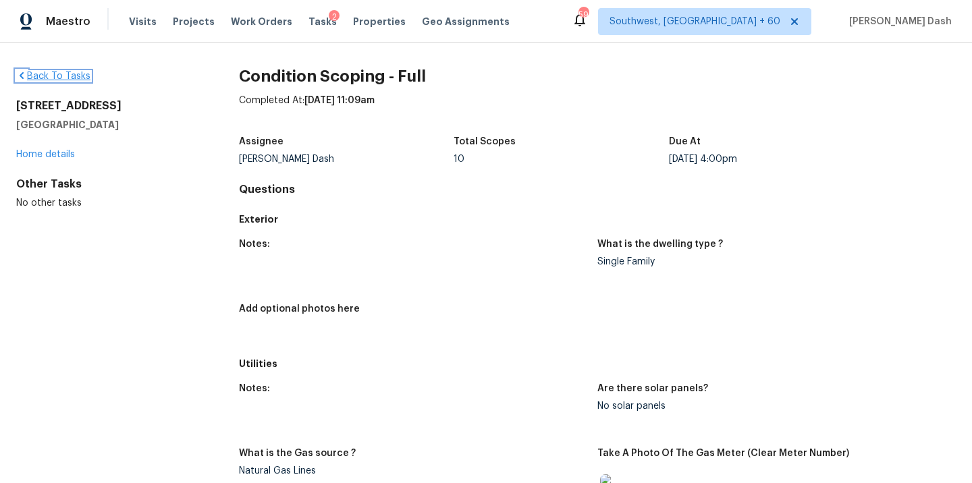
click at [76, 78] on link "Back To Tasks" at bounding box center [53, 76] width 74 height 9
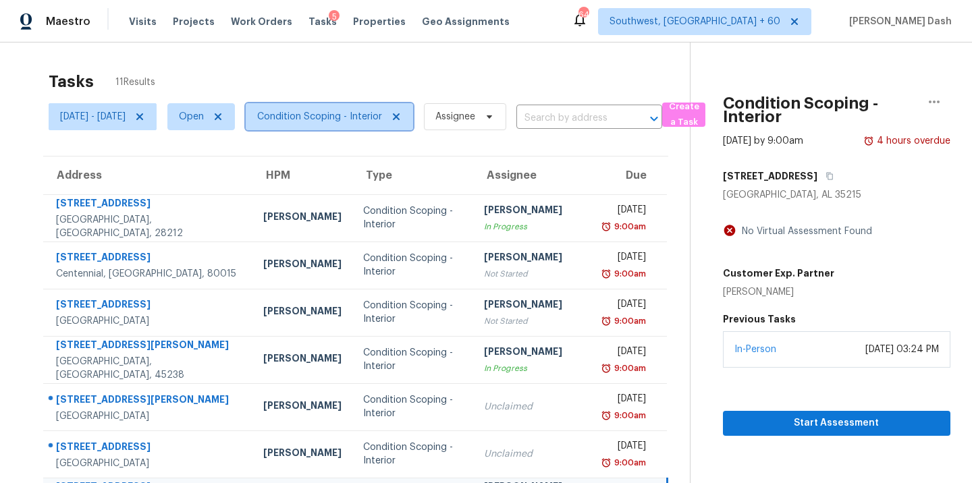
click at [348, 115] on span "Condition Scoping - Interior" at bounding box center [319, 116] width 125 height 13
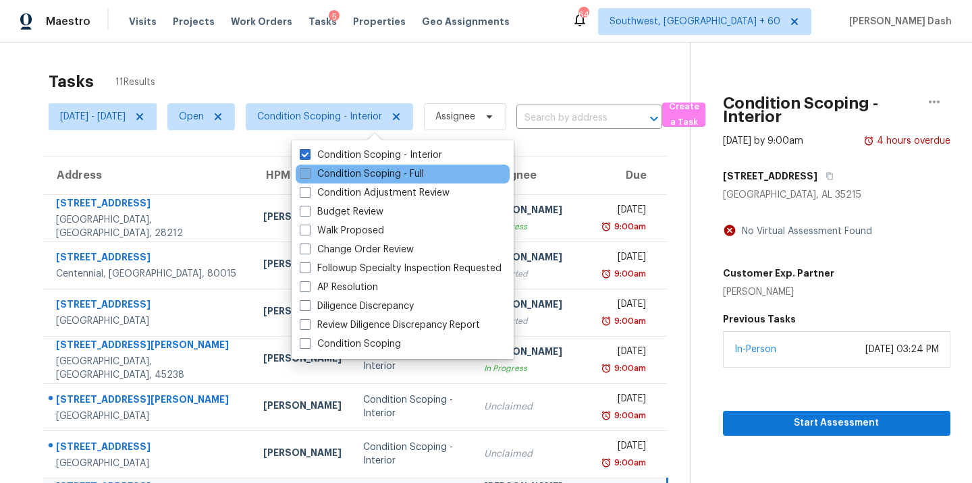
click at [348, 172] on label "Condition Scoping - Full" at bounding box center [362, 173] width 124 height 13
click at [308, 172] on input "Condition Scoping - Full" at bounding box center [304, 171] width 9 height 9
checkbox input "true"
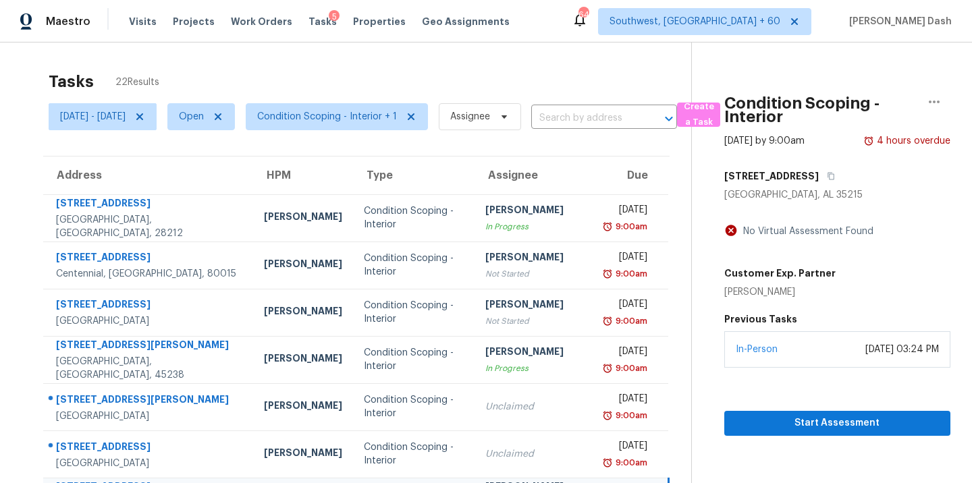
click at [340, 68] on div "Tasks 22 Results" at bounding box center [370, 81] width 642 height 35
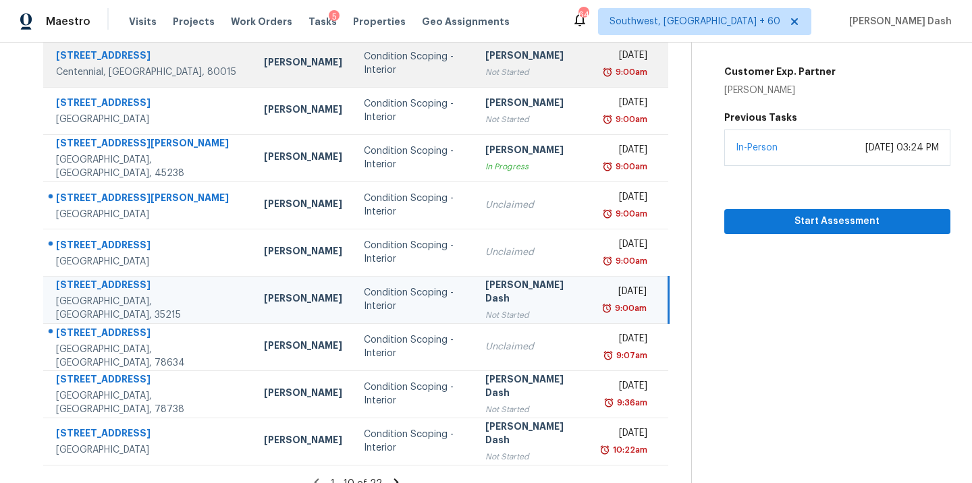
scroll to position [219, 0]
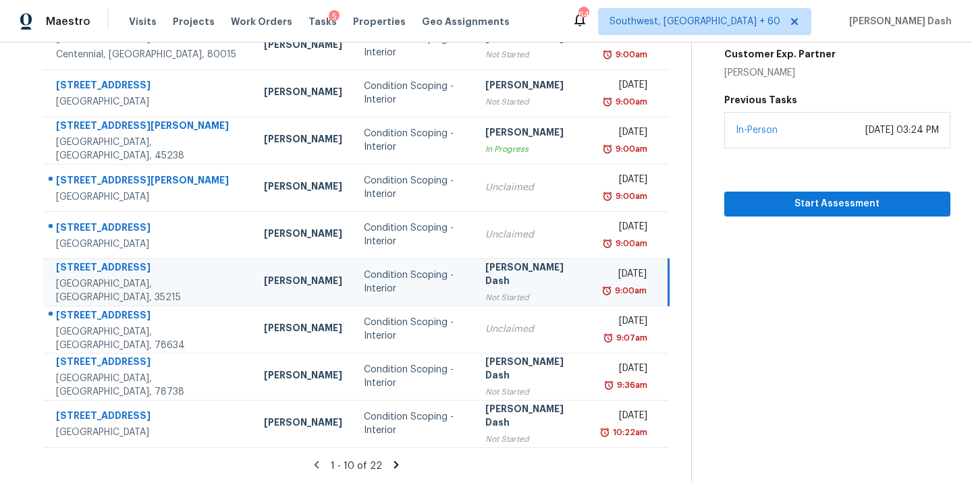
click at [399, 464] on icon at bounding box center [396, 464] width 5 height 7
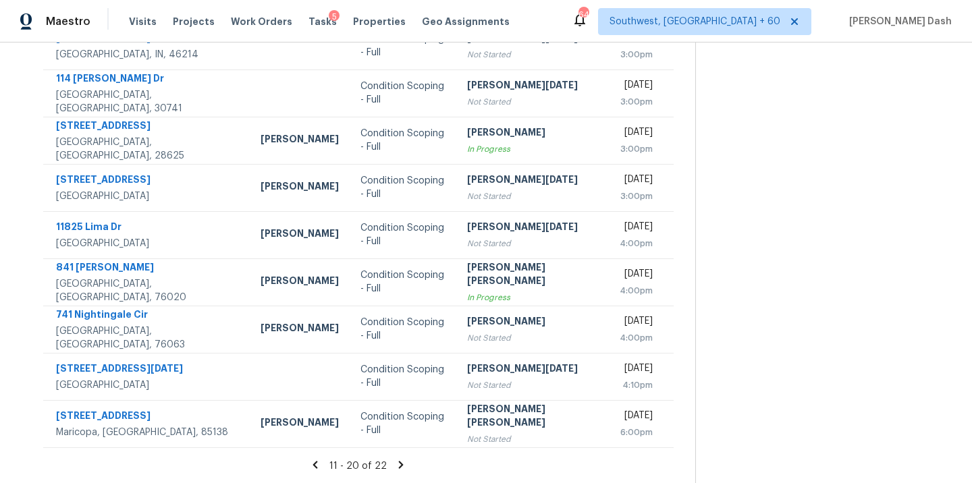
click at [321, 464] on icon at bounding box center [315, 465] width 12 height 12
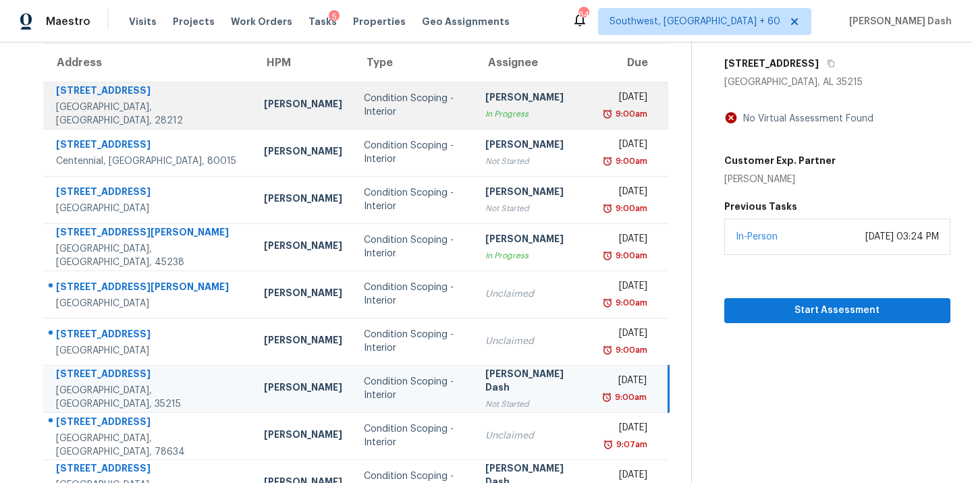
scroll to position [0, 0]
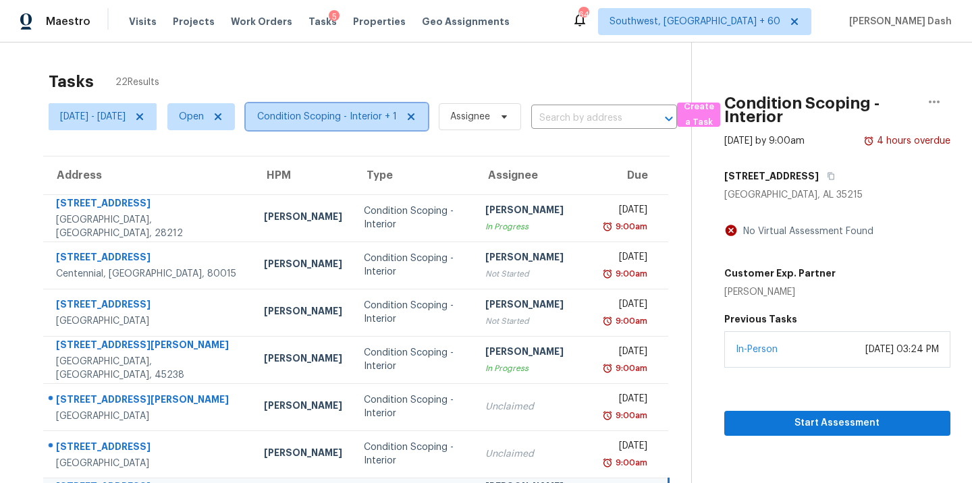
click at [332, 104] on span "Condition Scoping - Interior + 1" at bounding box center [337, 116] width 182 height 27
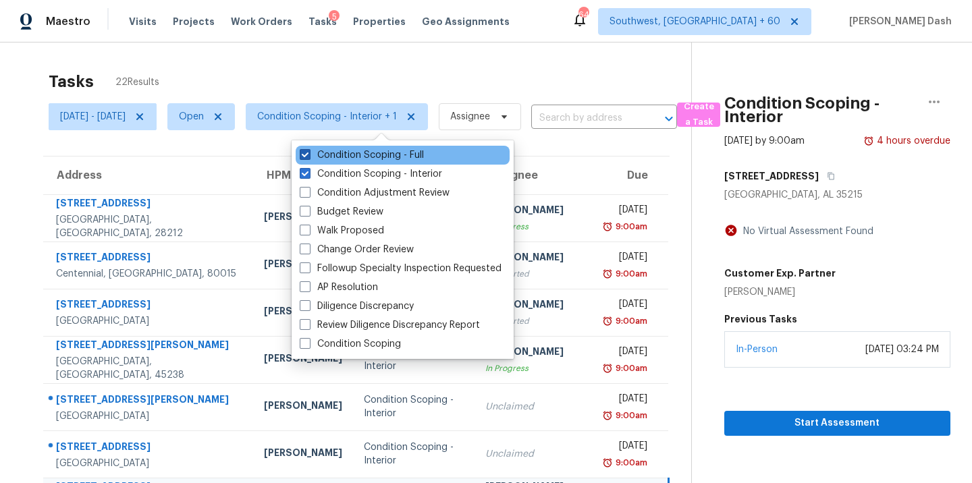
click at [331, 150] on label "Condition Scoping - Full" at bounding box center [362, 154] width 124 height 13
click at [308, 150] on input "Condition Scoping - Full" at bounding box center [304, 152] width 9 height 9
checkbox input "false"
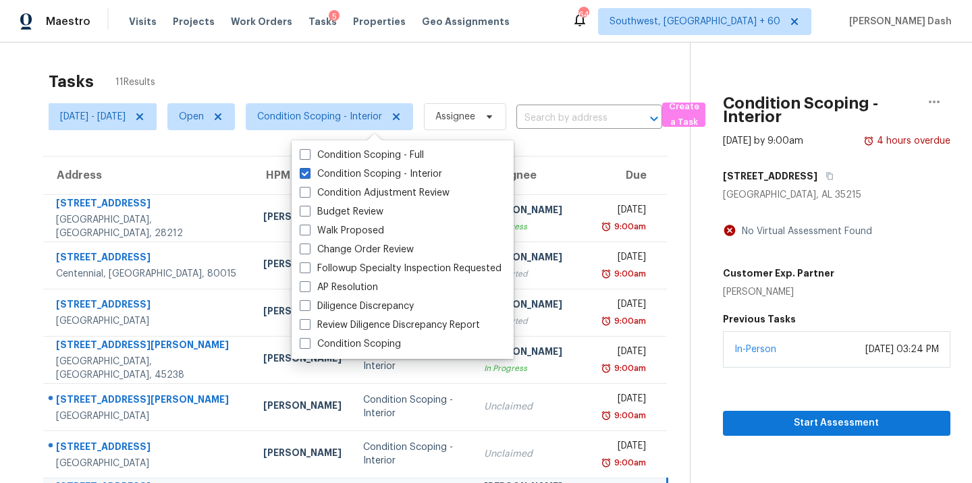
click at [309, 69] on div "Tasks 11 Results" at bounding box center [369, 81] width 641 height 35
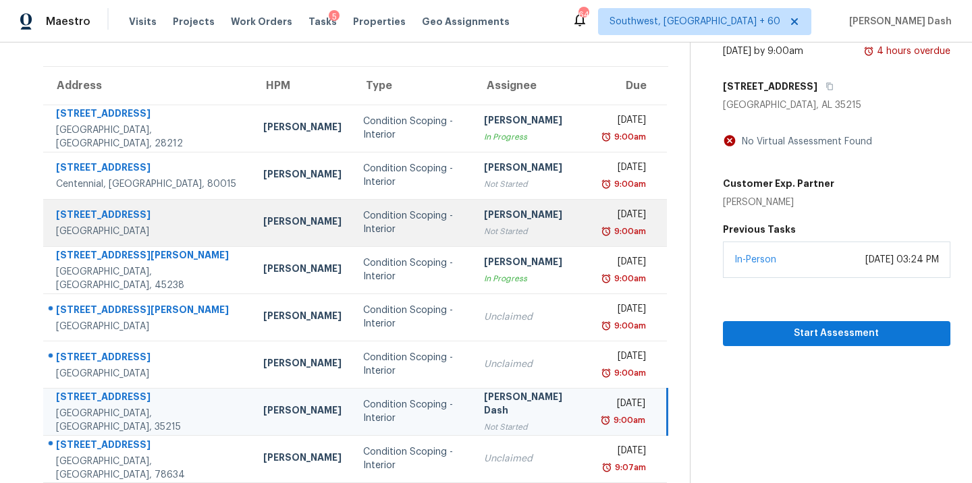
scroll to position [219, 0]
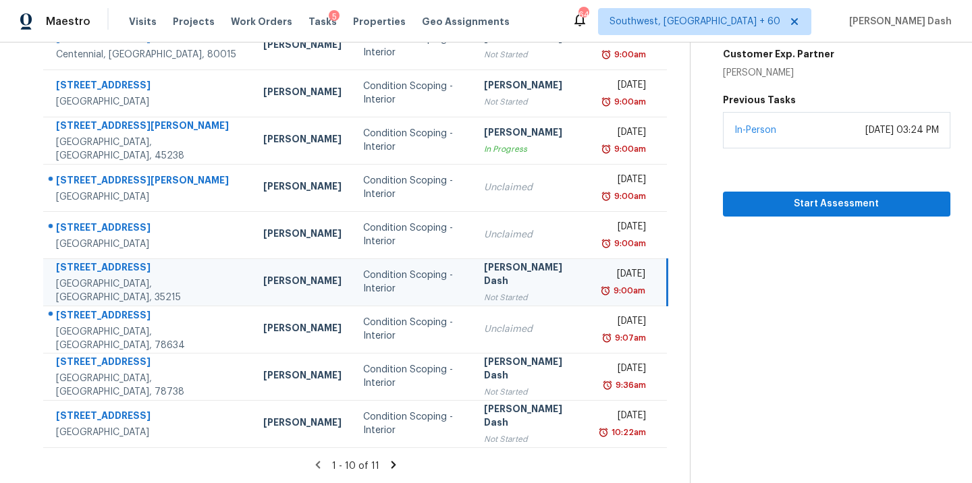
click at [394, 466] on icon at bounding box center [393, 464] width 5 height 7
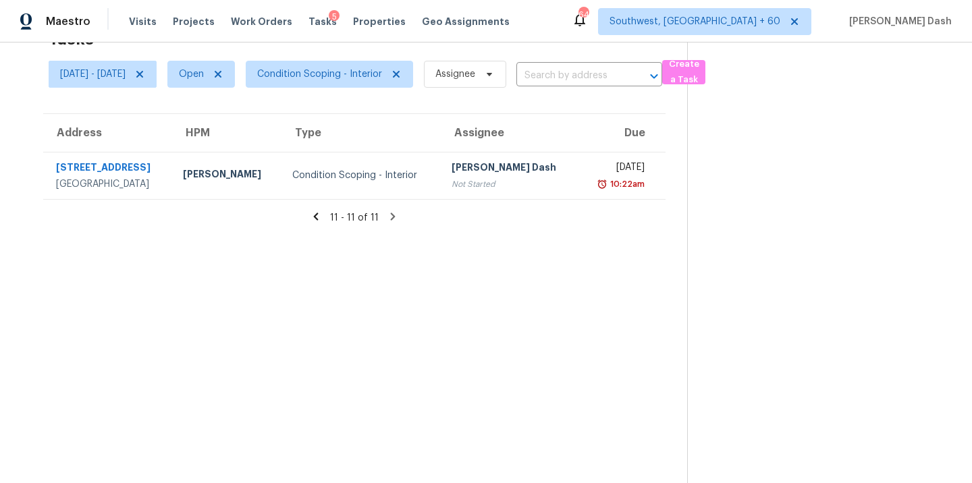
click at [322, 221] on icon at bounding box center [316, 217] width 12 height 12
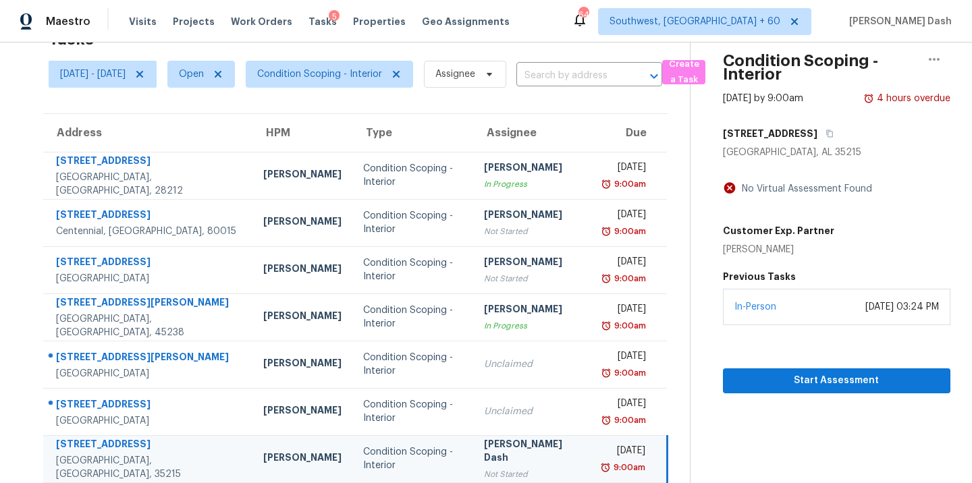
scroll to position [219, 0]
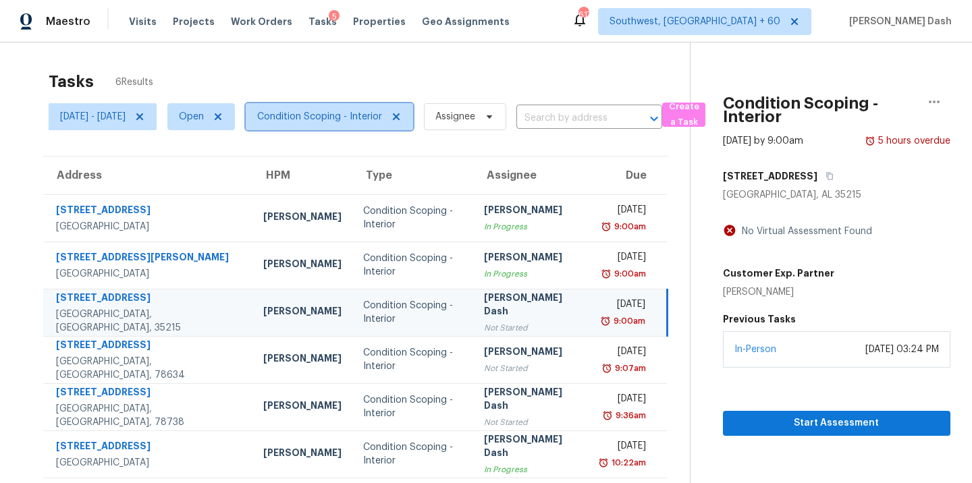
click at [362, 112] on span "Condition Scoping - Interior" at bounding box center [319, 116] width 125 height 13
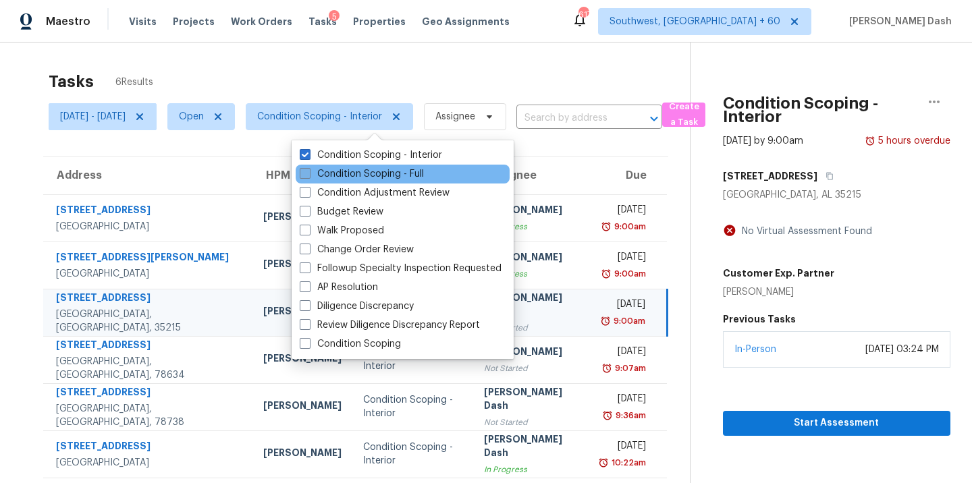
click at [365, 171] on label "Condition Scoping - Full" at bounding box center [362, 173] width 124 height 13
click at [308, 171] on input "Condition Scoping - Full" at bounding box center [304, 171] width 9 height 9
checkbox input "true"
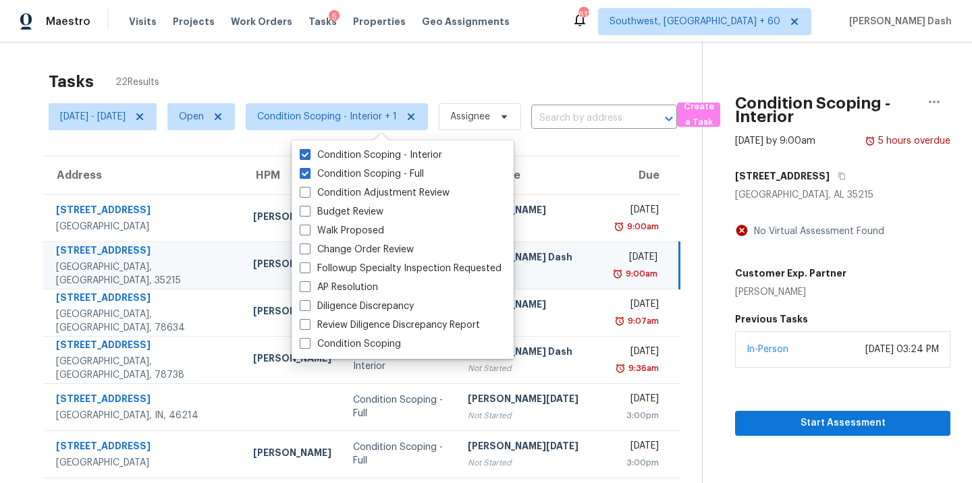
click at [371, 65] on div "Tasks 22 Results" at bounding box center [375, 81] width 653 height 35
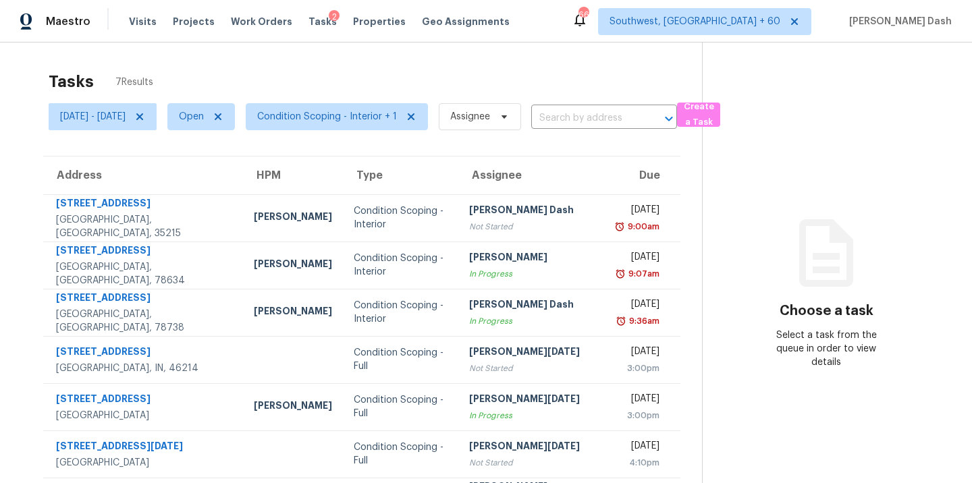
scroll to position [53, 0]
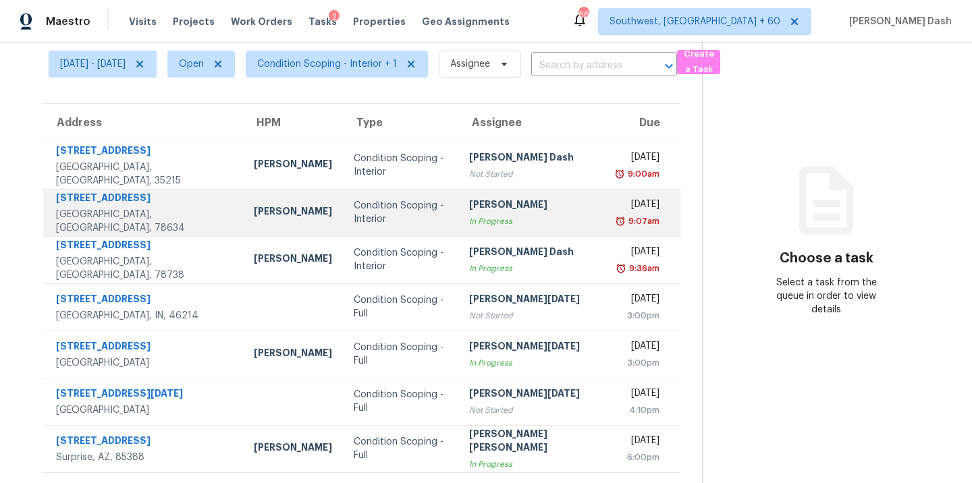
click at [458, 207] on td "[PERSON_NAME] In Progress" at bounding box center [532, 212] width 149 height 47
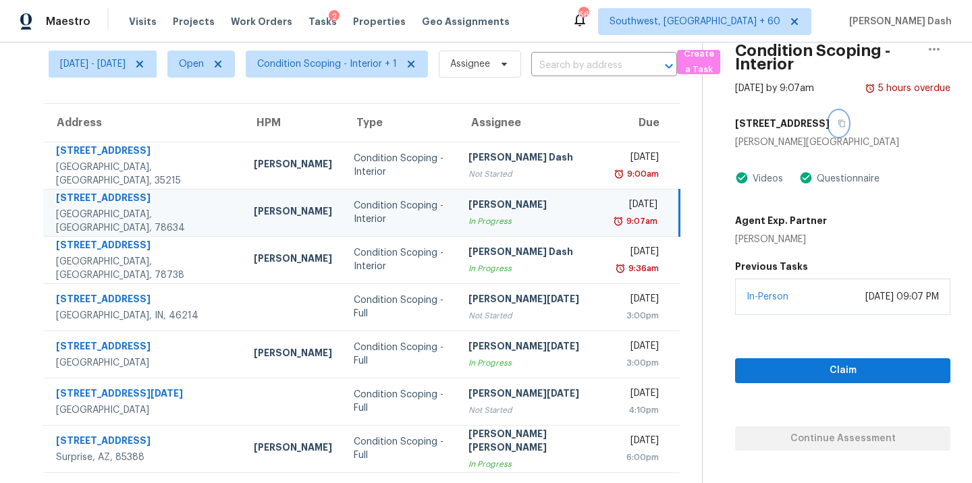
click at [846, 123] on icon "button" at bounding box center [841, 123] width 8 height 8
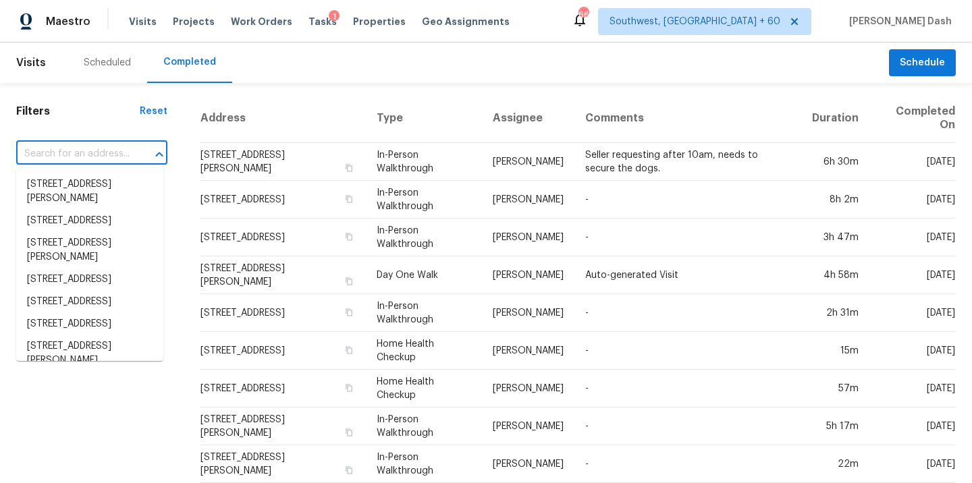
click at [105, 154] on input "text" at bounding box center [72, 154] width 113 height 21
paste input "205 Peaceful Haven Way, Hutto, TX 78634"
type input "205 Peaceful Haven Way, Hutto, TX 78634"
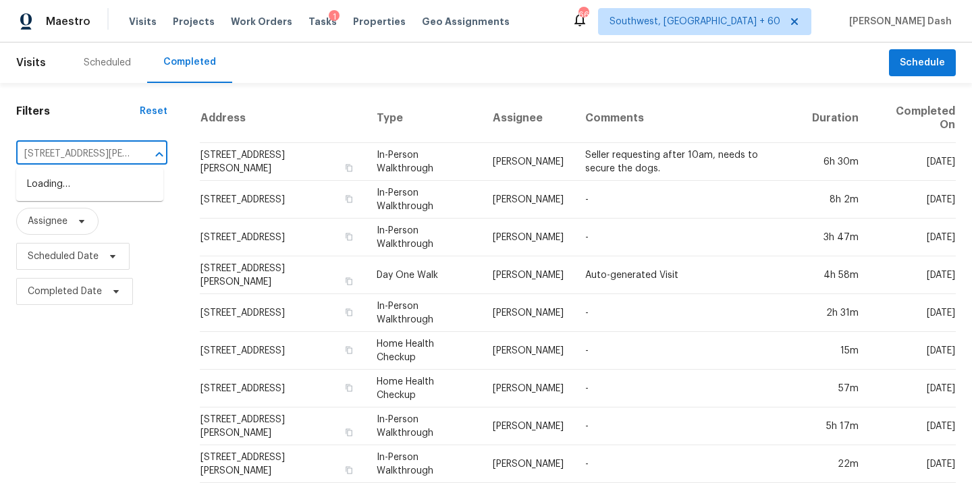
scroll to position [0, 84]
click at [104, 186] on li "205 Peaceful Haven Way, Hutto, TX 78634" at bounding box center [89, 191] width 147 height 36
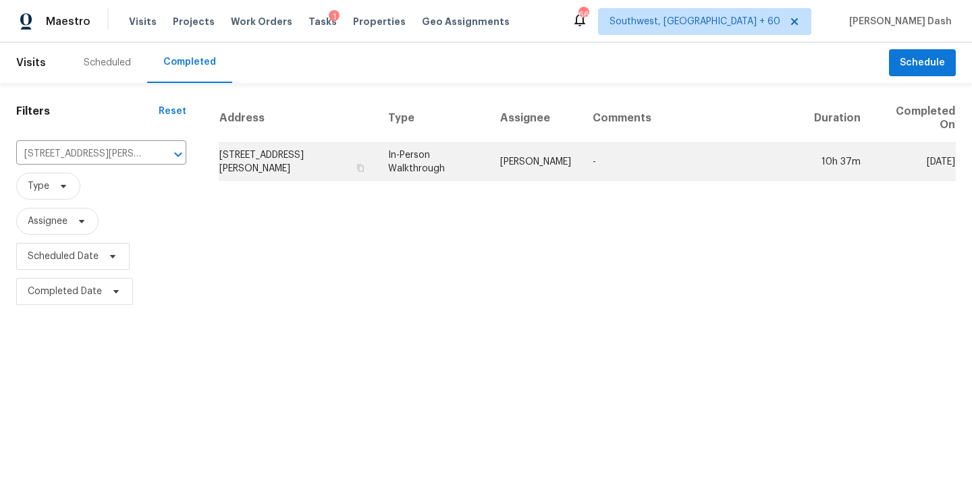
click at [507, 161] on td "[PERSON_NAME]" at bounding box center [535, 162] width 92 height 38
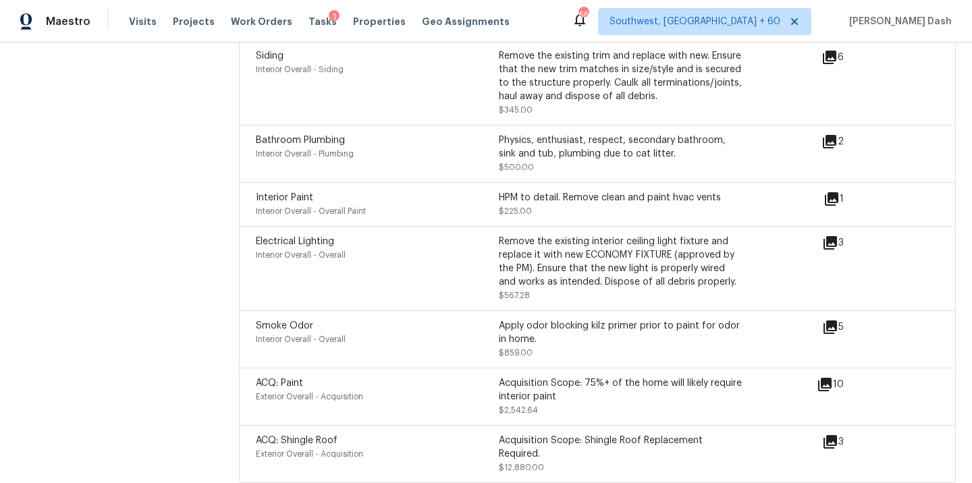
scroll to position [3782, 0]
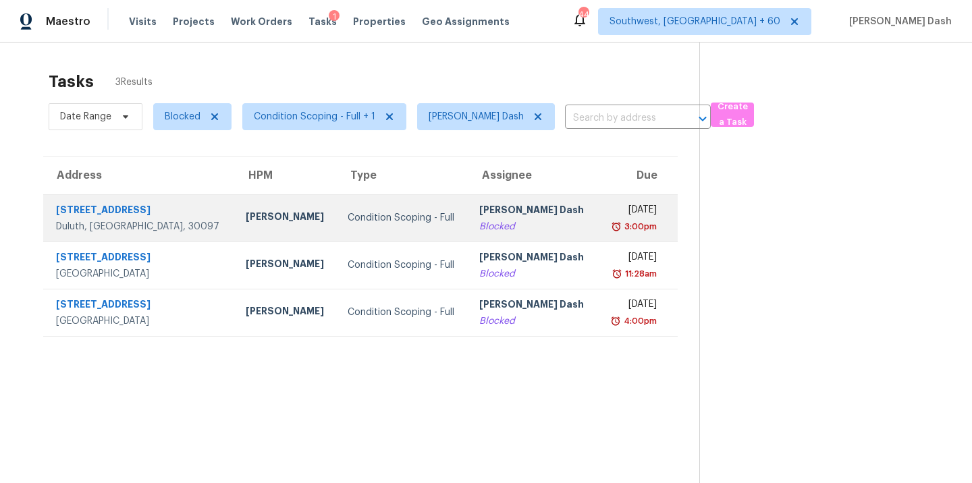
click at [285, 216] on div "[PERSON_NAME]" at bounding box center [286, 218] width 81 height 17
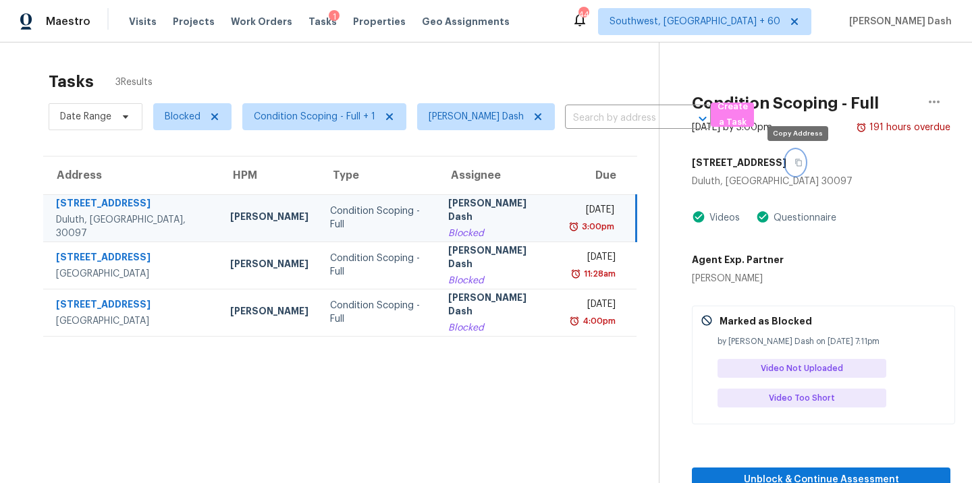
click at [798, 165] on icon "button" at bounding box center [798, 163] width 8 height 8
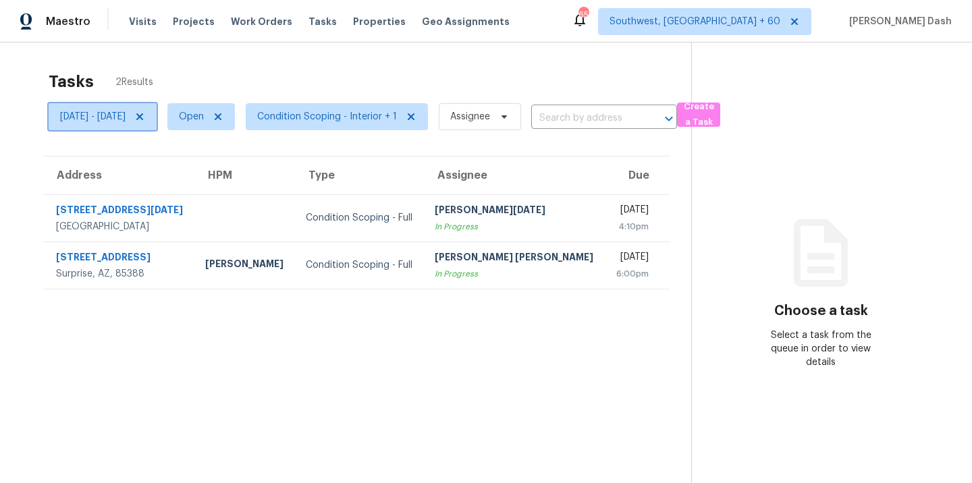
click at [145, 119] on icon at bounding box center [139, 116] width 11 height 11
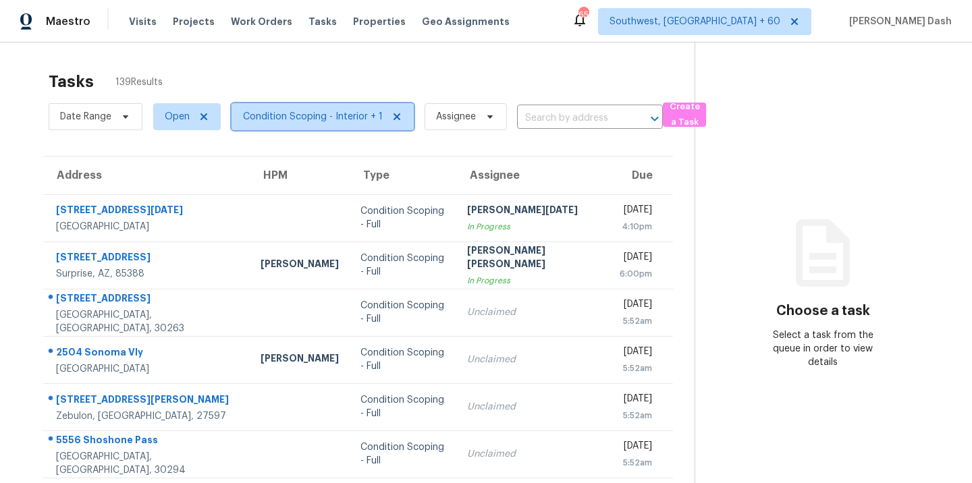
click at [321, 122] on span "Condition Scoping - Interior + 1" at bounding box center [313, 116] width 140 height 13
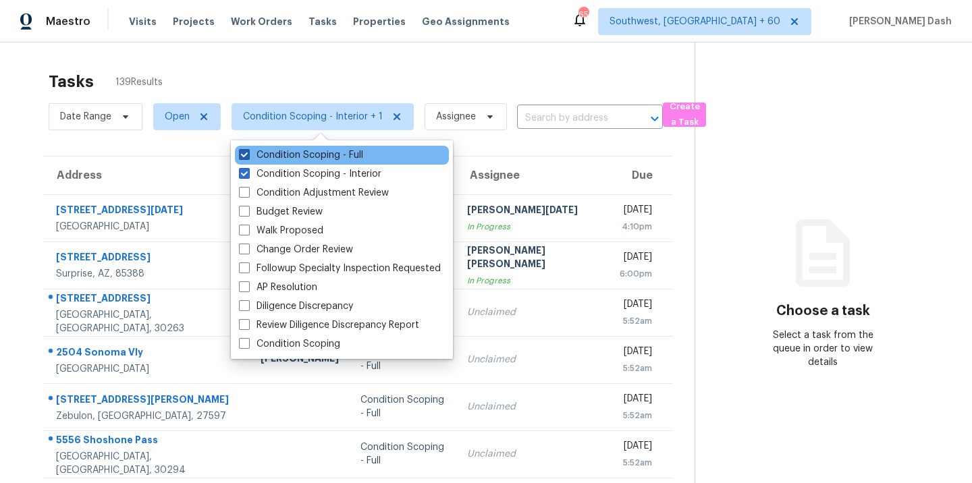
click at [302, 153] on label "Condition Scoping - Full" at bounding box center [301, 154] width 124 height 13
click at [248, 153] on input "Condition Scoping - Full" at bounding box center [243, 152] width 9 height 9
checkbox input "false"
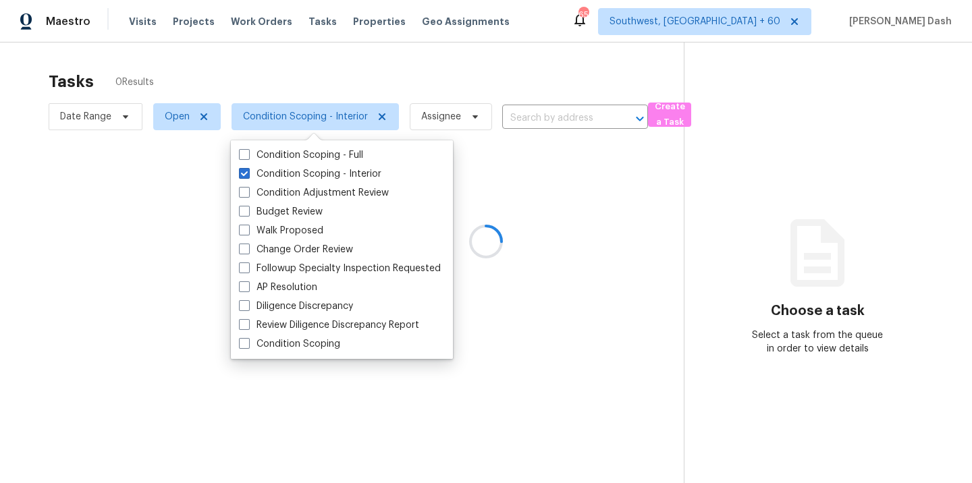
click at [314, 76] on div at bounding box center [486, 241] width 972 height 483
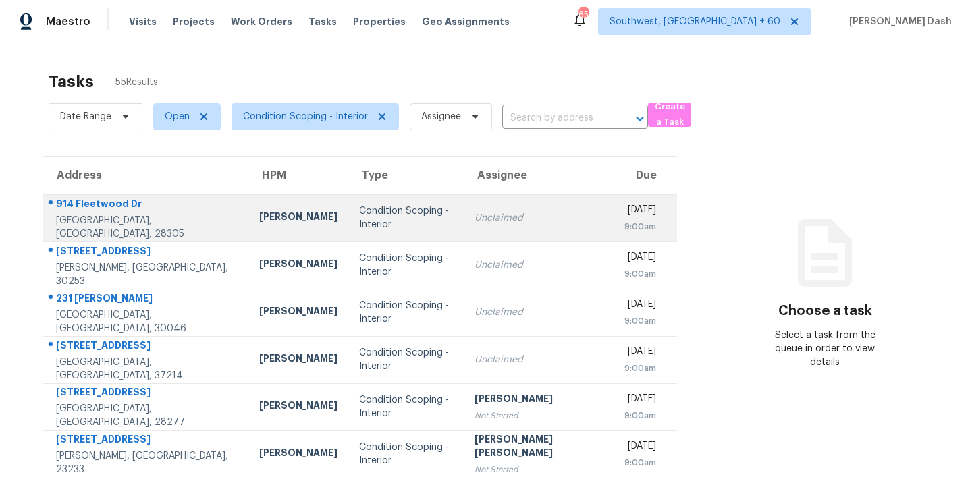
click at [359, 220] on div "Condition Scoping - Interior" at bounding box center [406, 217] width 94 height 27
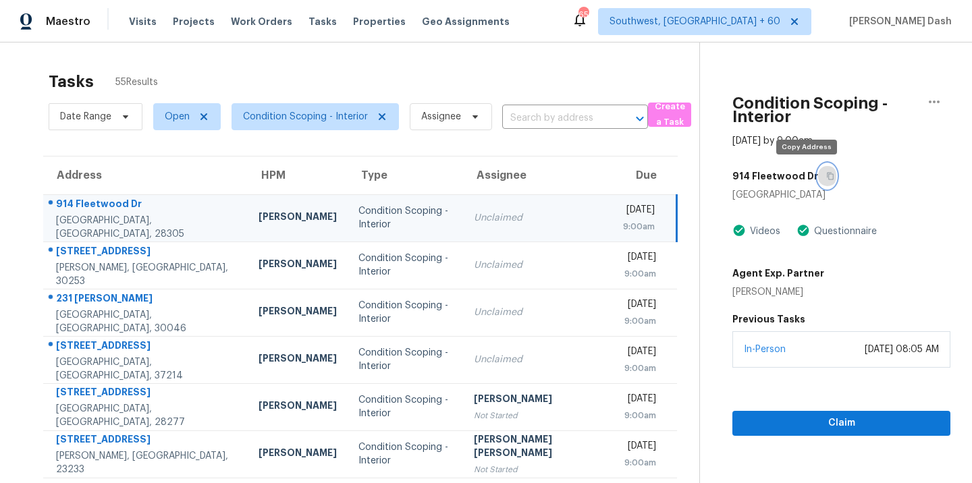
click at [826, 177] on icon "button" at bounding box center [830, 176] width 8 height 8
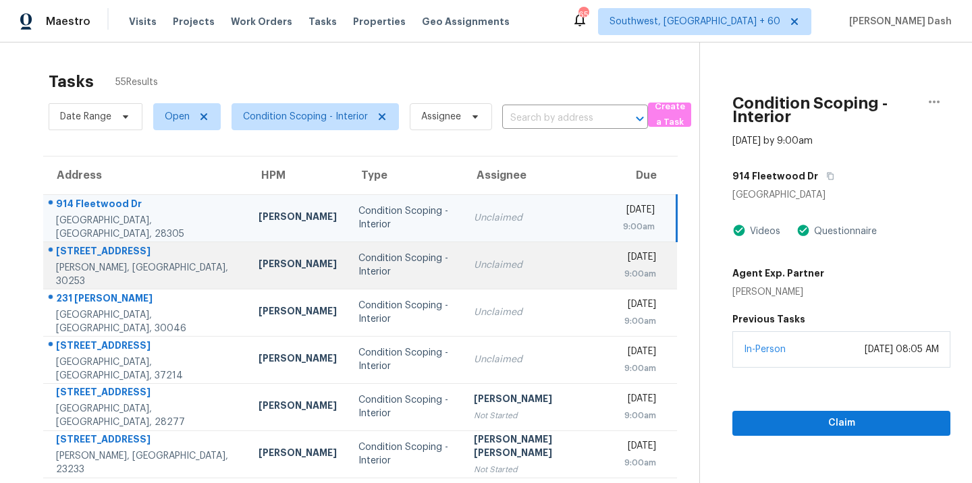
click at [358, 267] on div "Condition Scoping - Interior" at bounding box center [405, 265] width 94 height 27
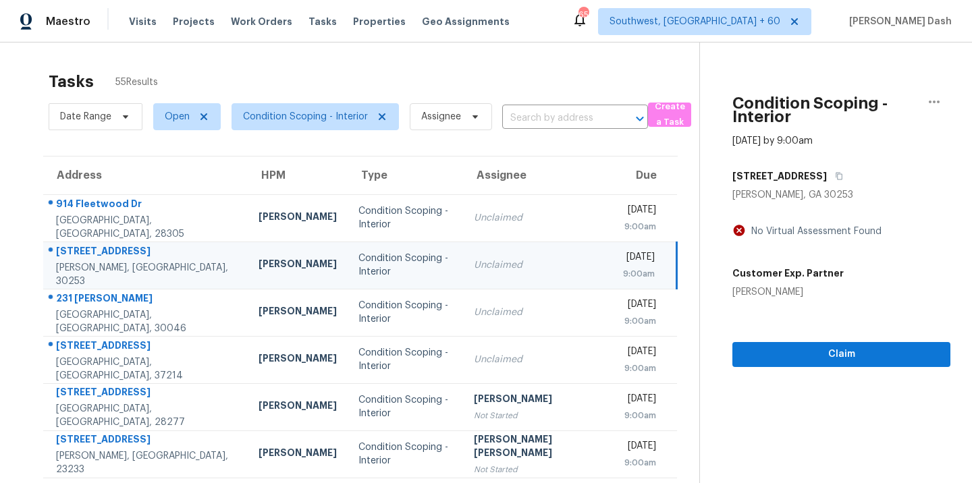
click at [797, 169] on div "333 Mango Ct" at bounding box center [841, 176] width 218 height 24
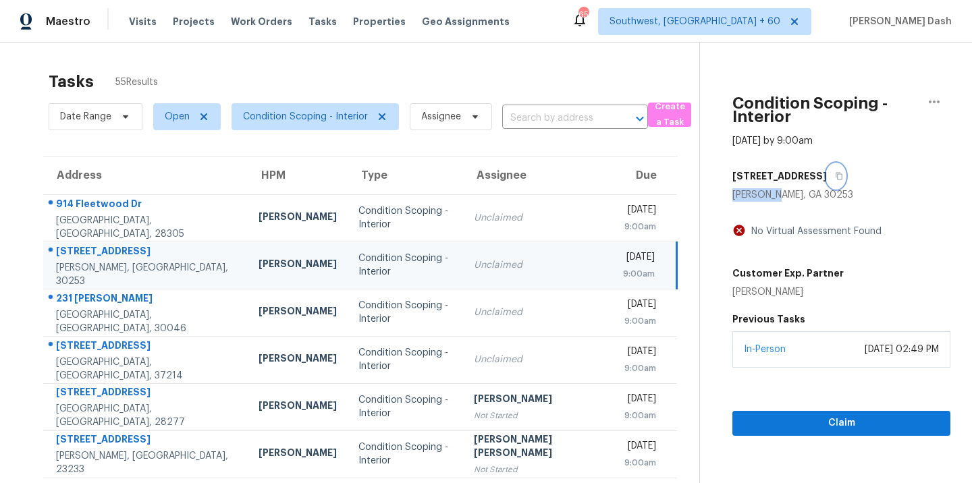
click at [827, 173] on button "button" at bounding box center [836, 176] width 18 height 24
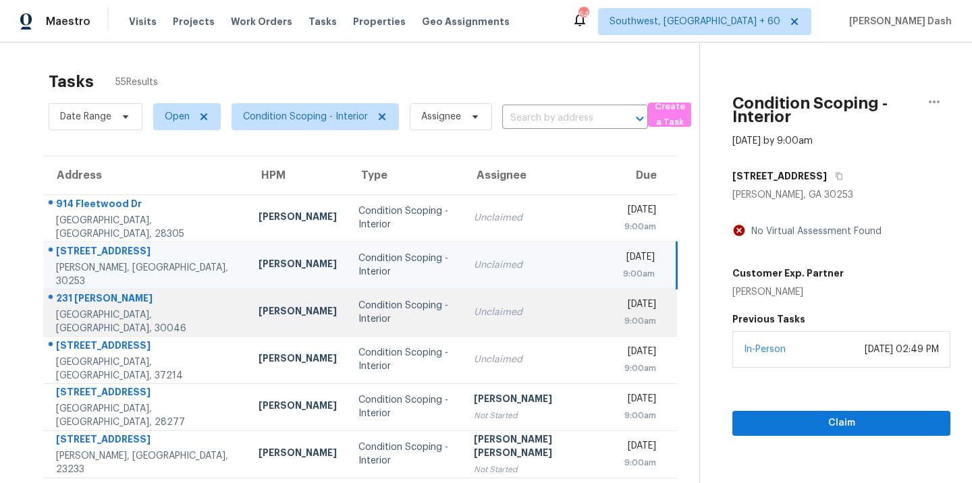
click at [268, 312] on div "Michael Durham" at bounding box center [297, 312] width 78 height 17
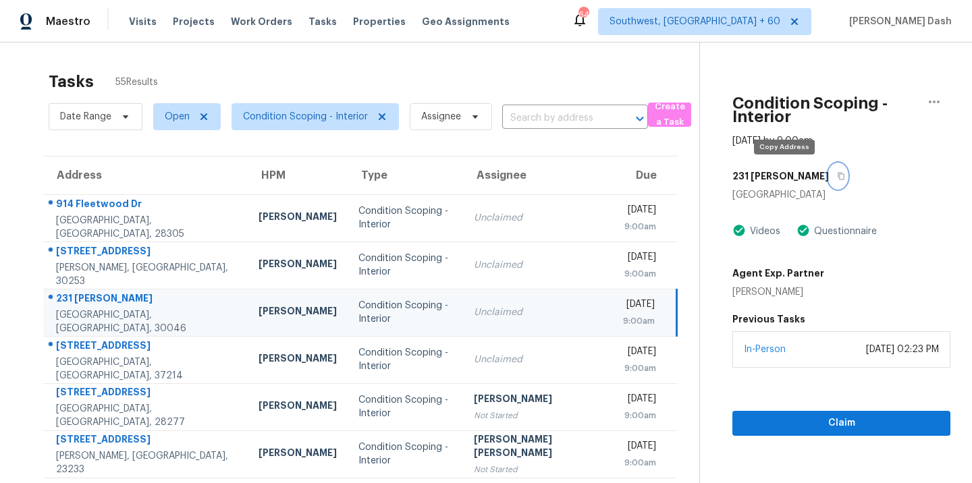
click at [837, 177] on icon "button" at bounding box center [840, 176] width 7 height 7
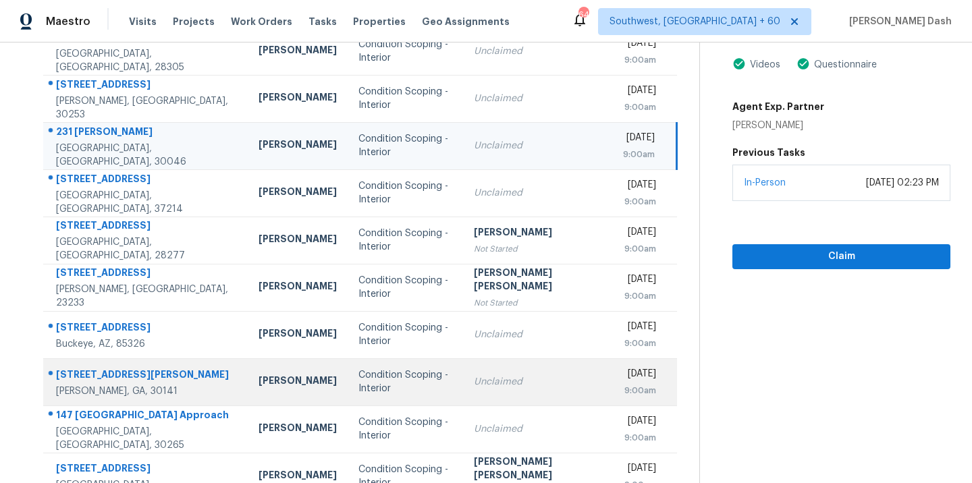
scroll to position [219, 0]
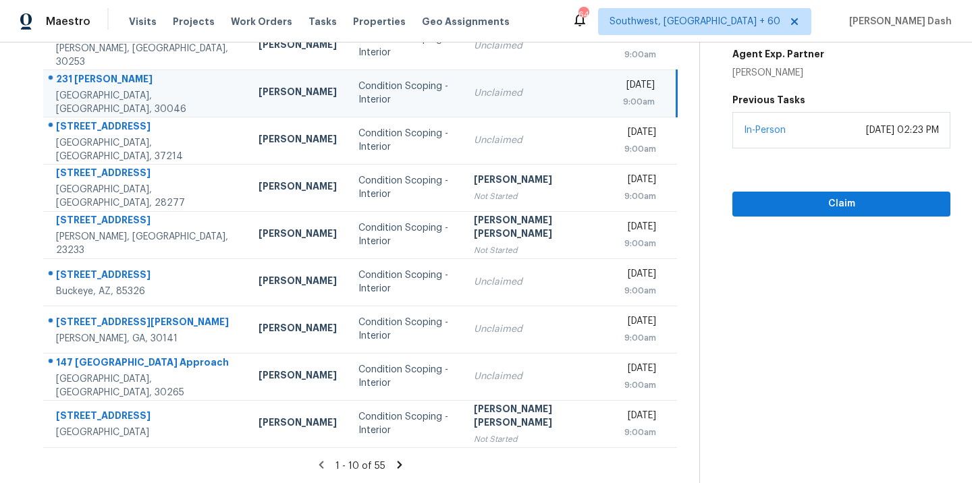
click at [397, 465] on icon at bounding box center [399, 464] width 5 height 7
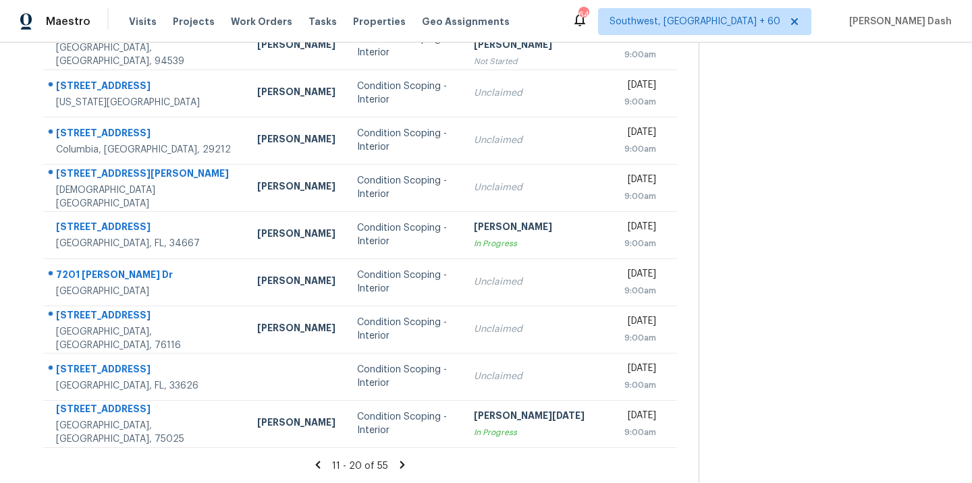
click at [399, 464] on icon at bounding box center [401, 464] width 5 height 7
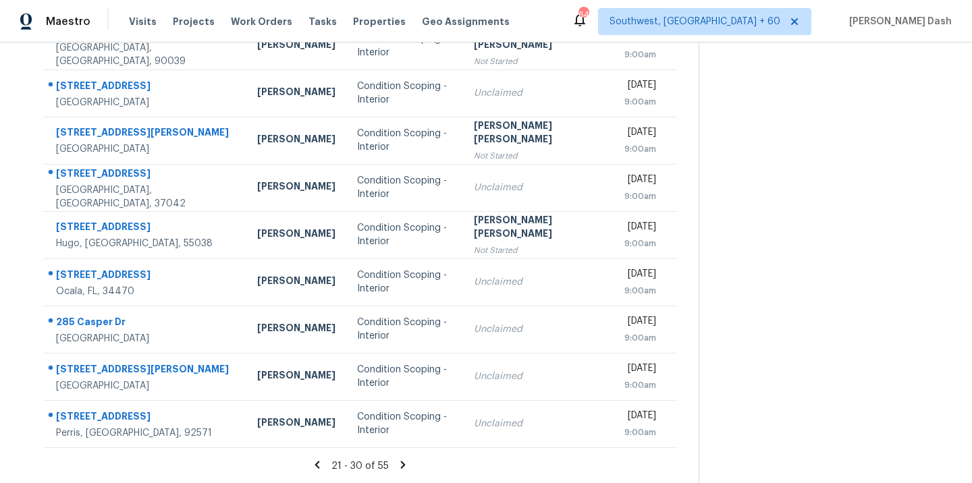
click at [395, 458] on section "Tasks 55 Results Date Range Open Condition Scoping - Interior Assignee ​ Create…" at bounding box center [360, 164] width 677 height 639
click at [397, 461] on icon at bounding box center [403, 465] width 12 height 12
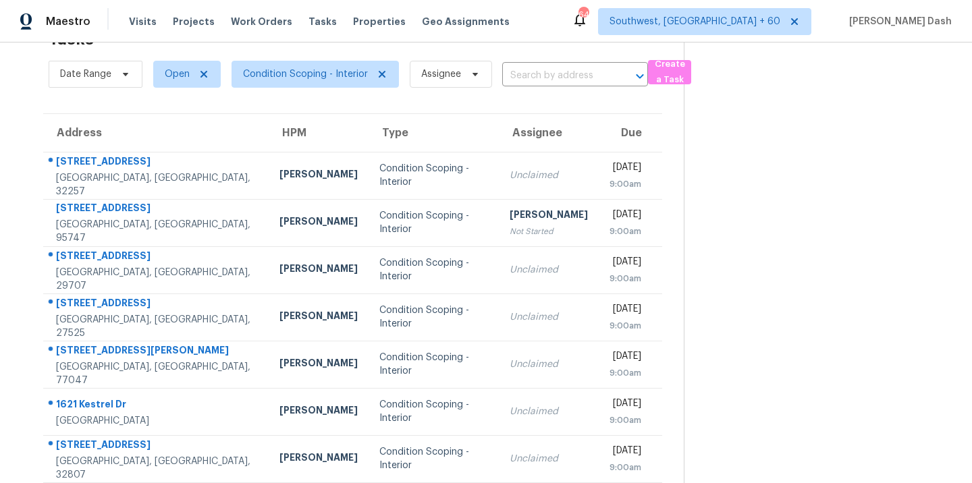
scroll to position [219, 0]
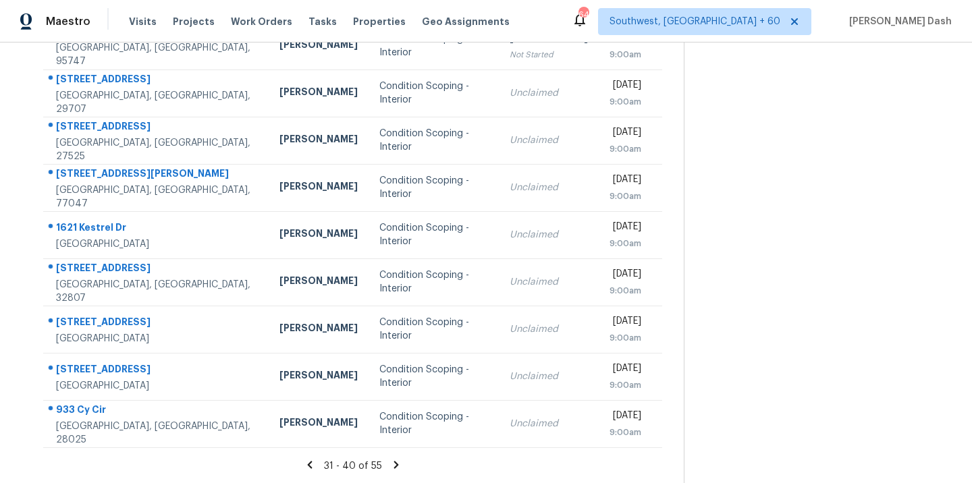
click at [390, 460] on icon at bounding box center [396, 465] width 12 height 12
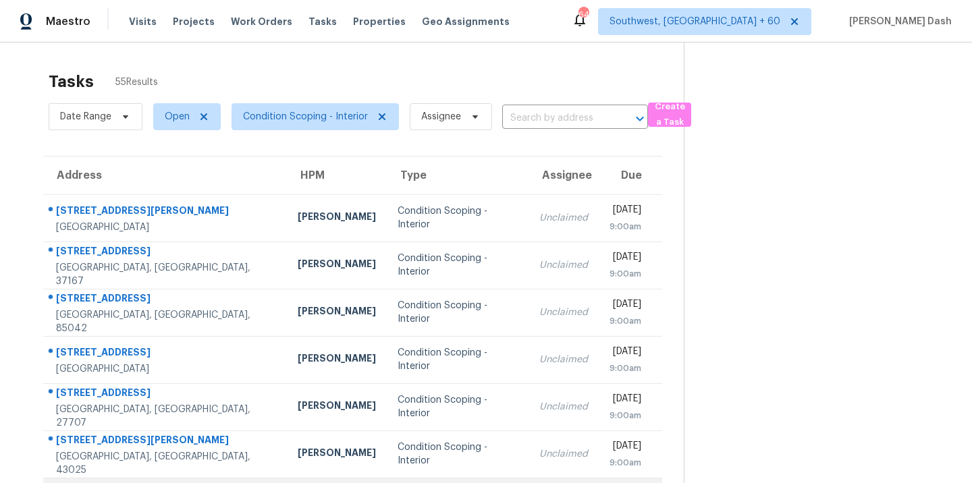
scroll to position [7, 0]
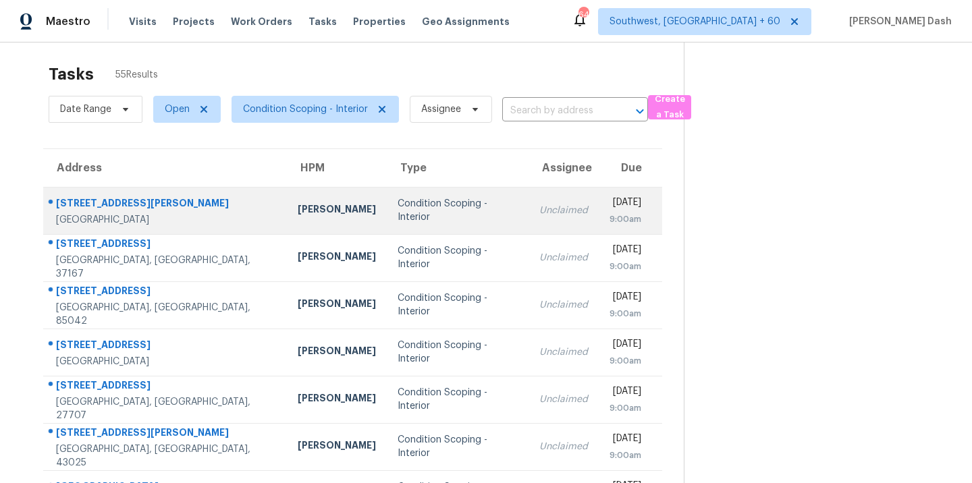
click at [397, 214] on div "Condition Scoping - Interior" at bounding box center [457, 210] width 120 height 27
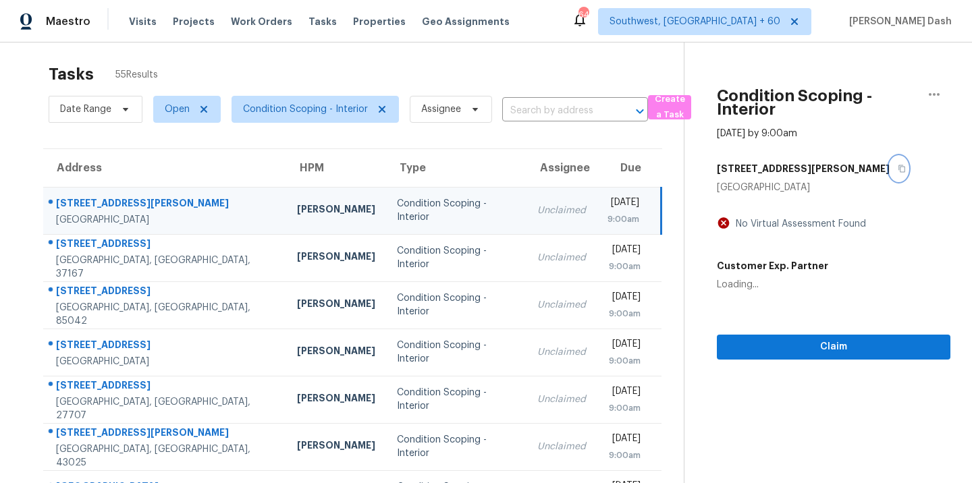
click at [817, 171] on div "17405 Montero Rd" at bounding box center [833, 169] width 233 height 24
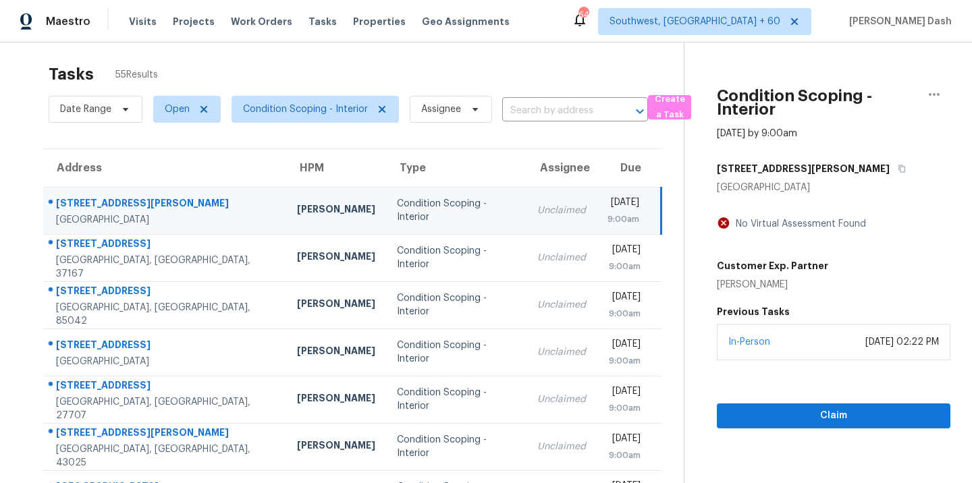
click at [429, 216] on div "Condition Scoping - Interior" at bounding box center [456, 210] width 119 height 27
click at [898, 167] on icon "button" at bounding box center [901, 168] width 7 height 7
click at [802, 409] on span "Claim" at bounding box center [833, 416] width 212 height 17
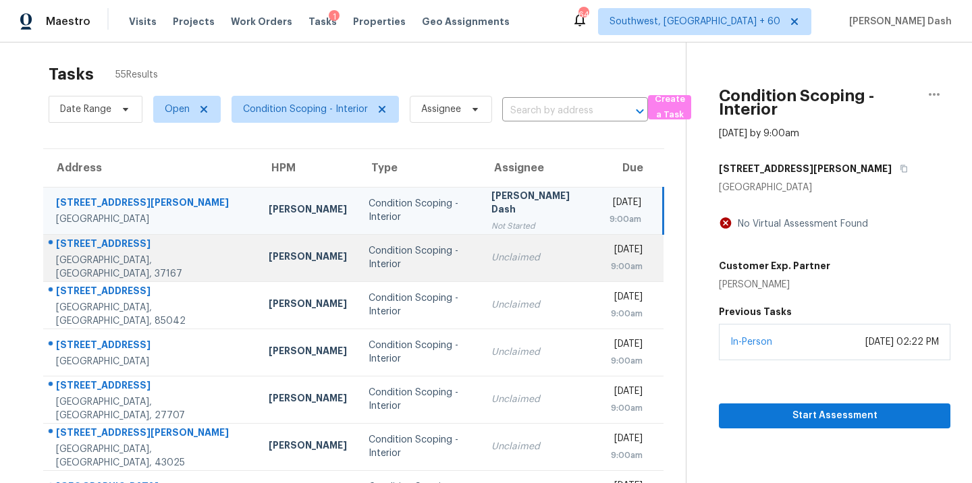
click at [491, 255] on div "Unclaimed" at bounding box center [539, 257] width 97 height 13
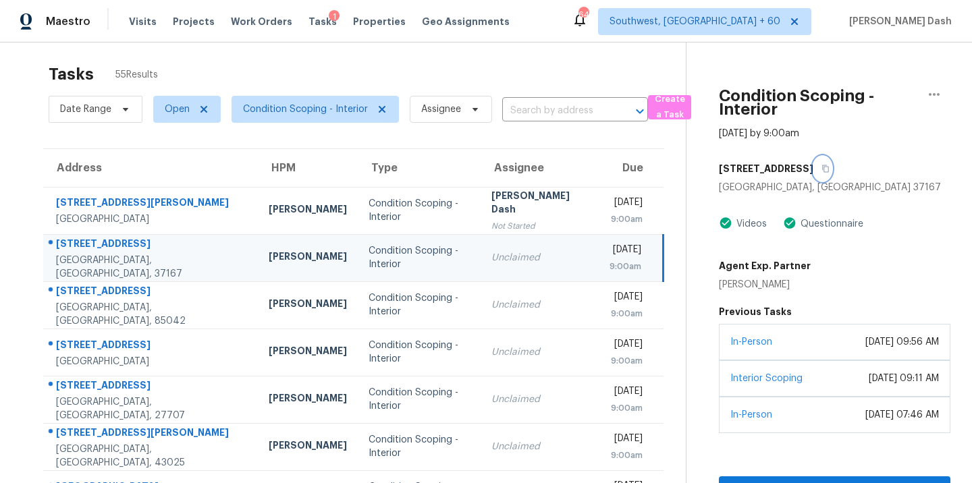
click at [823, 169] on button "button" at bounding box center [822, 169] width 18 height 24
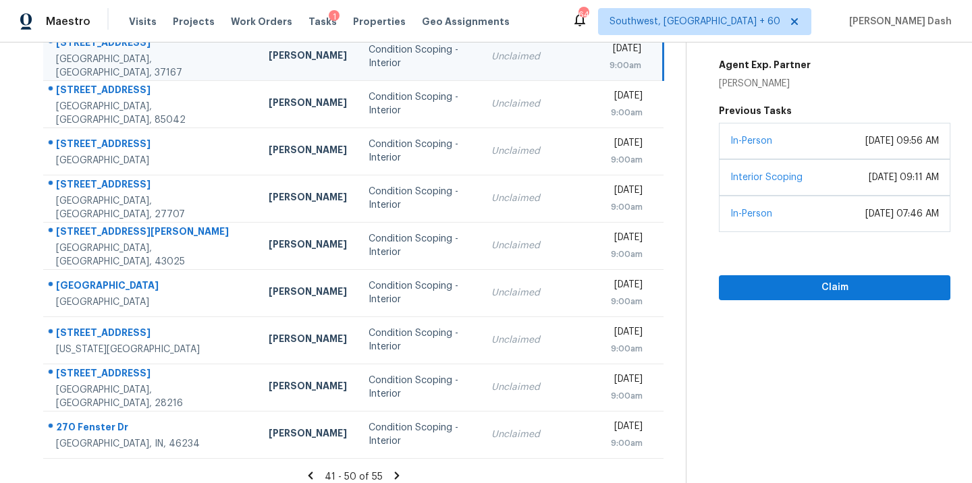
scroll to position [219, 0]
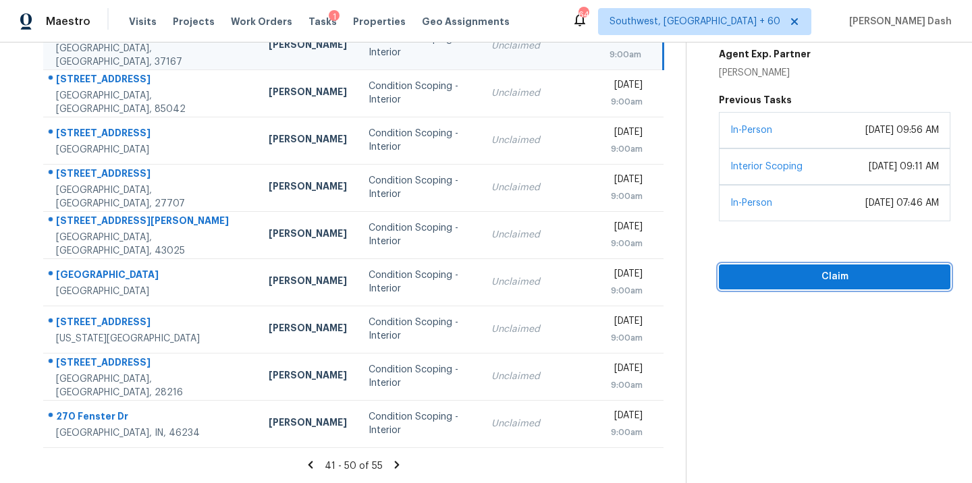
click at [817, 285] on span "Claim" at bounding box center [834, 277] width 210 height 17
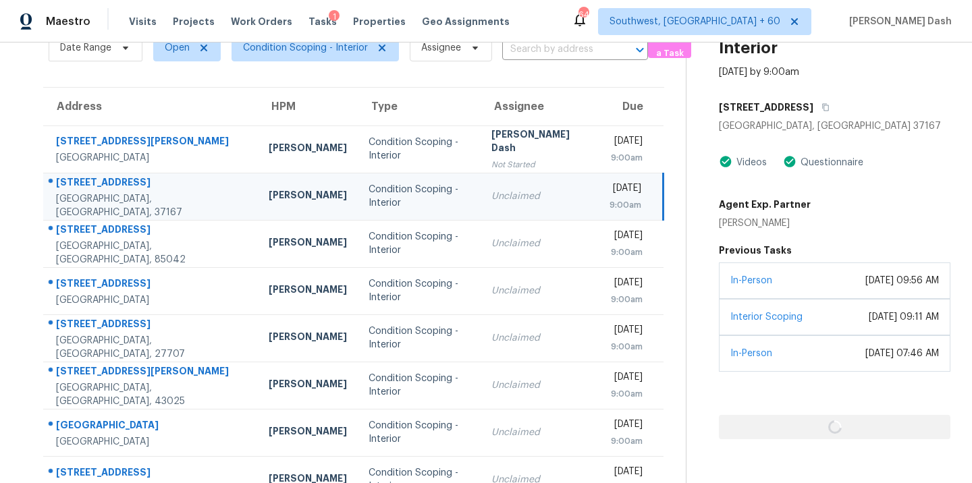
scroll to position [38, 0]
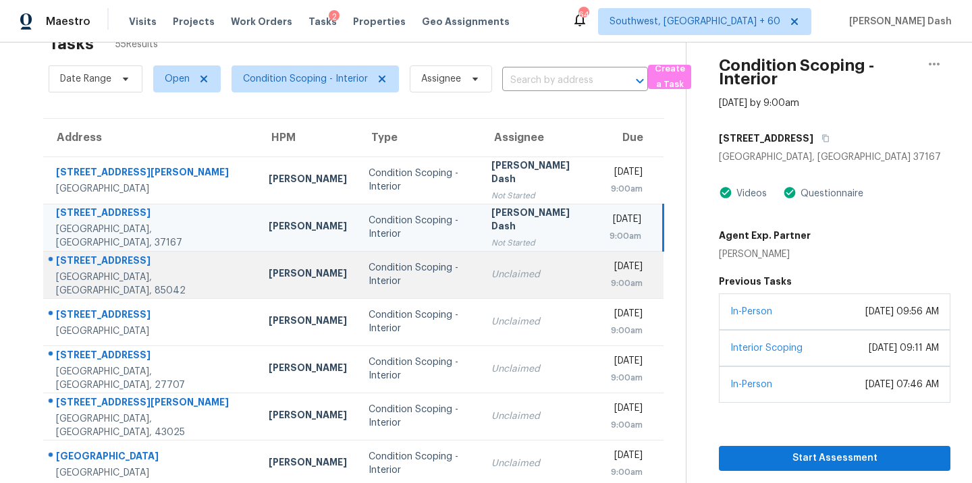
click at [491, 268] on div "Unclaimed" at bounding box center [539, 274] width 97 height 13
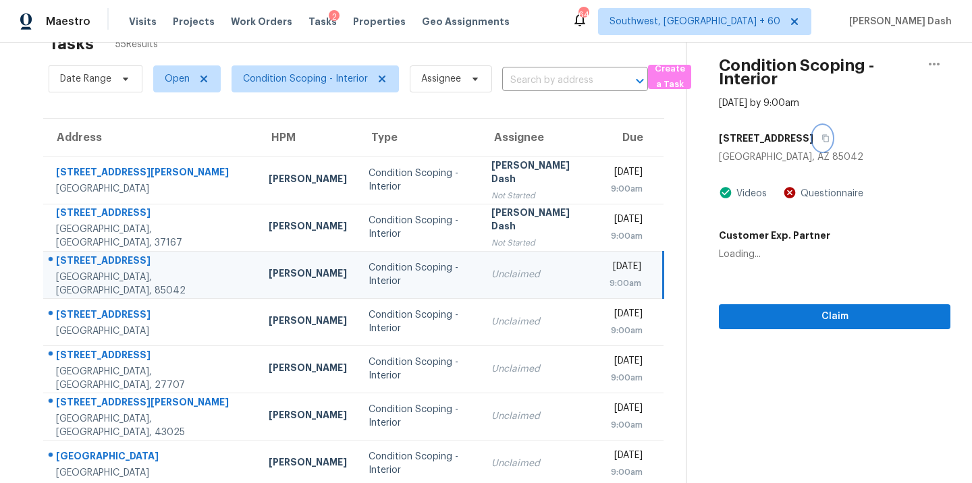
click at [821, 140] on icon "button" at bounding box center [825, 138] width 8 height 8
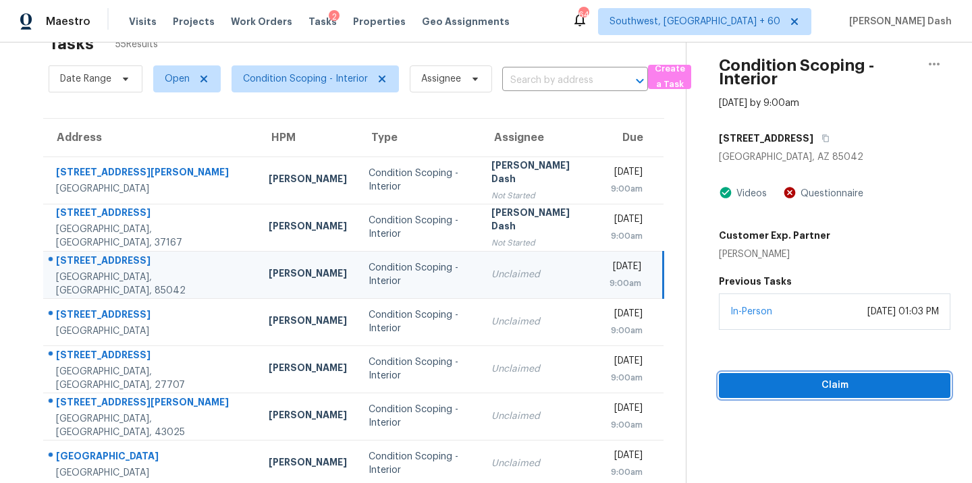
click at [805, 387] on span "Claim" at bounding box center [834, 385] width 210 height 17
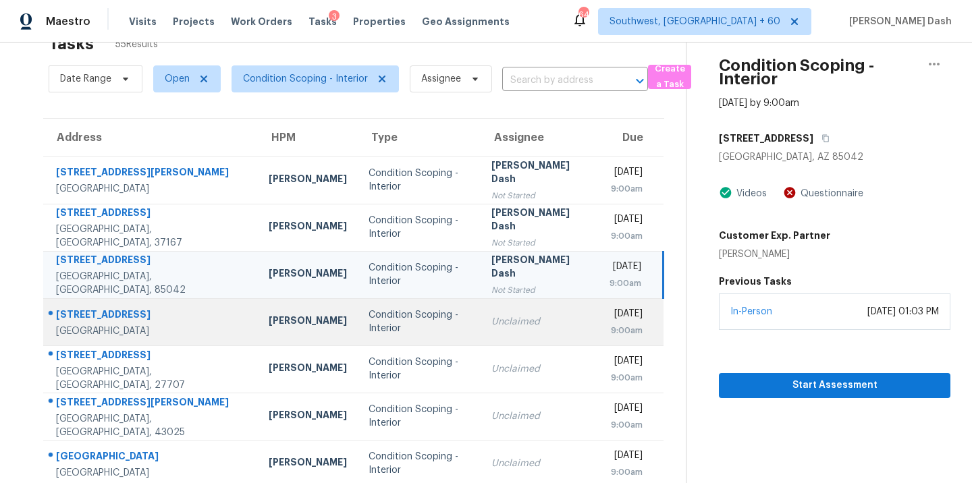
click at [480, 312] on td "Unclaimed" at bounding box center [539, 321] width 119 height 47
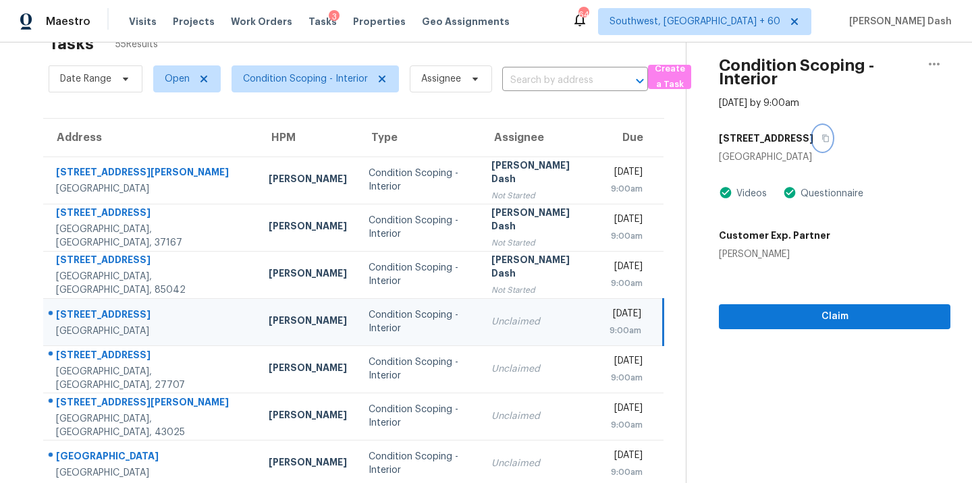
click at [831, 146] on button "button" at bounding box center [822, 138] width 18 height 24
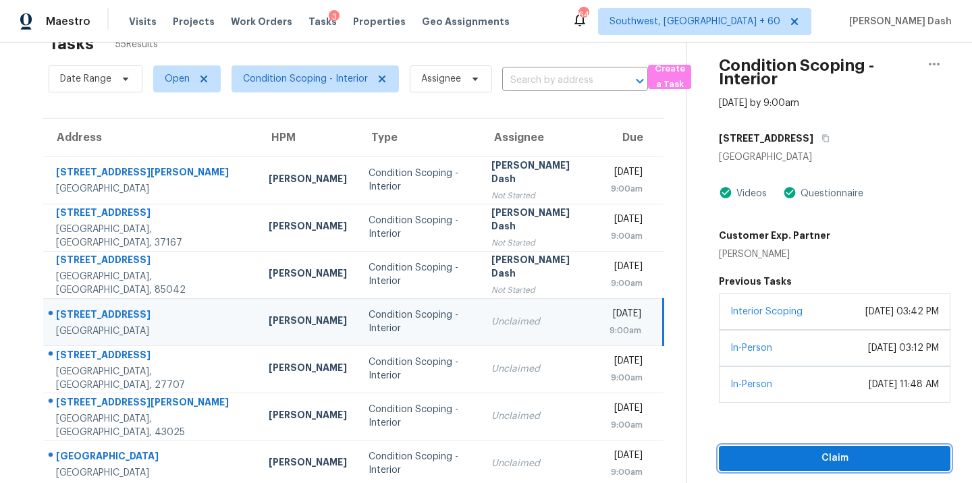
click at [800, 456] on span "Claim" at bounding box center [834, 458] width 210 height 17
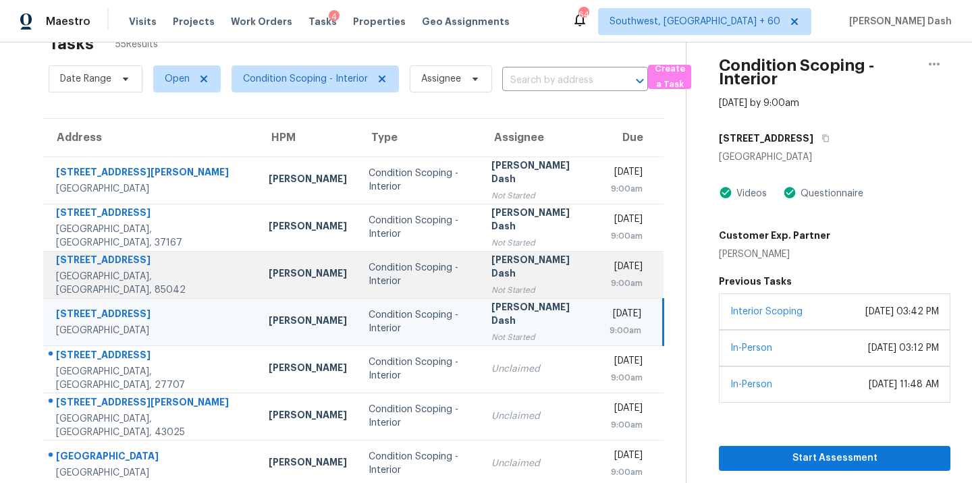
scroll to position [186, 0]
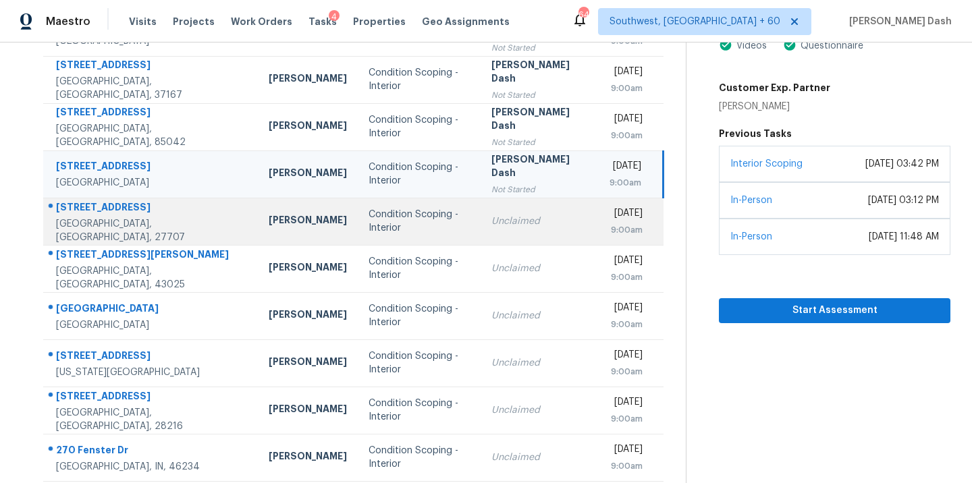
click at [491, 226] on div "Unclaimed" at bounding box center [539, 221] width 97 height 13
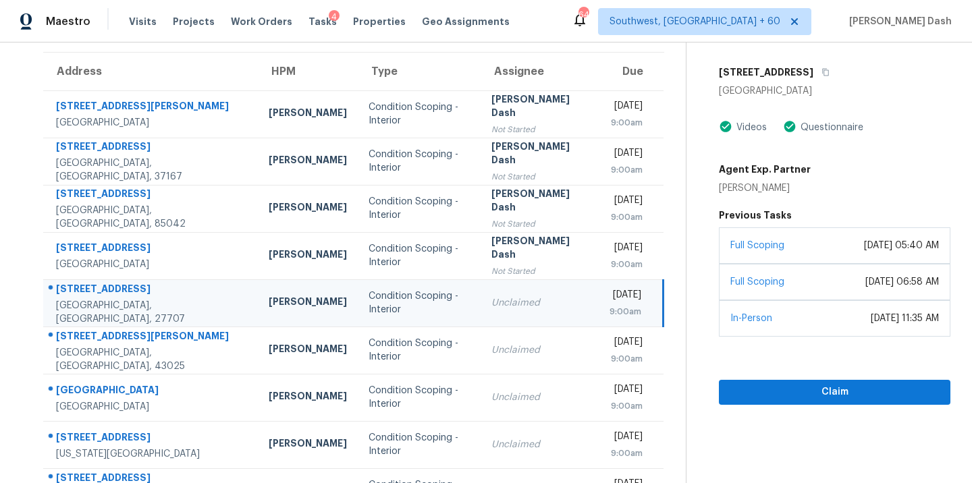
scroll to position [95, 0]
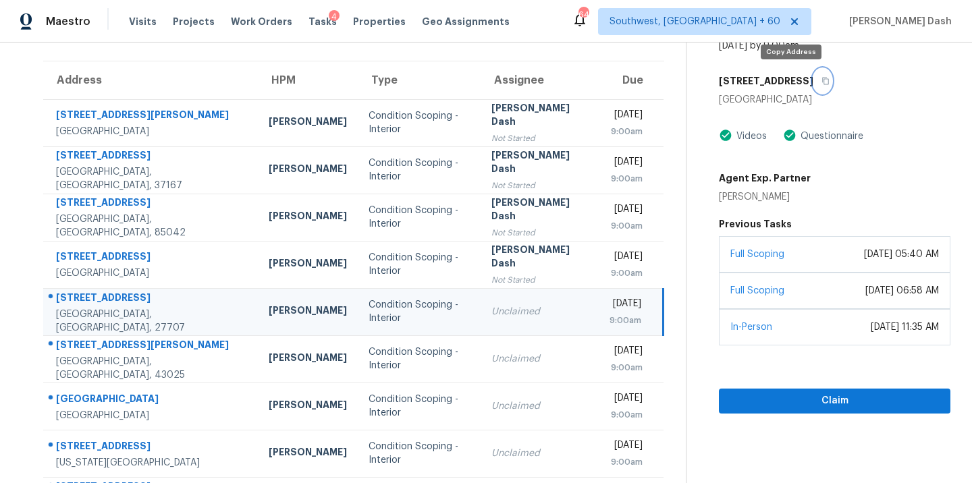
click at [823, 80] on icon "button" at bounding box center [826, 81] width 7 height 7
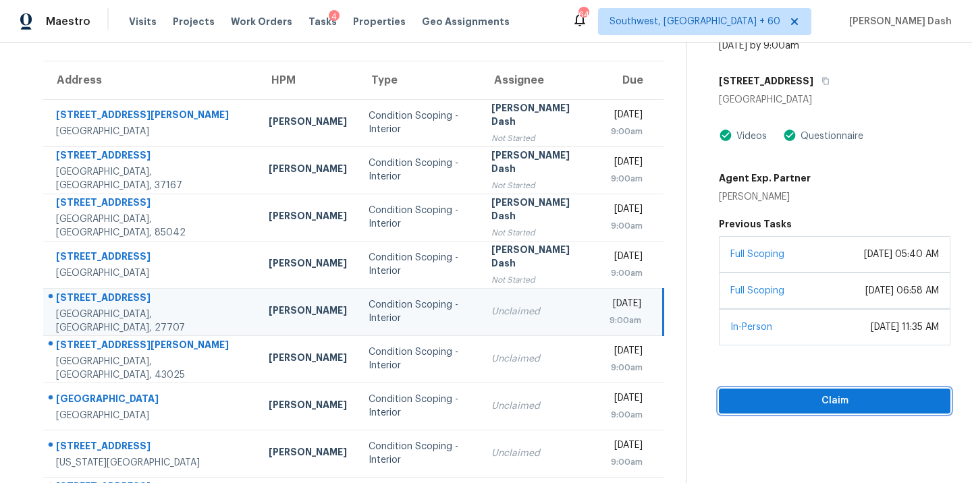
click at [789, 400] on span "Claim" at bounding box center [834, 401] width 210 height 17
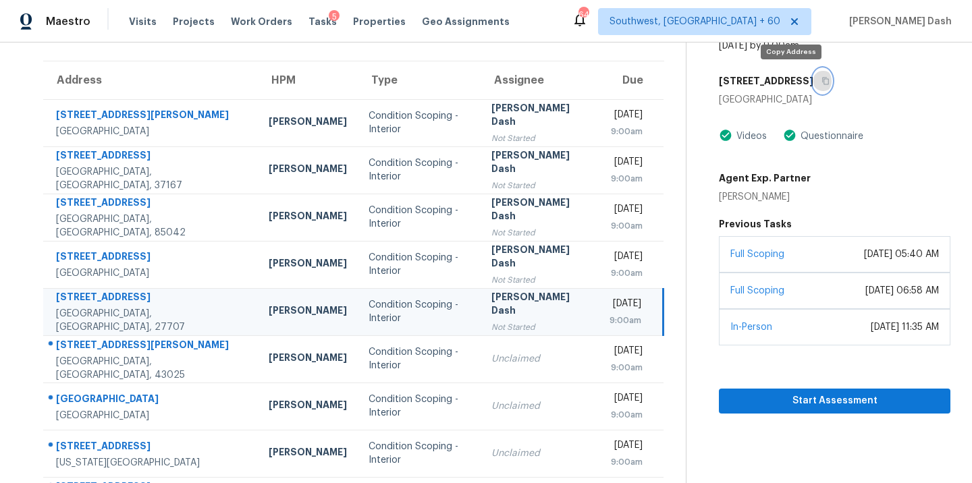
click at [821, 82] on icon "button" at bounding box center [825, 81] width 8 height 8
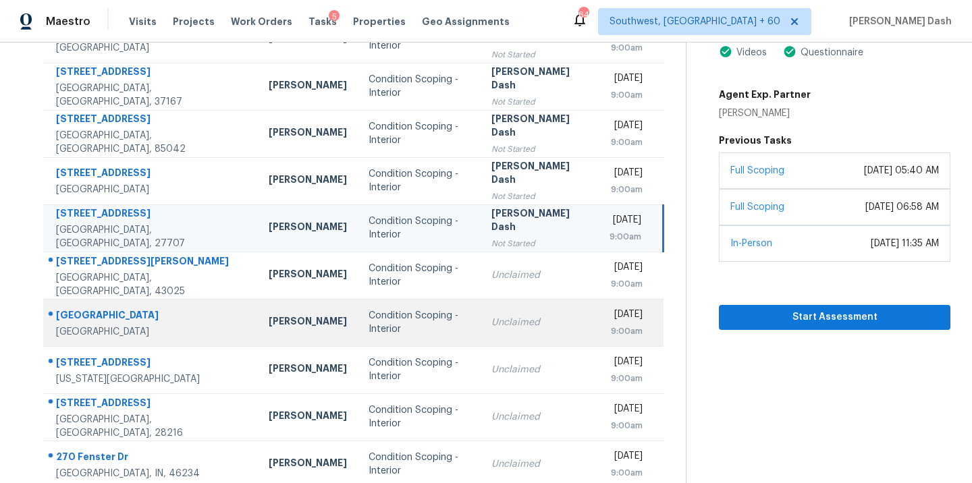
scroll to position [192, 0]
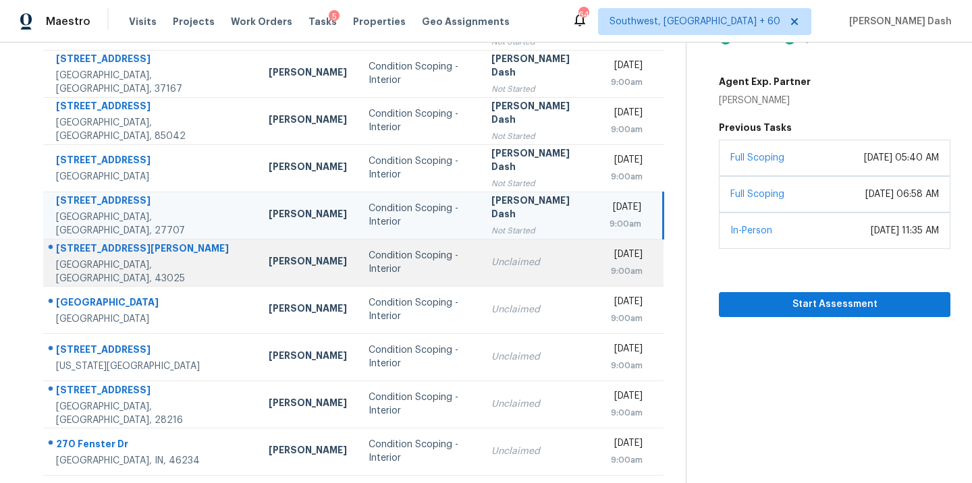
click at [404, 275] on td "Condition Scoping - Interior" at bounding box center [419, 262] width 123 height 47
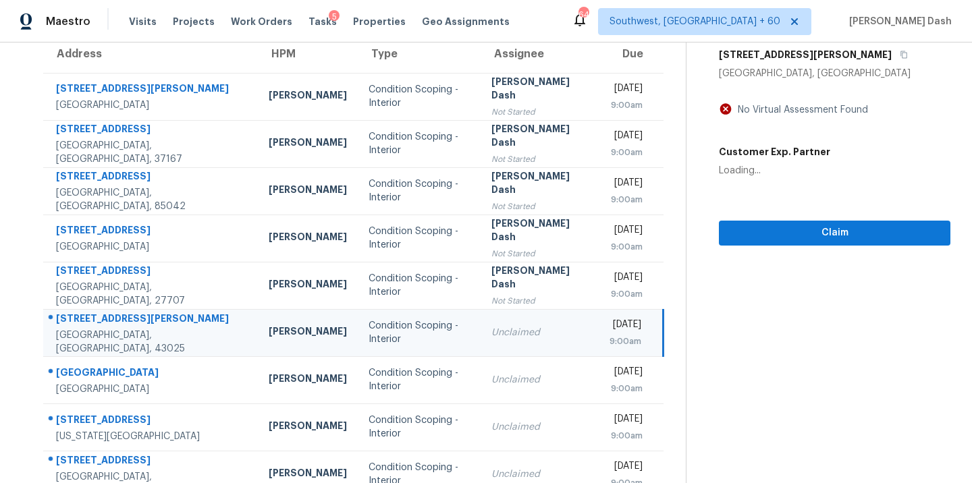
scroll to position [0, 0]
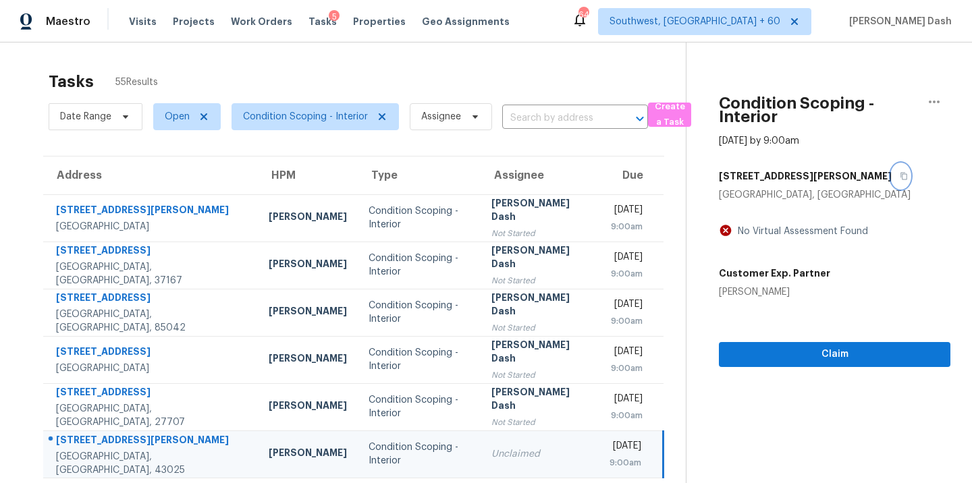
click at [900, 173] on icon "button" at bounding box center [904, 176] width 8 height 8
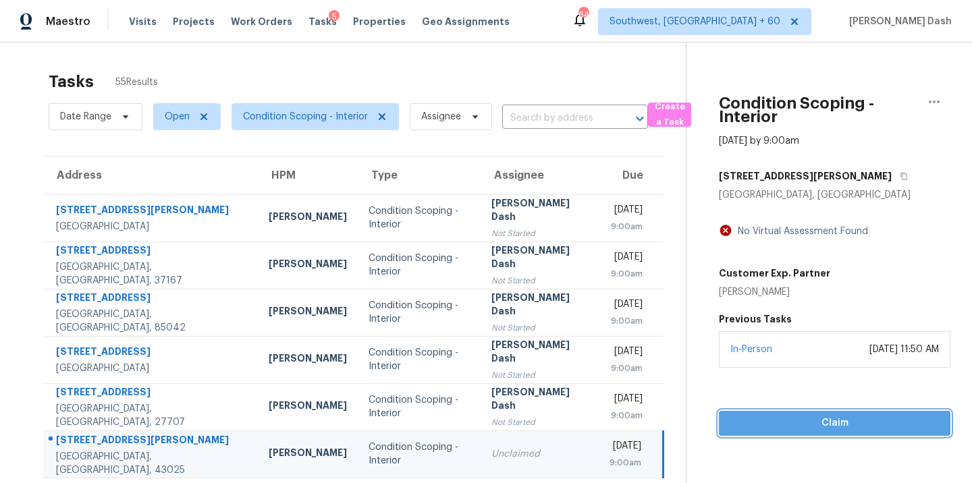
click at [772, 422] on span "Claim" at bounding box center [834, 423] width 210 height 17
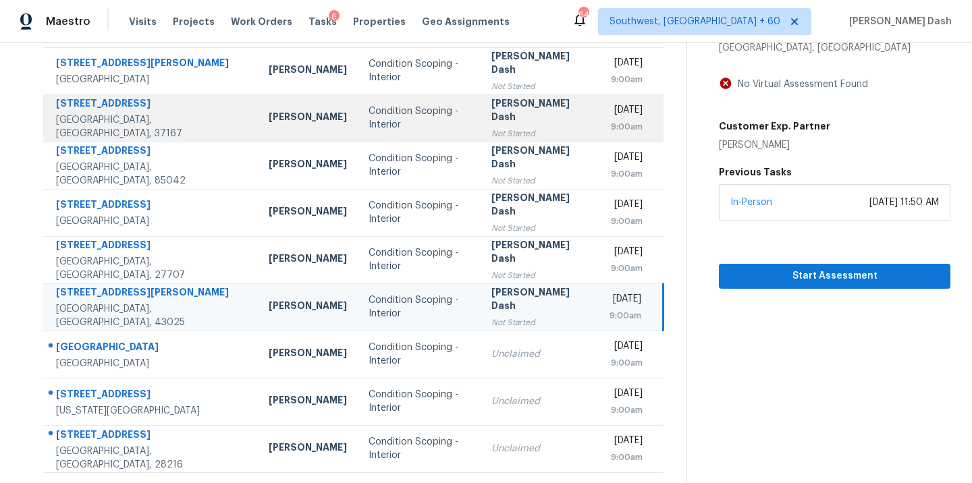
scroll to position [219, 0]
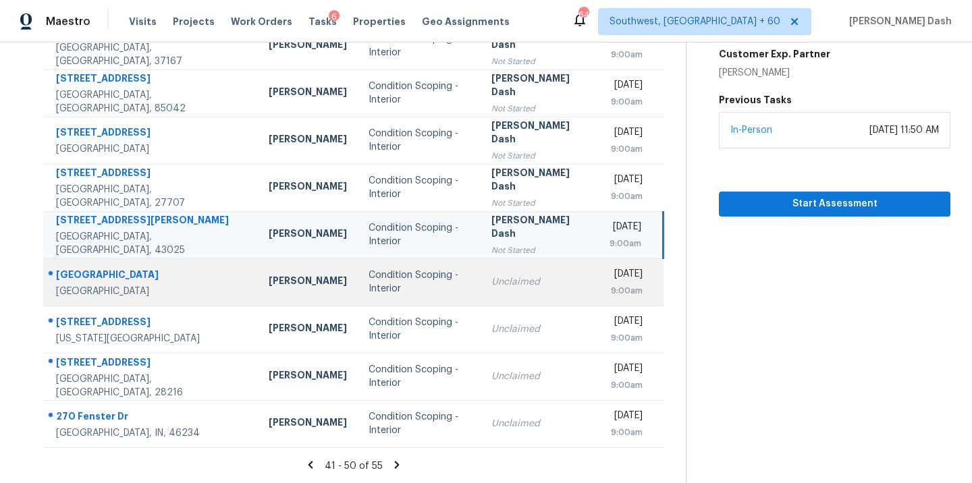
click at [396, 277] on div "Condition Scoping - Interior" at bounding box center [418, 282] width 101 height 27
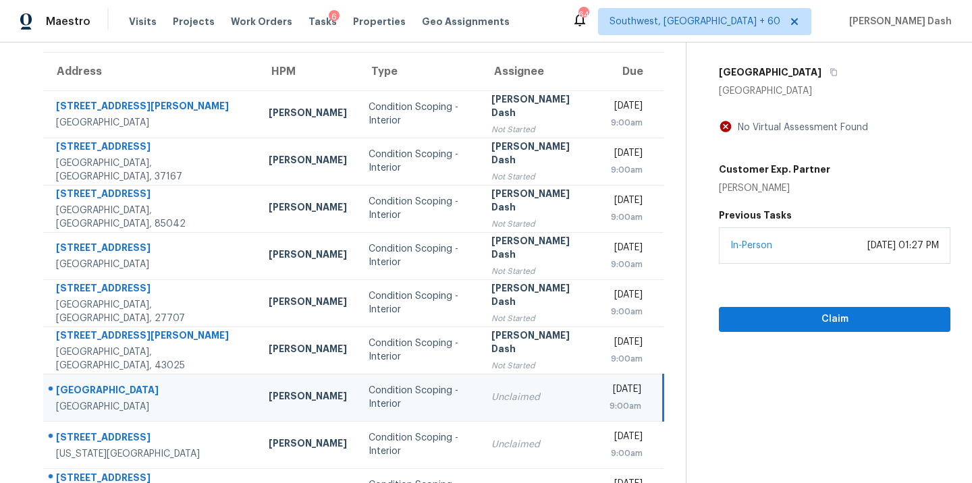
scroll to position [77, 0]
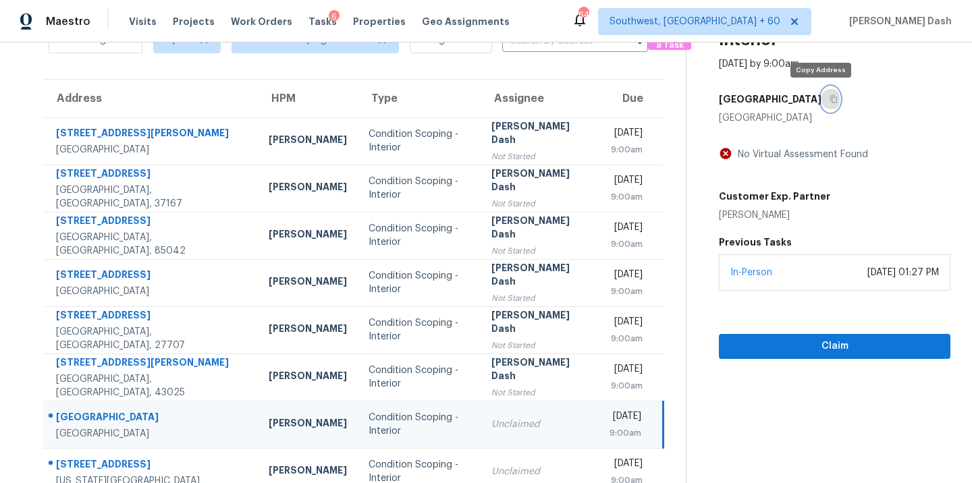
click at [829, 100] on icon "button" at bounding box center [833, 99] width 8 height 8
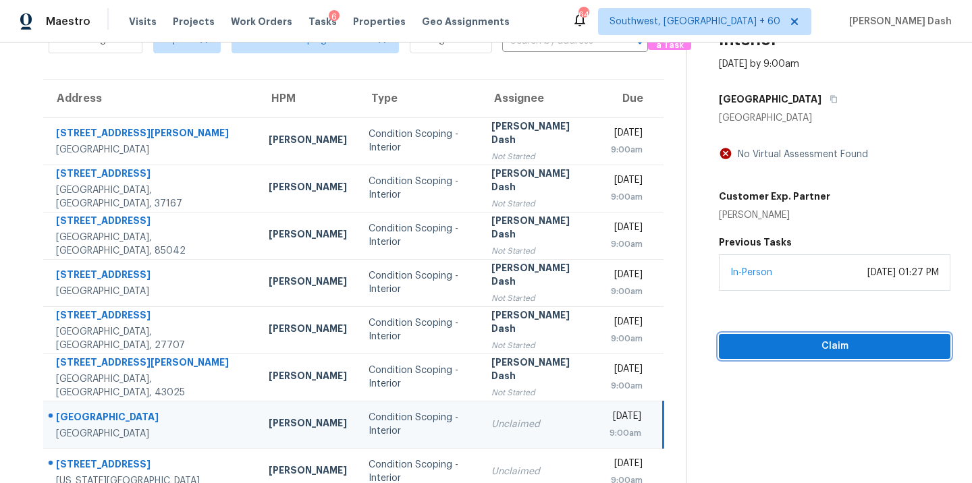
click at [773, 352] on span "Claim" at bounding box center [834, 346] width 210 height 17
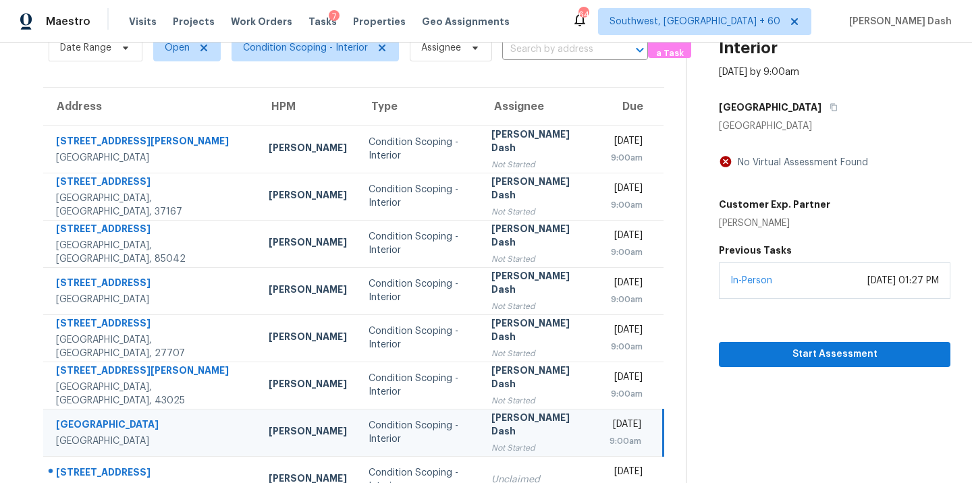
scroll to position [22, 0]
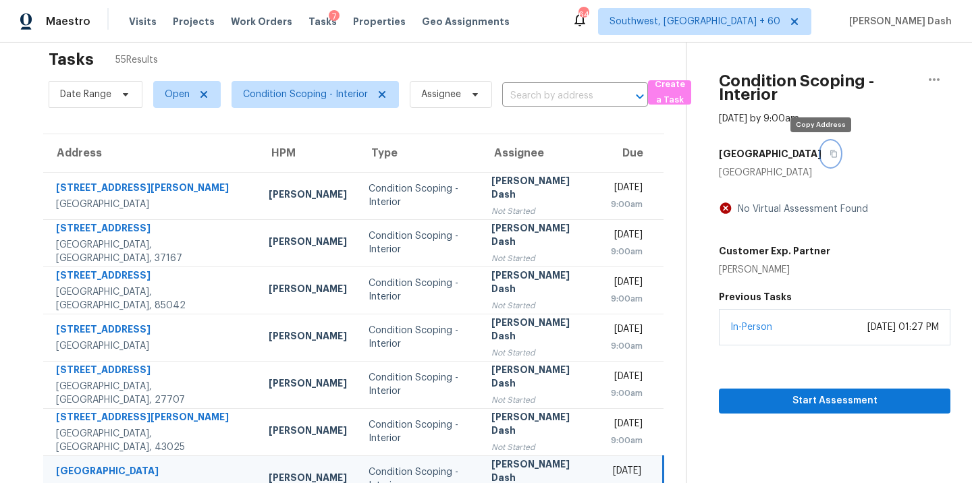
click at [829, 155] on icon "button" at bounding box center [833, 154] width 8 height 8
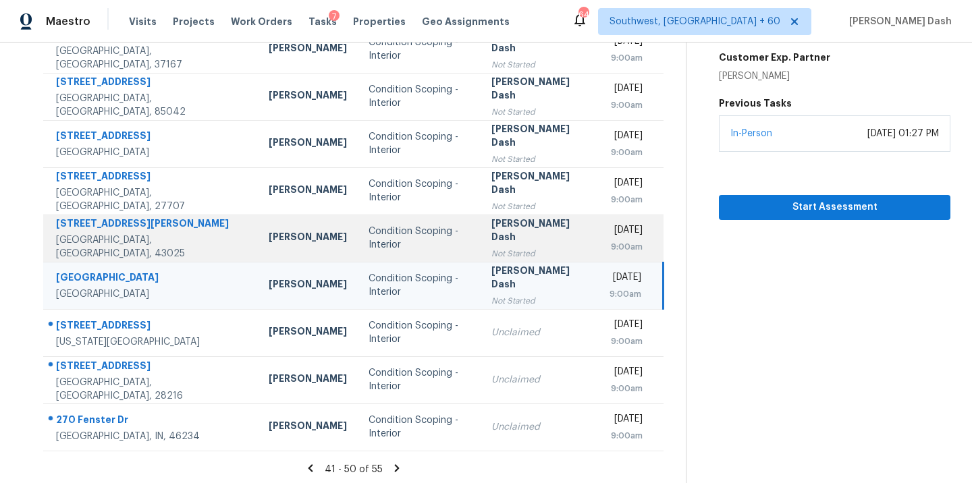
scroll to position [219, 0]
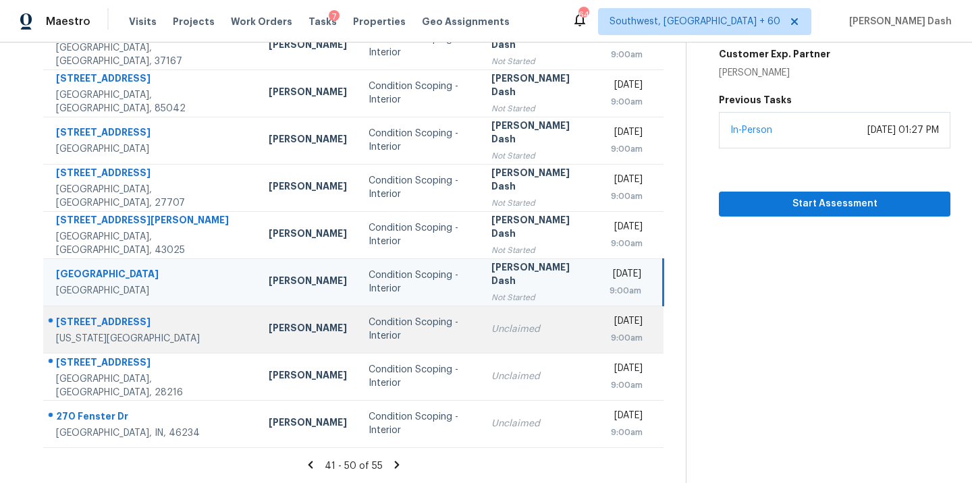
click at [491, 323] on div "Unclaimed" at bounding box center [539, 329] width 97 height 13
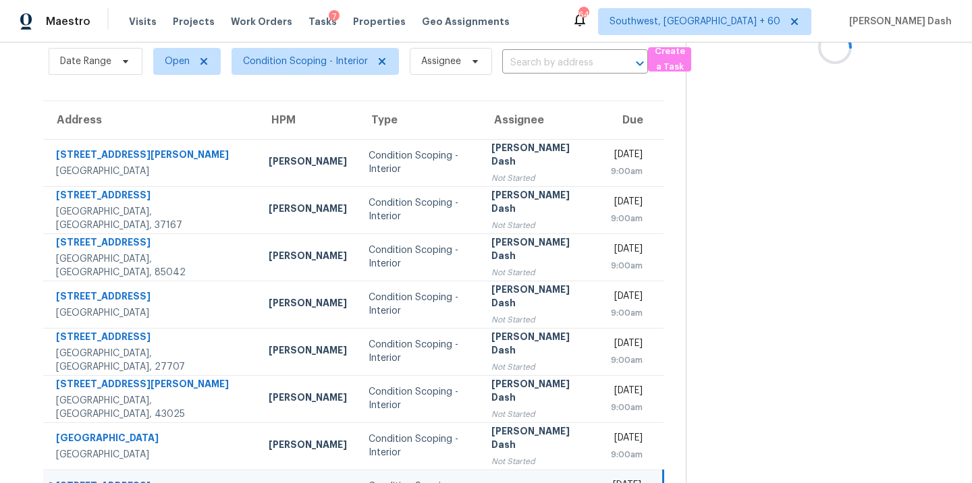
scroll to position [3, 0]
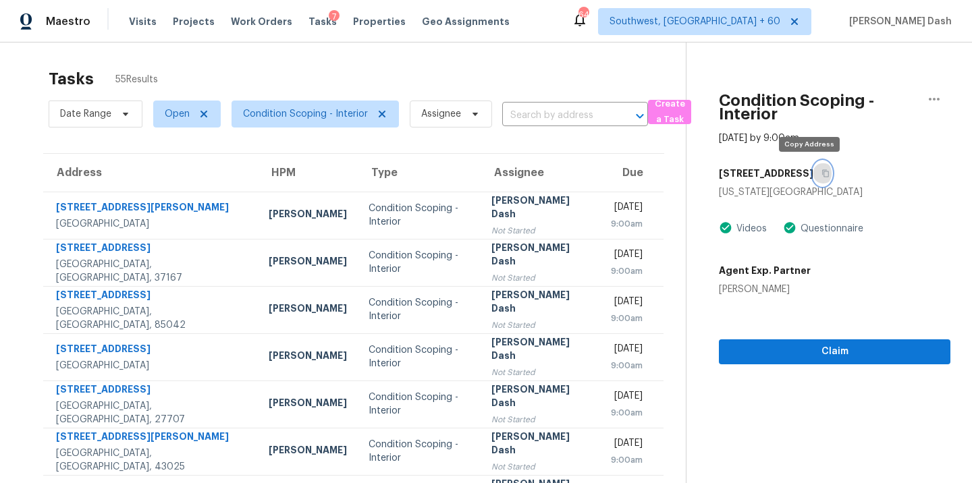
click at [814, 179] on button "button" at bounding box center [822, 173] width 18 height 24
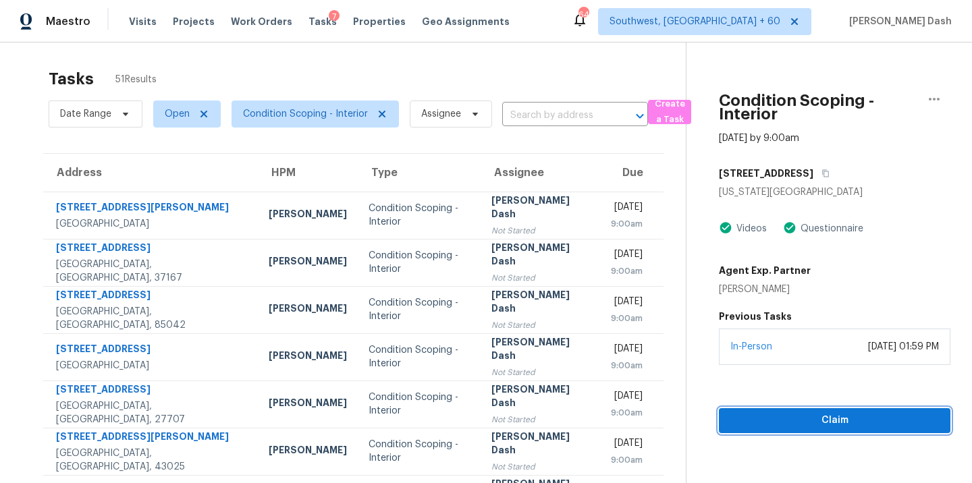
click at [777, 413] on span "Claim" at bounding box center [834, 420] width 210 height 17
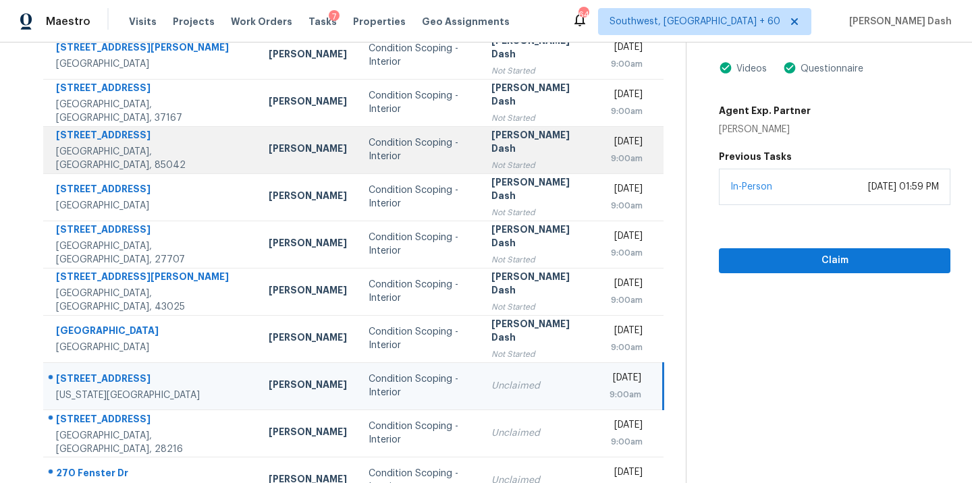
scroll to position [219, 0]
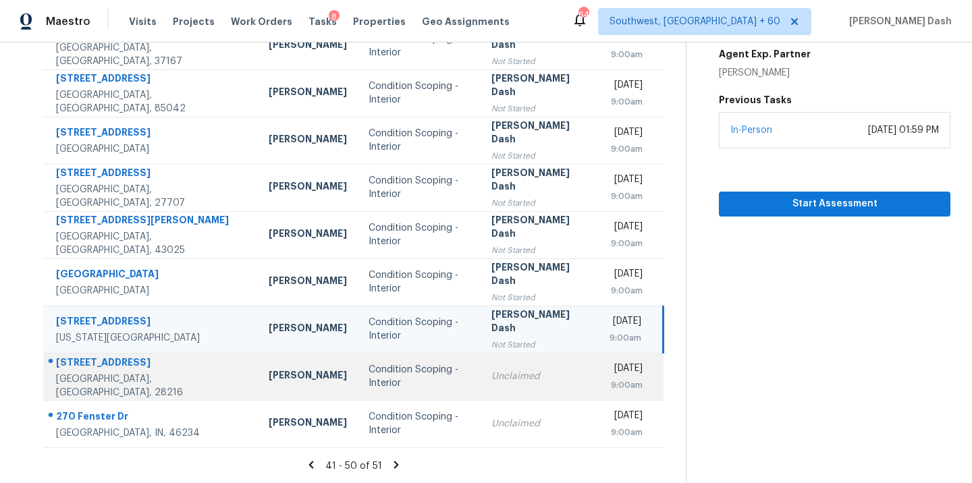
click at [480, 364] on td "Unclaimed" at bounding box center [539, 376] width 119 height 47
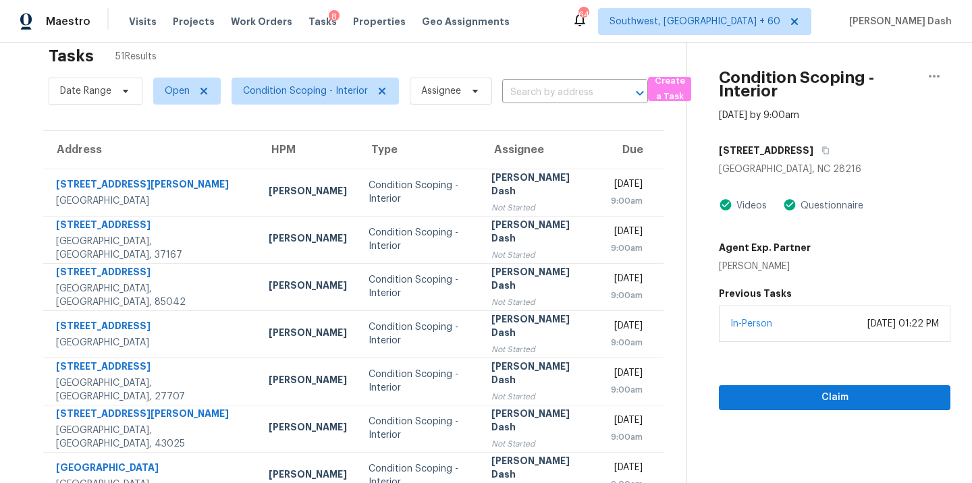
scroll to position [4, 0]
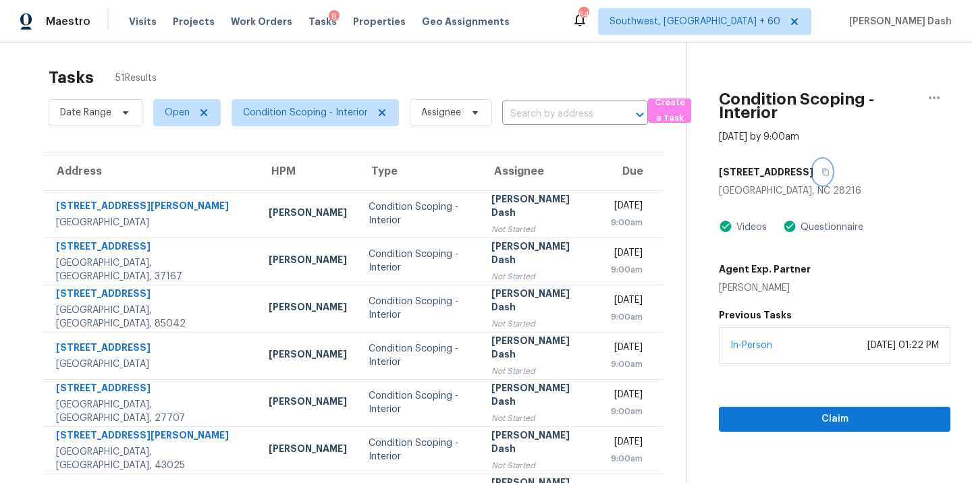
click at [821, 173] on icon "button" at bounding box center [825, 172] width 8 height 8
click at [821, 408] on button "Claim" at bounding box center [834, 419] width 231 height 25
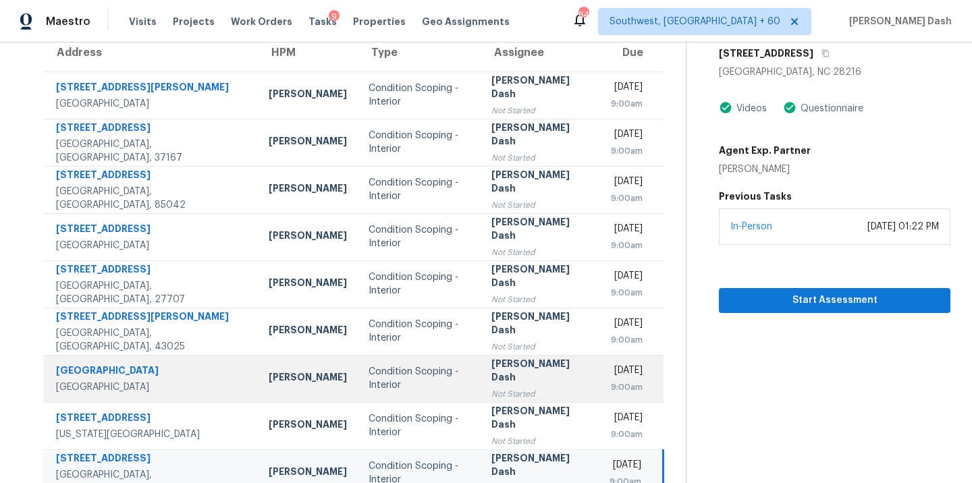
scroll to position [219, 0]
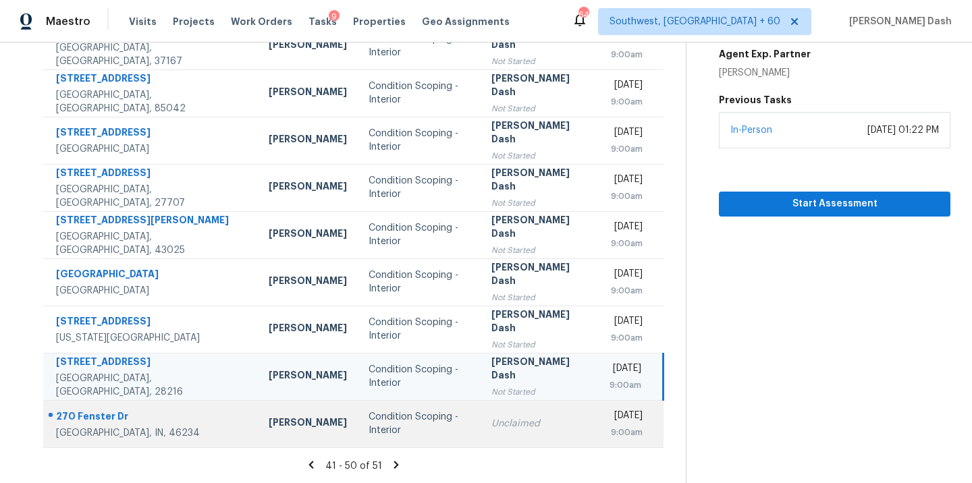
click at [480, 416] on td "Unclaimed" at bounding box center [539, 423] width 119 height 47
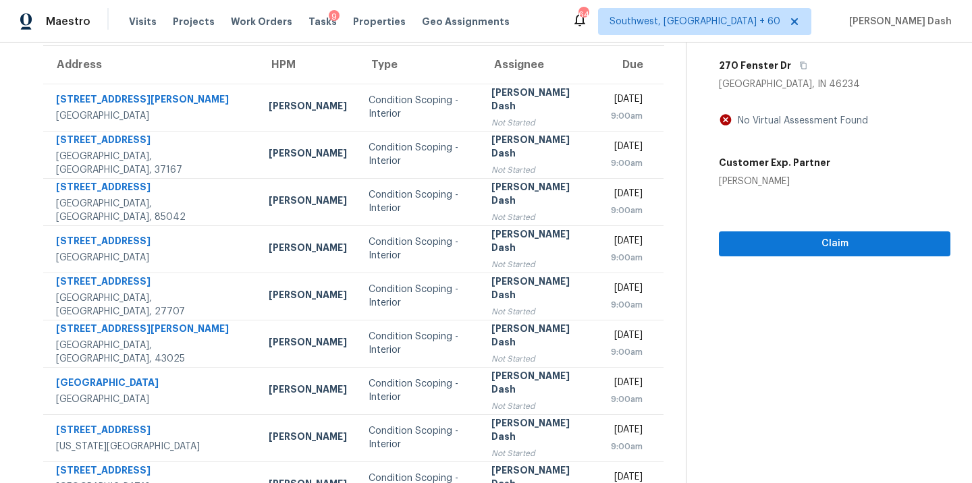
scroll to position [0, 0]
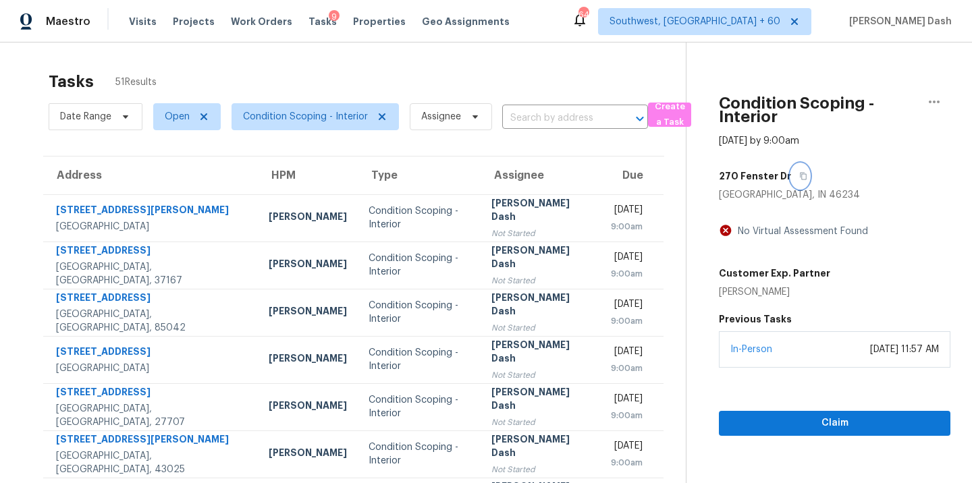
click at [791, 175] on button "button" at bounding box center [800, 176] width 18 height 24
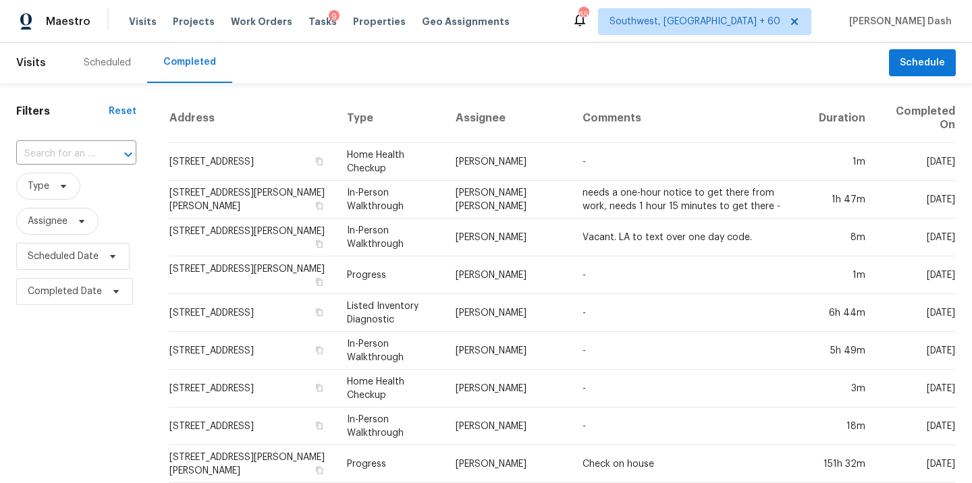
click at [63, 148] on input "text" at bounding box center [57, 154] width 82 height 21
paste input "[STREET_ADDRESS][PERSON_NAME]"
type input "[STREET_ADDRESS][PERSON_NAME]"
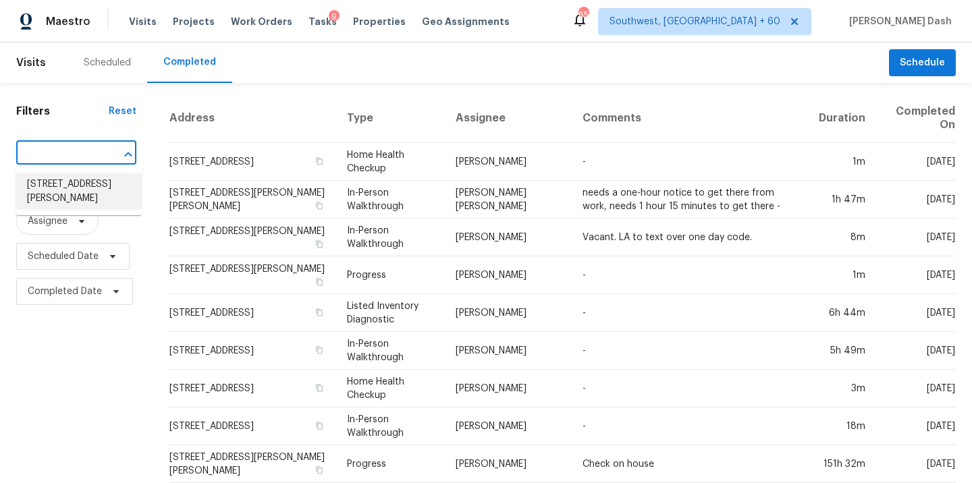
click at [92, 190] on li "[STREET_ADDRESS][PERSON_NAME]" at bounding box center [79, 191] width 126 height 36
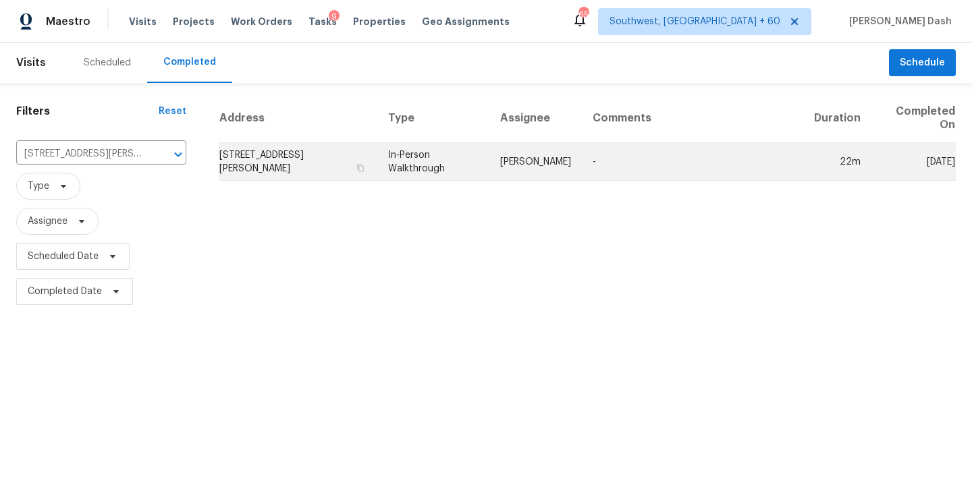
click at [448, 179] on td "In-Person Walkthrough" at bounding box center [433, 162] width 112 height 38
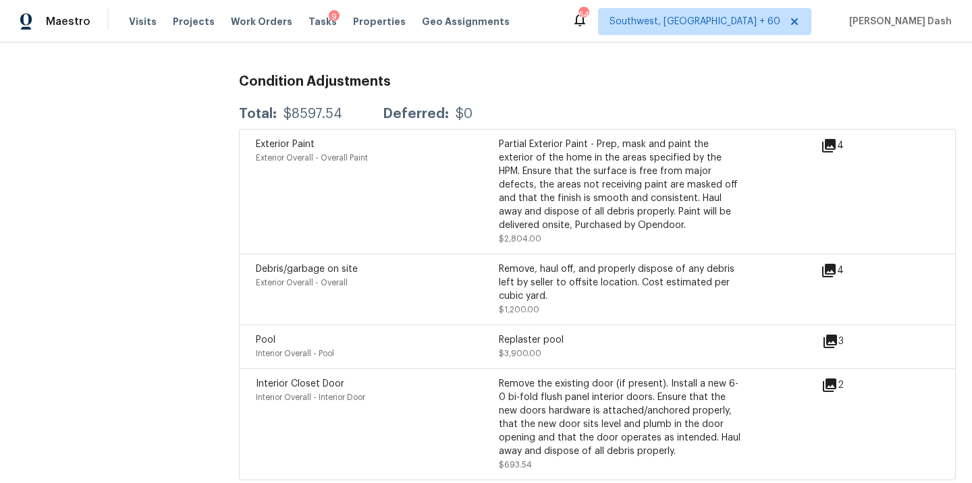
scroll to position [3719, 0]
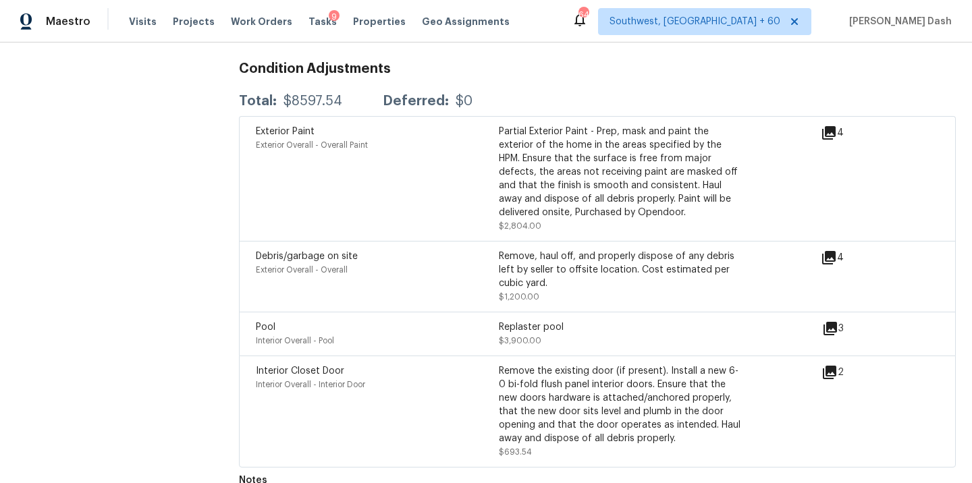
click at [832, 366] on icon at bounding box center [829, 372] width 13 height 13
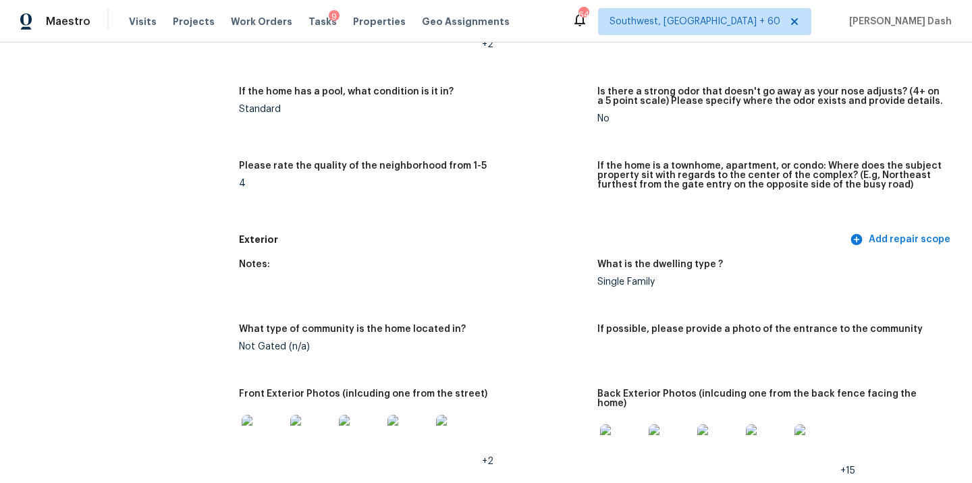
scroll to position [0, 0]
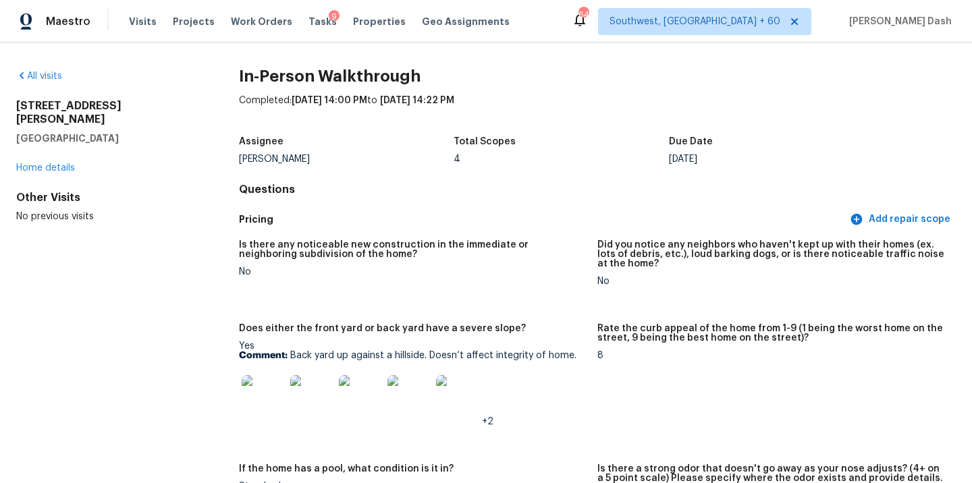
click at [64, 77] on div "All visits" at bounding box center [105, 76] width 179 height 13
click at [54, 77] on link "All visits" at bounding box center [39, 76] width 46 height 9
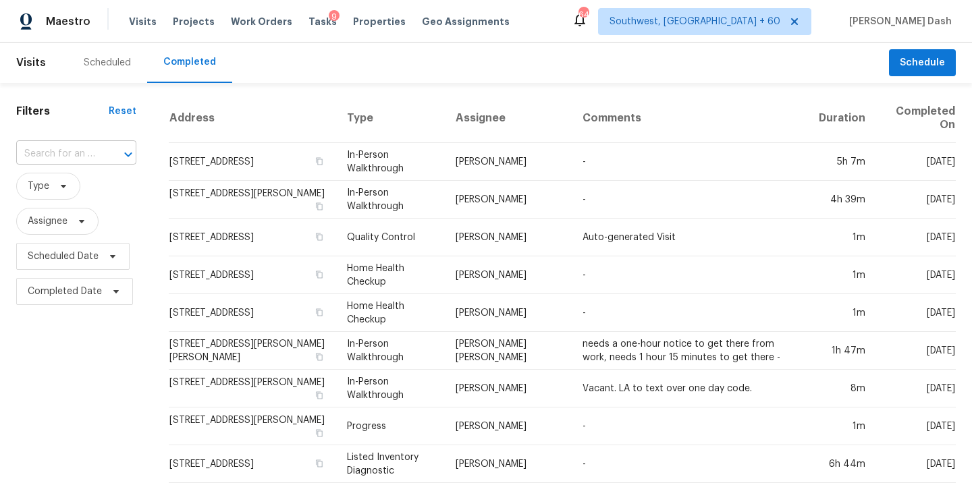
click at [96, 151] on input "text" at bounding box center [57, 154] width 82 height 21
paste input "[STREET_ADDRESS]"
type input "[STREET_ADDRESS]"
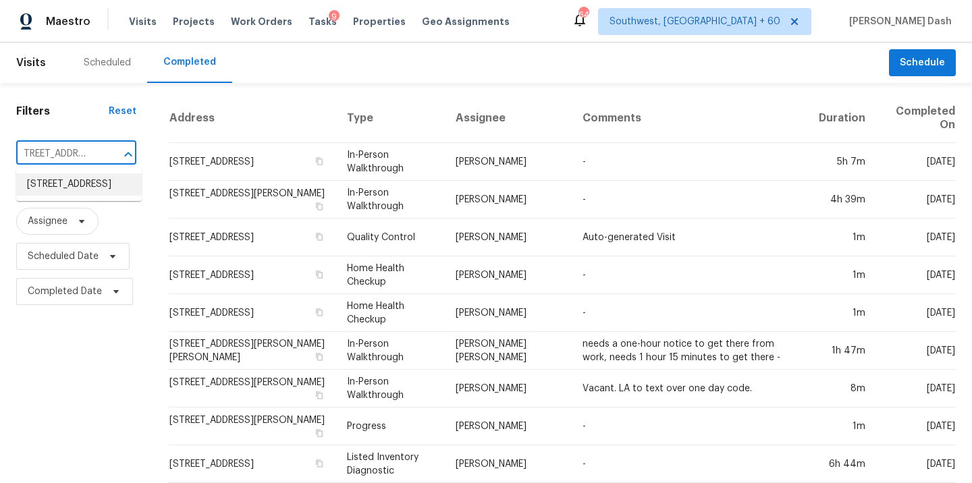
click at [88, 195] on li "[STREET_ADDRESS]" at bounding box center [79, 184] width 126 height 22
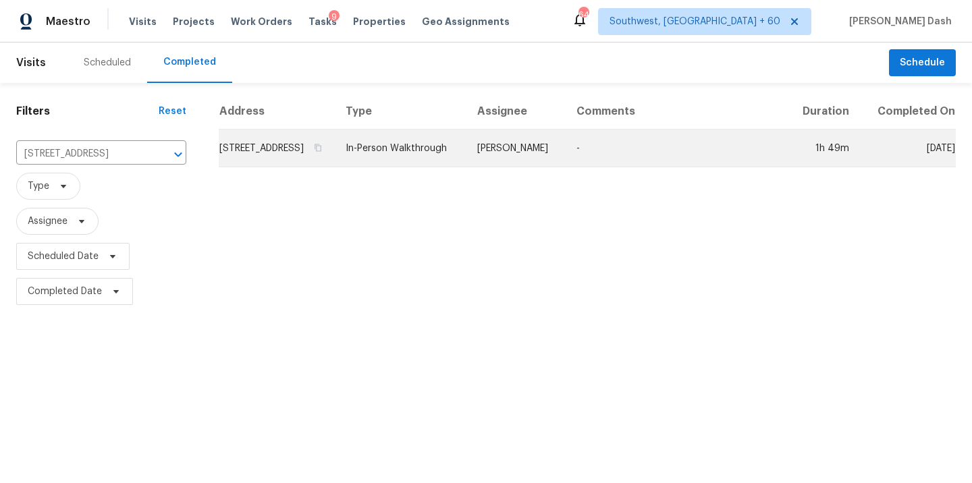
click at [466, 167] on td "In-Person Walkthrough" at bounding box center [401, 149] width 132 height 38
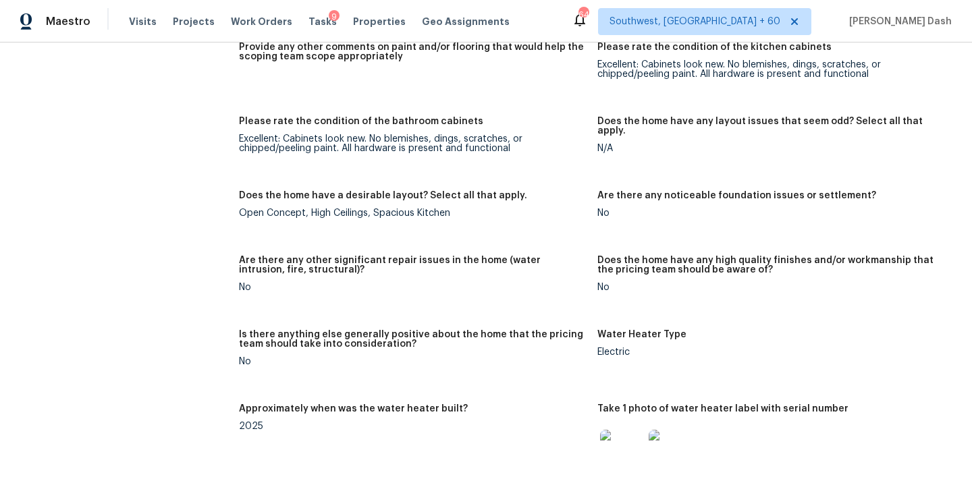
scroll to position [2867, 0]
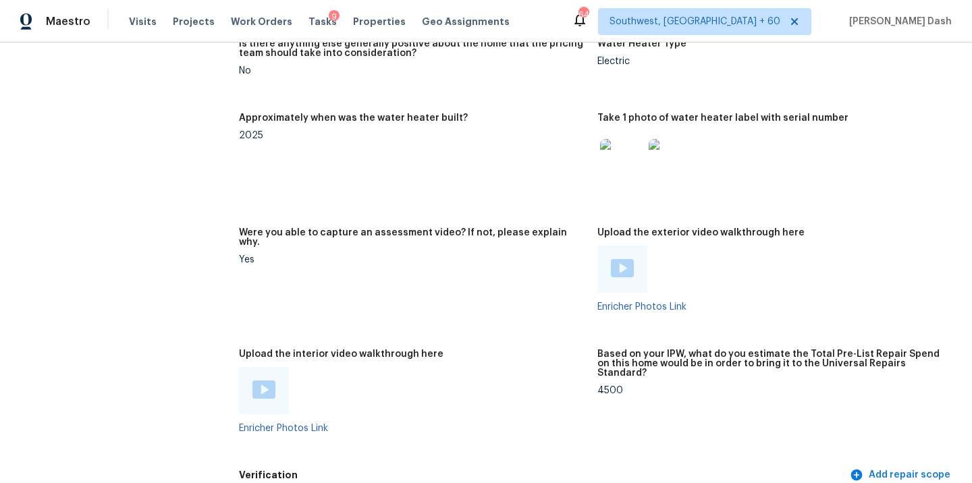
click at [271, 381] on img at bounding box center [263, 390] width 23 height 18
